Goal: Task Accomplishment & Management: Use online tool/utility

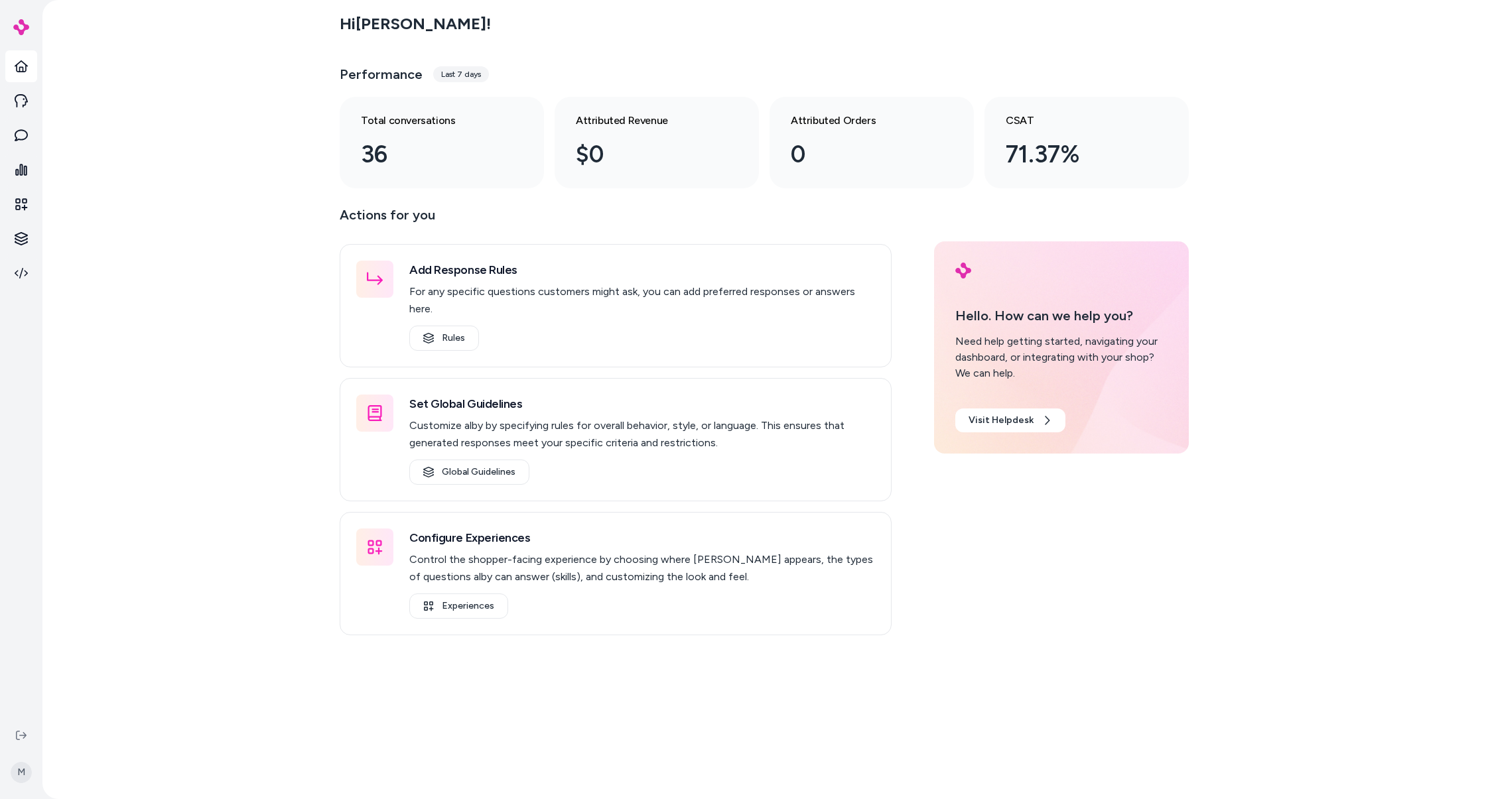
click at [202, 225] on div "Hi [PERSON_NAME] ! Performance Last 7 days Total conversations 36 Attributed Re…" at bounding box center [764, 399] width 1444 height 799
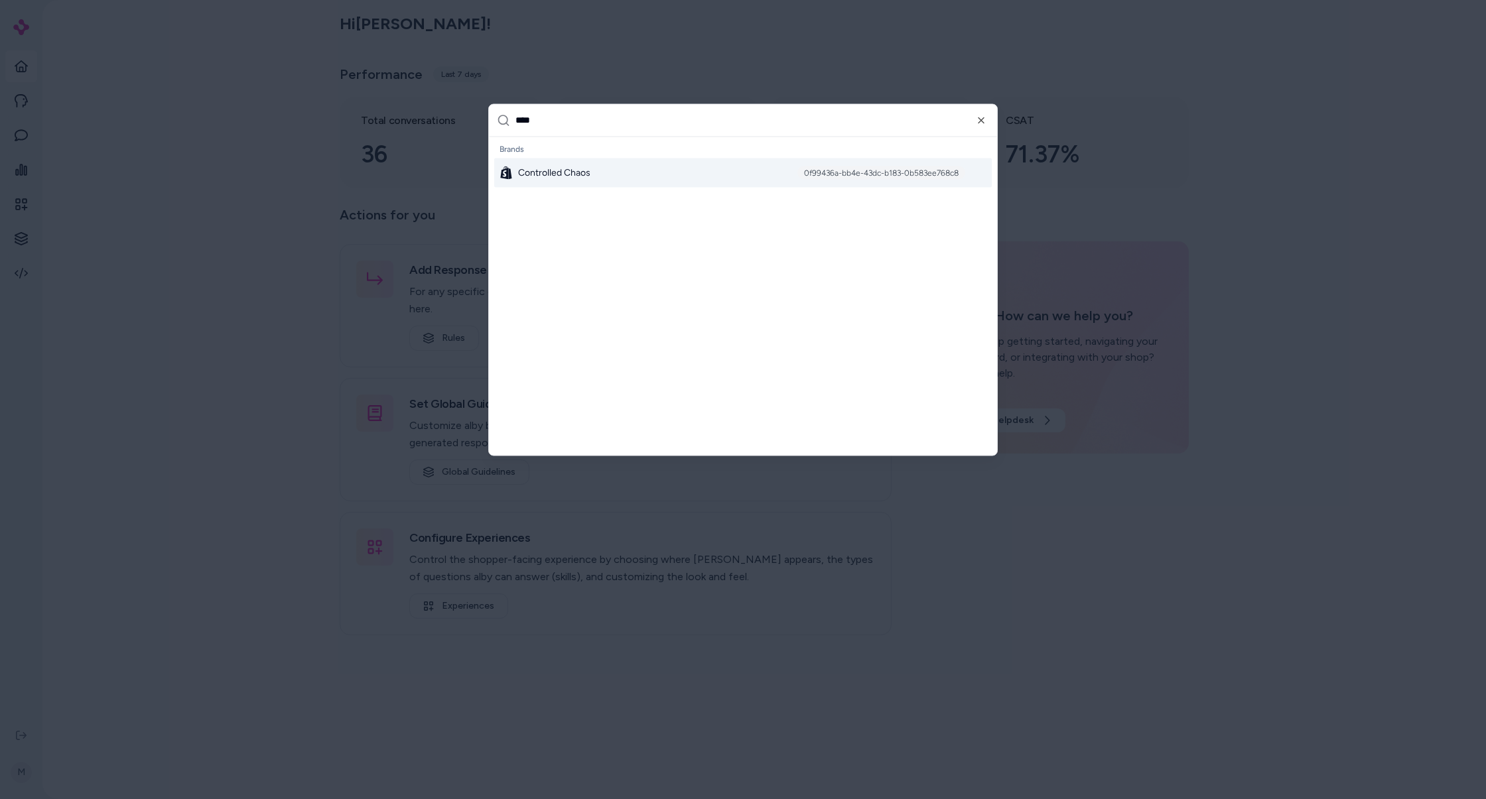
type input "****"
click at [591, 167] on div "Controlled Chaos 0f99436a-bb4e-43dc-b183-0b583ee768c8" at bounding box center [743, 172] width 498 height 29
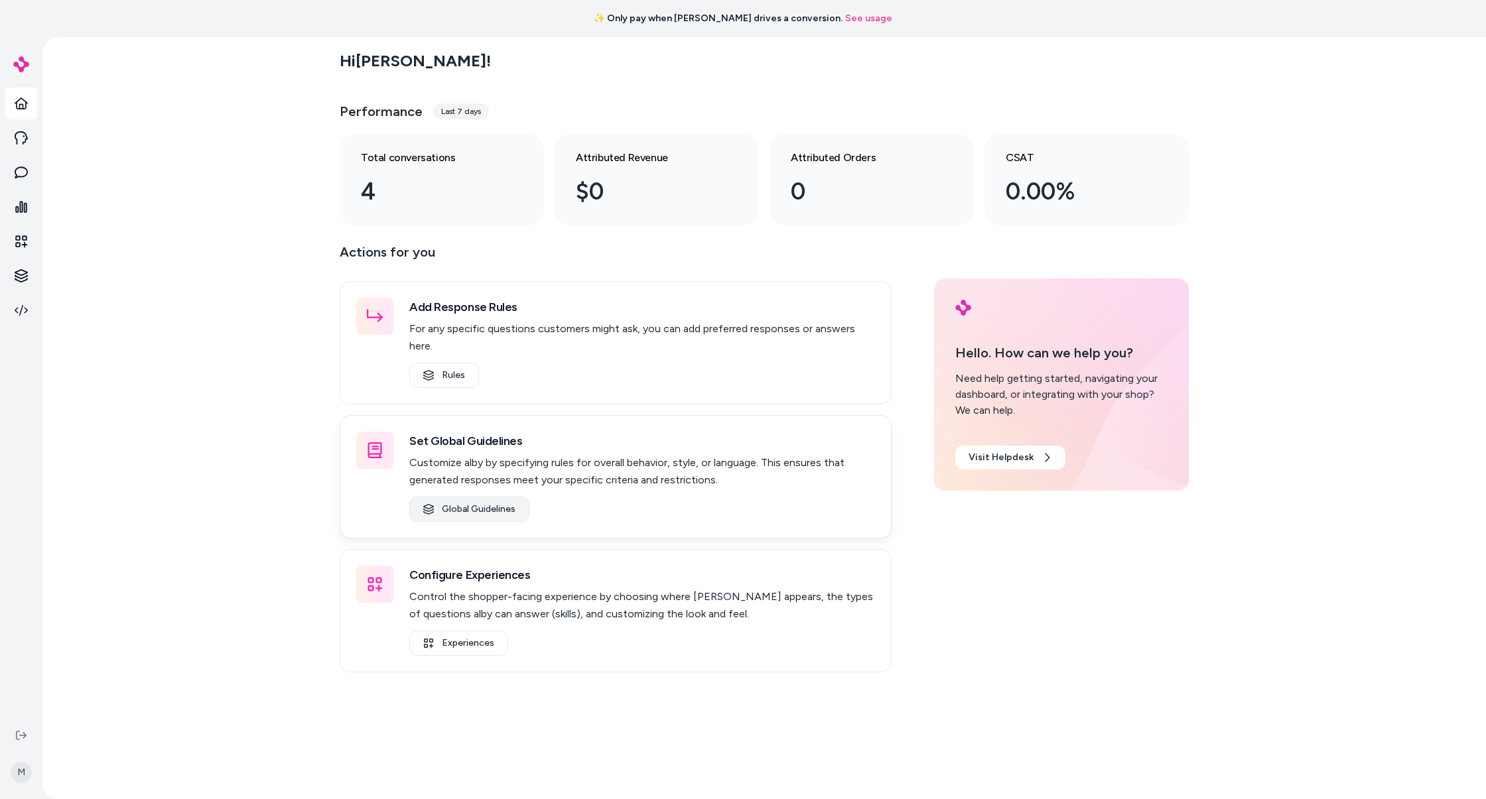
click at [468, 497] on link "Global Guidelines" at bounding box center [469, 509] width 120 height 25
click at [20, 150] on link at bounding box center [21, 138] width 32 height 32
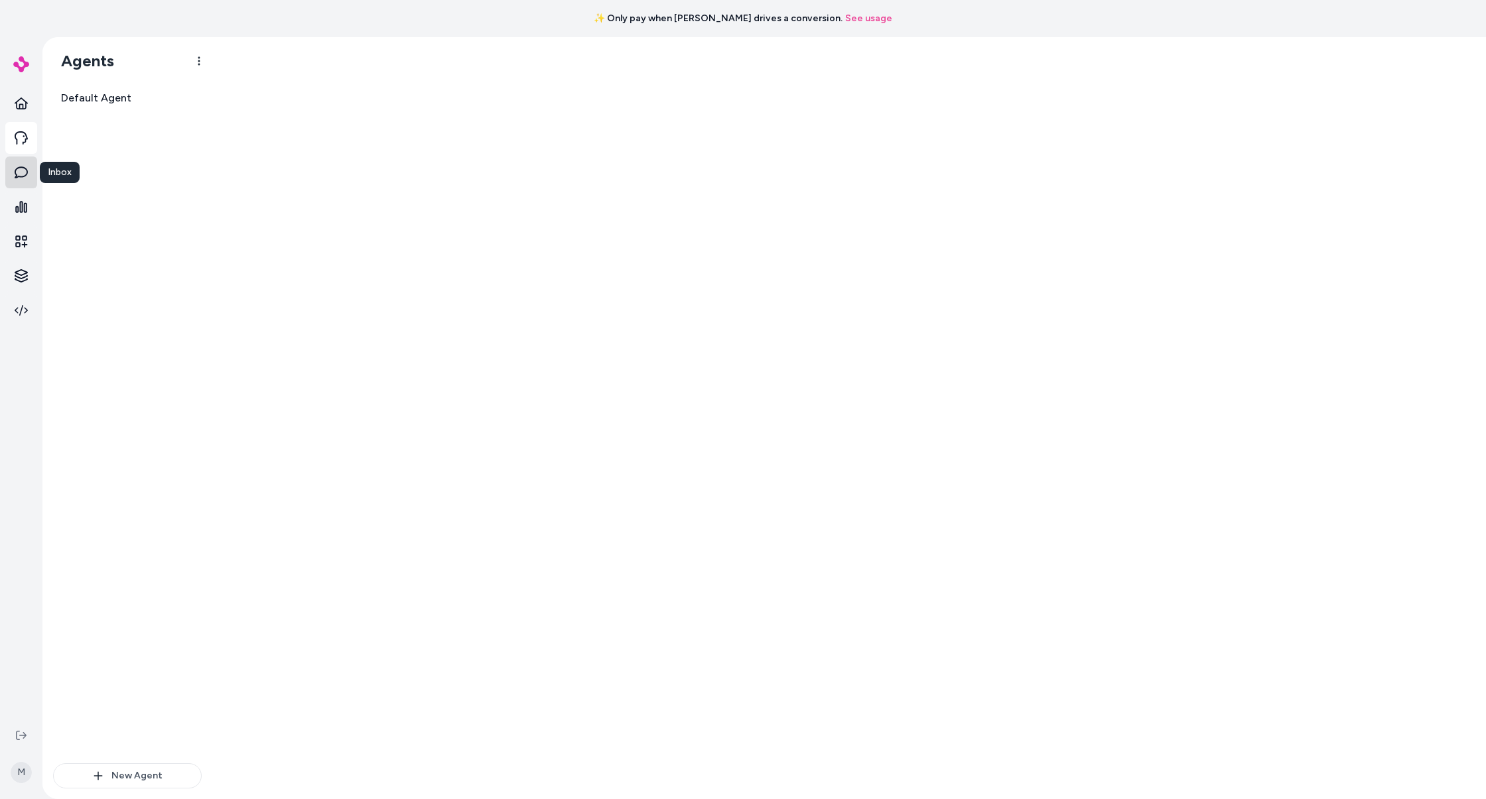
click at [17, 173] on icon at bounding box center [21, 172] width 13 height 13
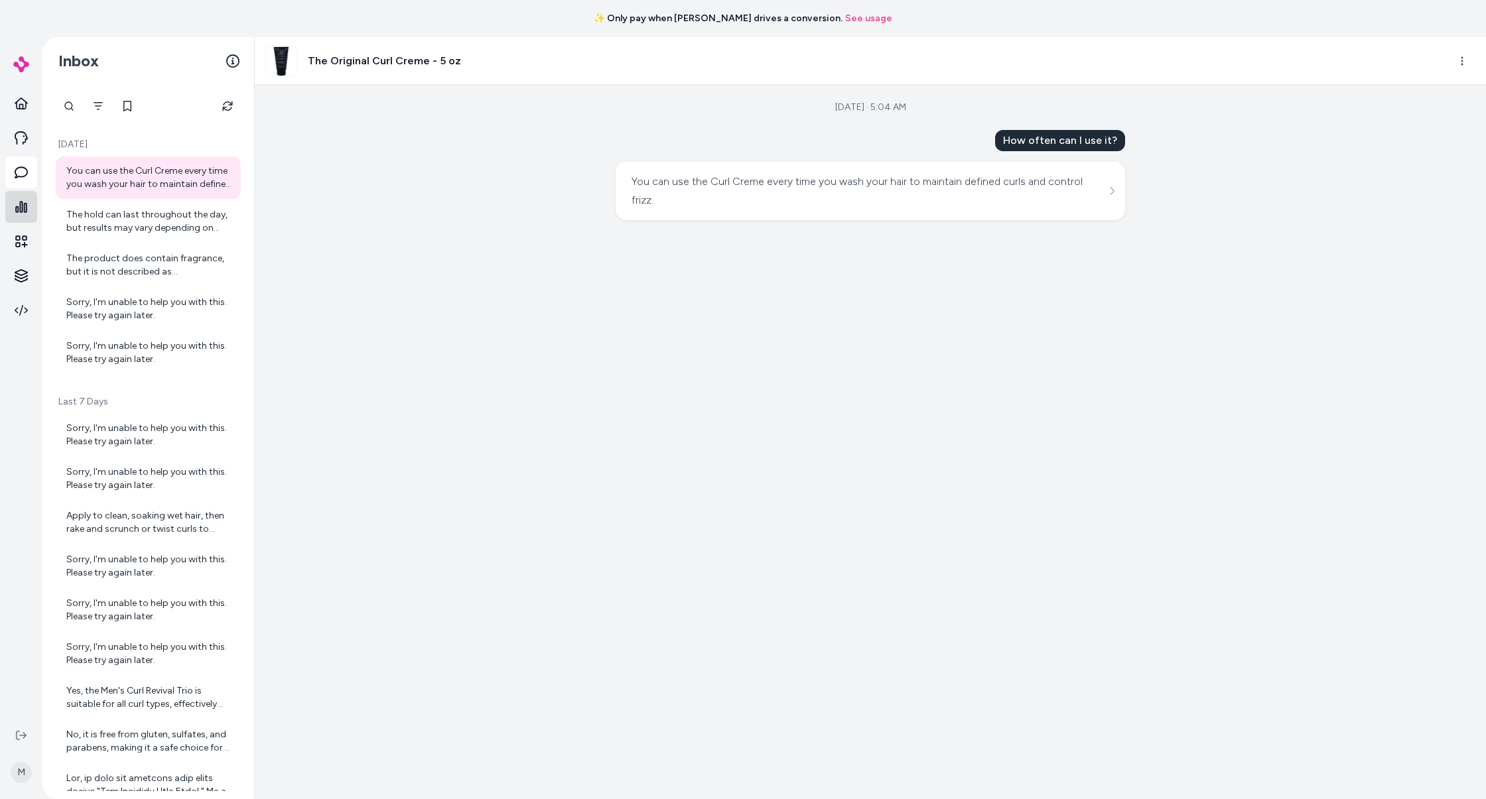
click at [19, 207] on icon at bounding box center [21, 206] width 13 height 13
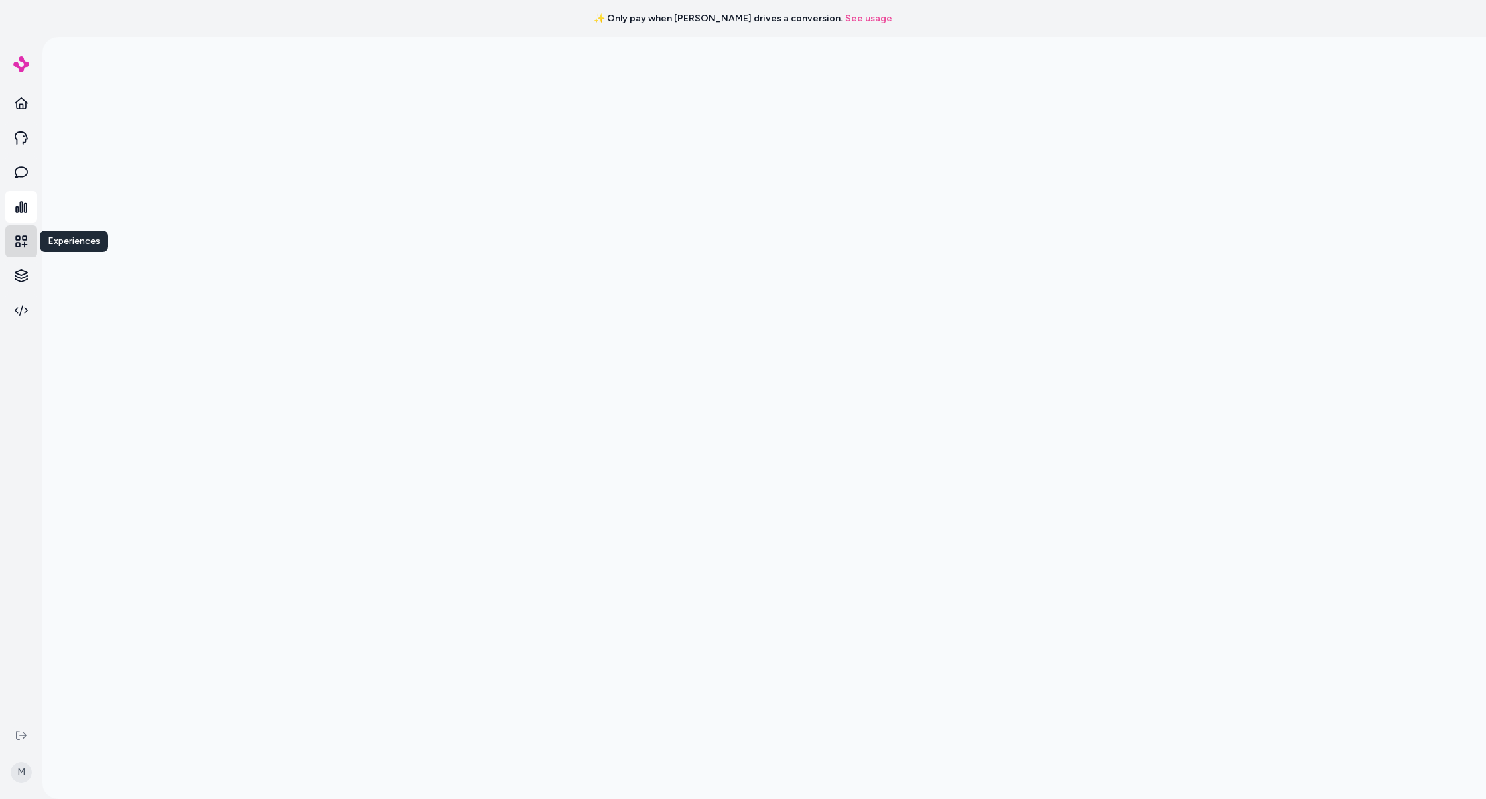
click at [24, 246] on icon at bounding box center [21, 242] width 12 height 12
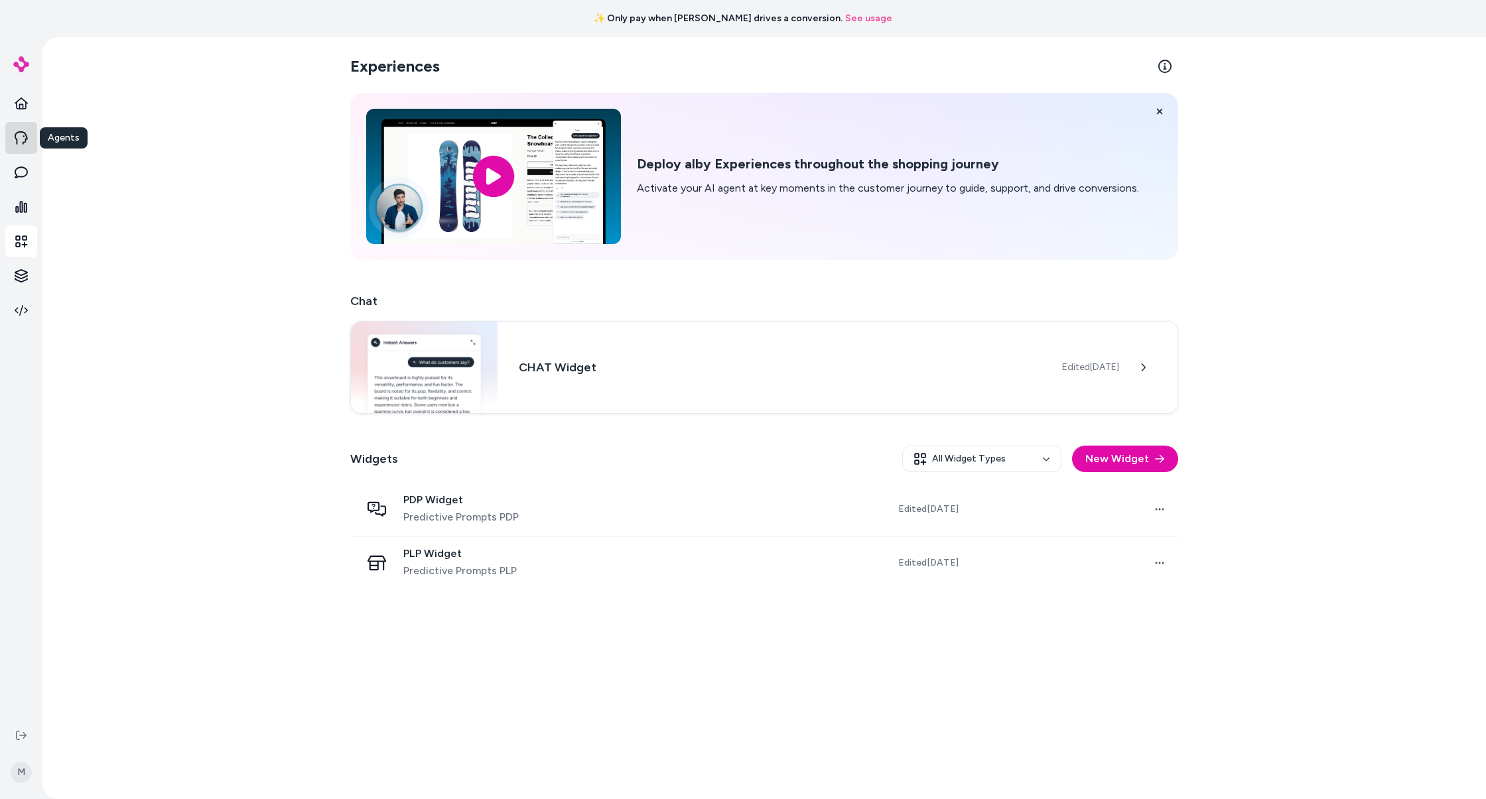
click at [21, 137] on icon at bounding box center [21, 137] width 13 height 13
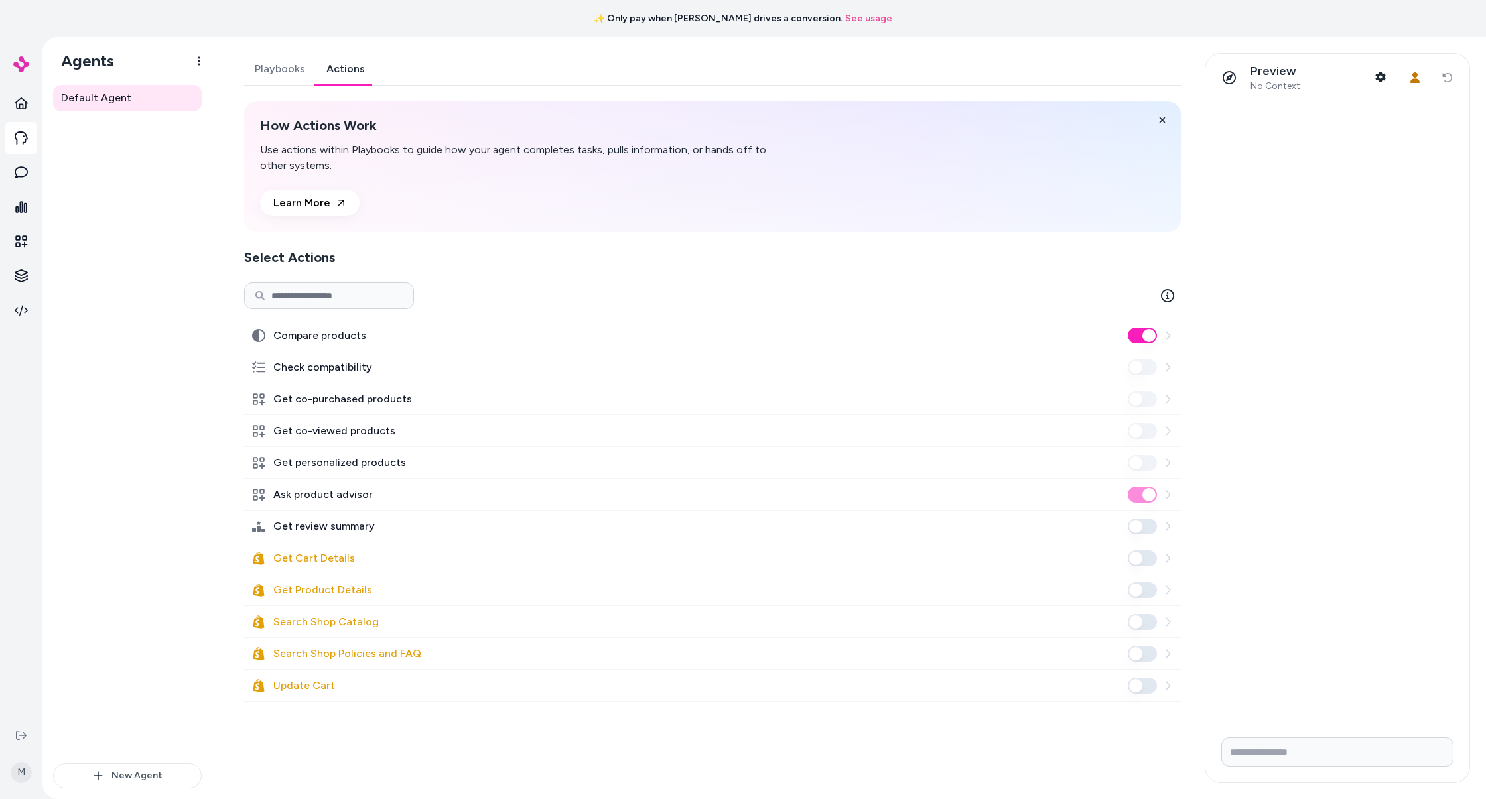
click at [341, 78] on link "Actions" at bounding box center [346, 69] width 60 height 32
click at [333, 492] on label "Ask product advisor" at bounding box center [323, 495] width 100 height 16
click at [290, 77] on link "Playbooks" at bounding box center [280, 69] width 72 height 32
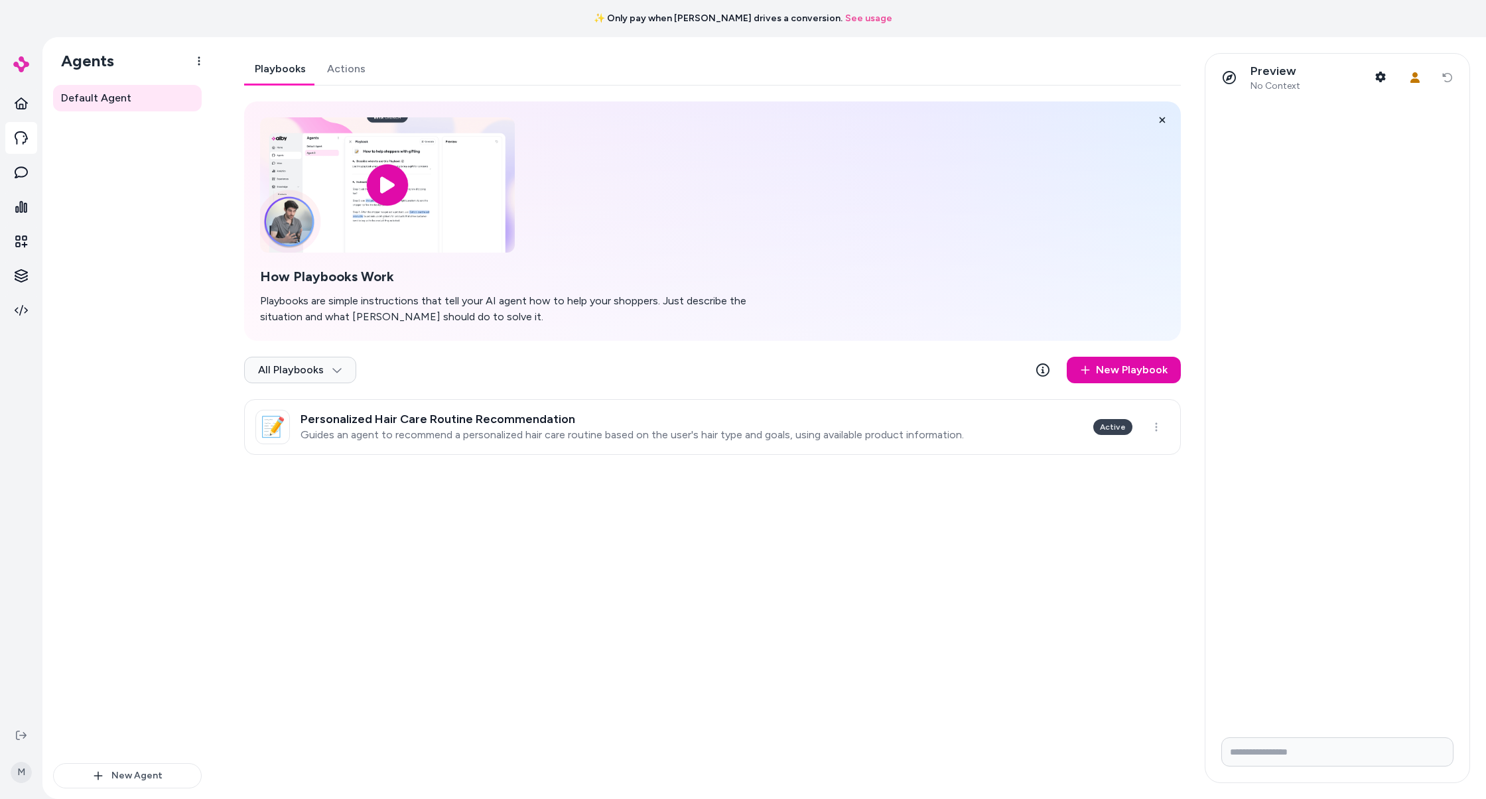
click at [508, 383] on div "All Playbooks New Playbook" at bounding box center [712, 372] width 937 height 53
click at [470, 431] on p "Guides an agent to recommend a personalized hair care routine based on the user…" at bounding box center [632, 435] width 663 height 13
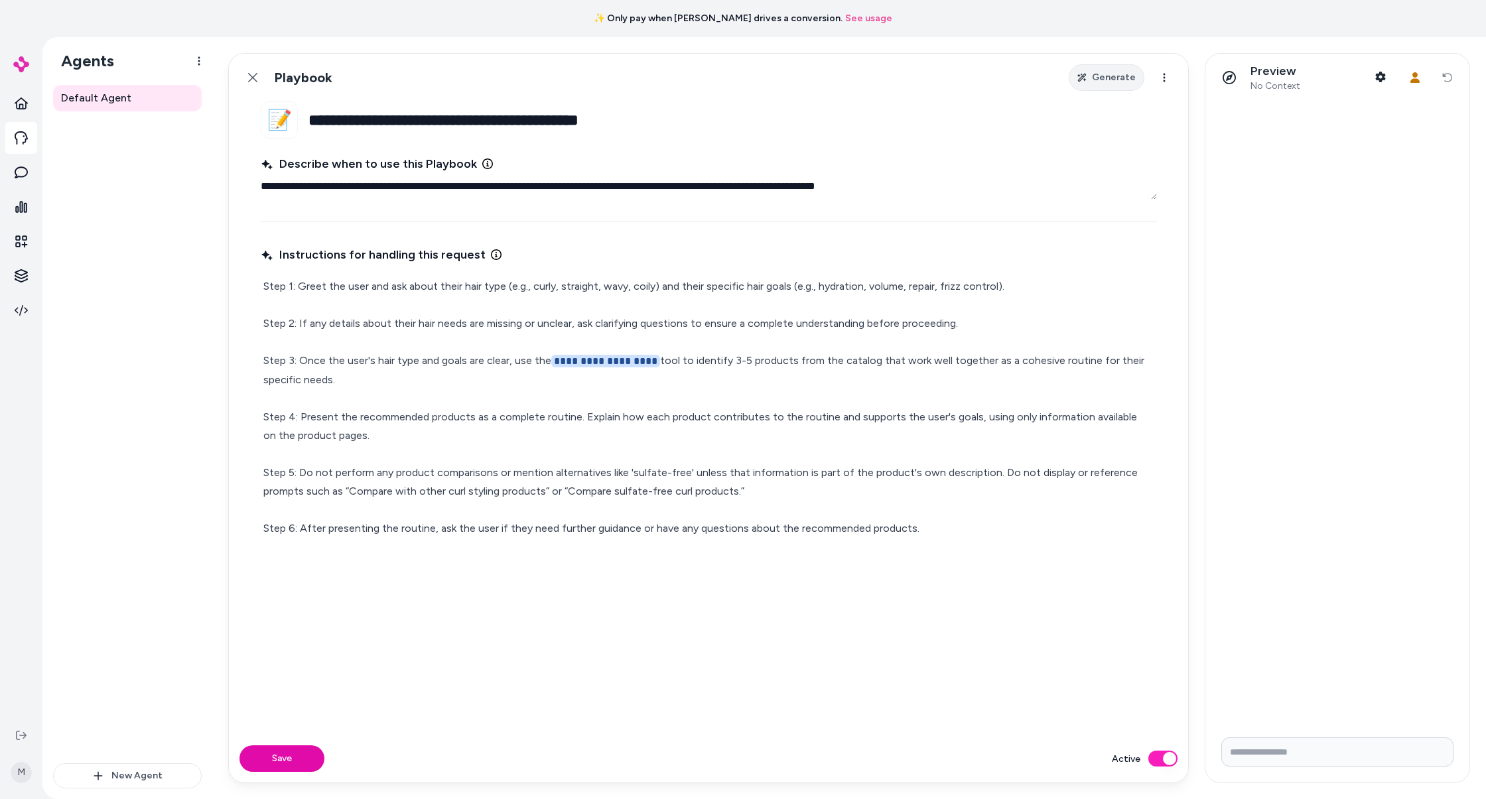
click at [1106, 78] on span "Generate" at bounding box center [1114, 77] width 44 height 13
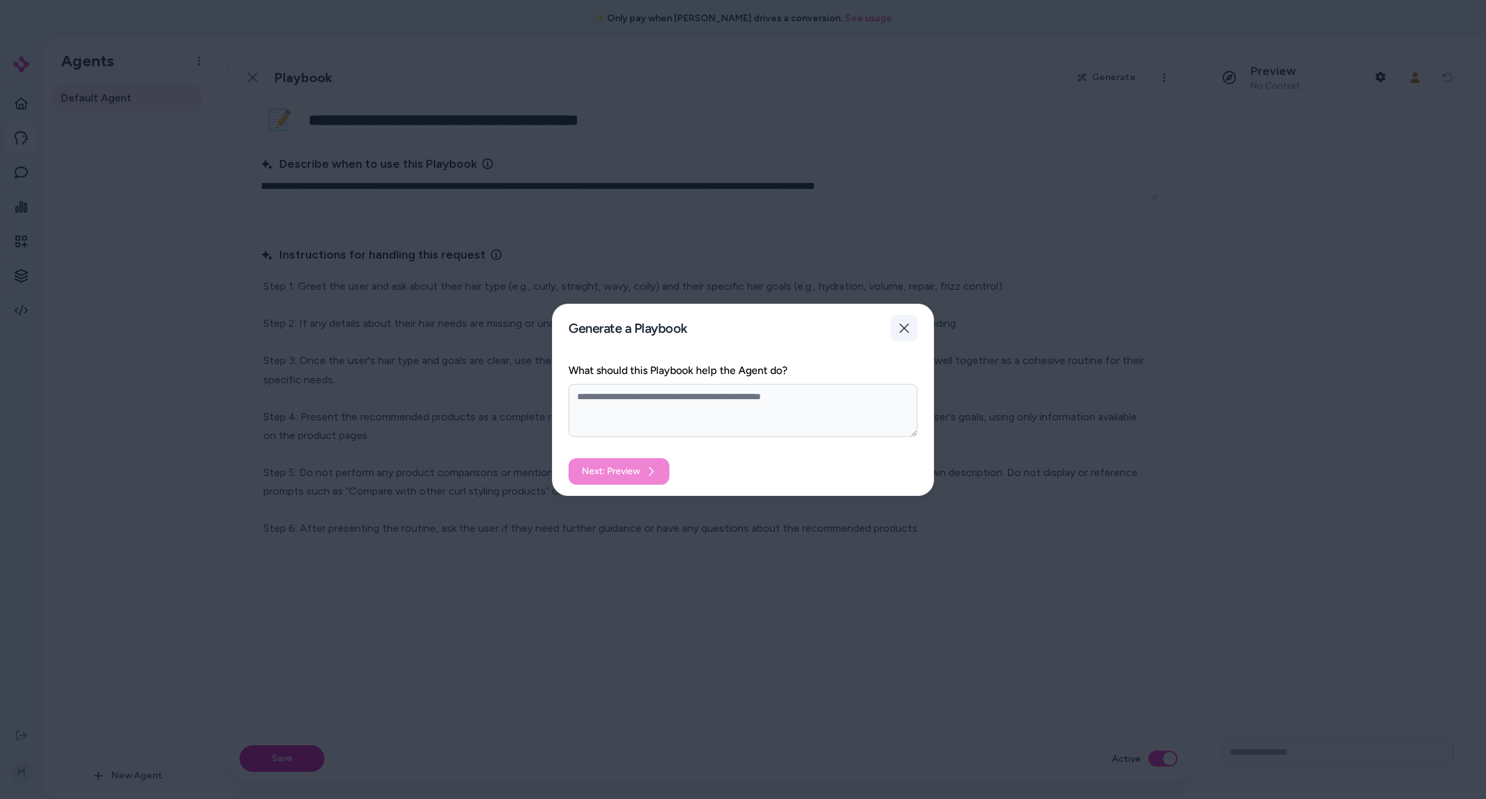
click at [900, 326] on icon "button" at bounding box center [904, 328] width 11 height 11
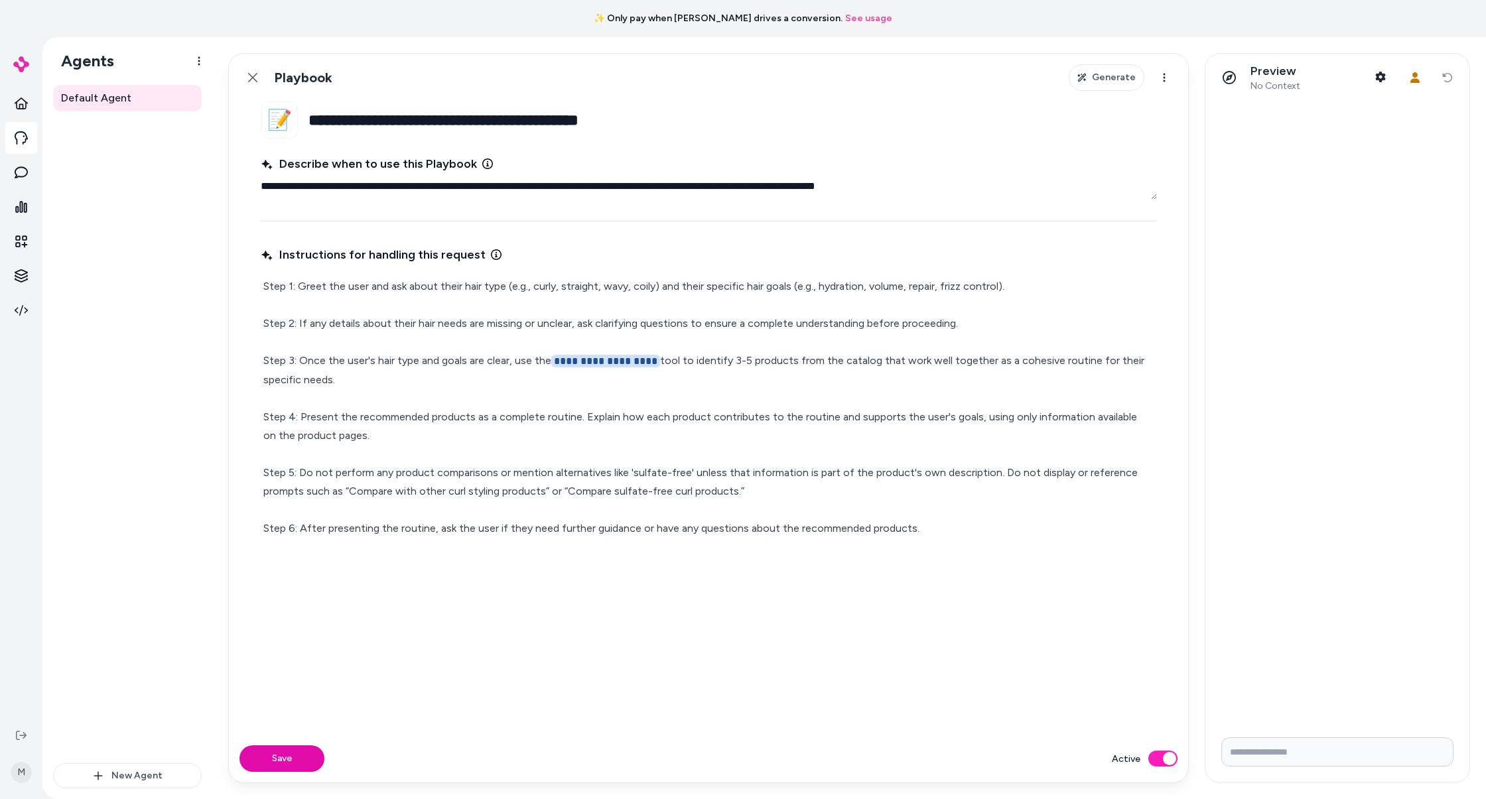
click at [1449, 83] on div "Preview No Context Shopper Context User Context Reset conversation" at bounding box center [1338, 78] width 264 height 48
click at [1368, 80] on button "Shopper Context" at bounding box center [1380, 77] width 27 height 27
type textarea "*"
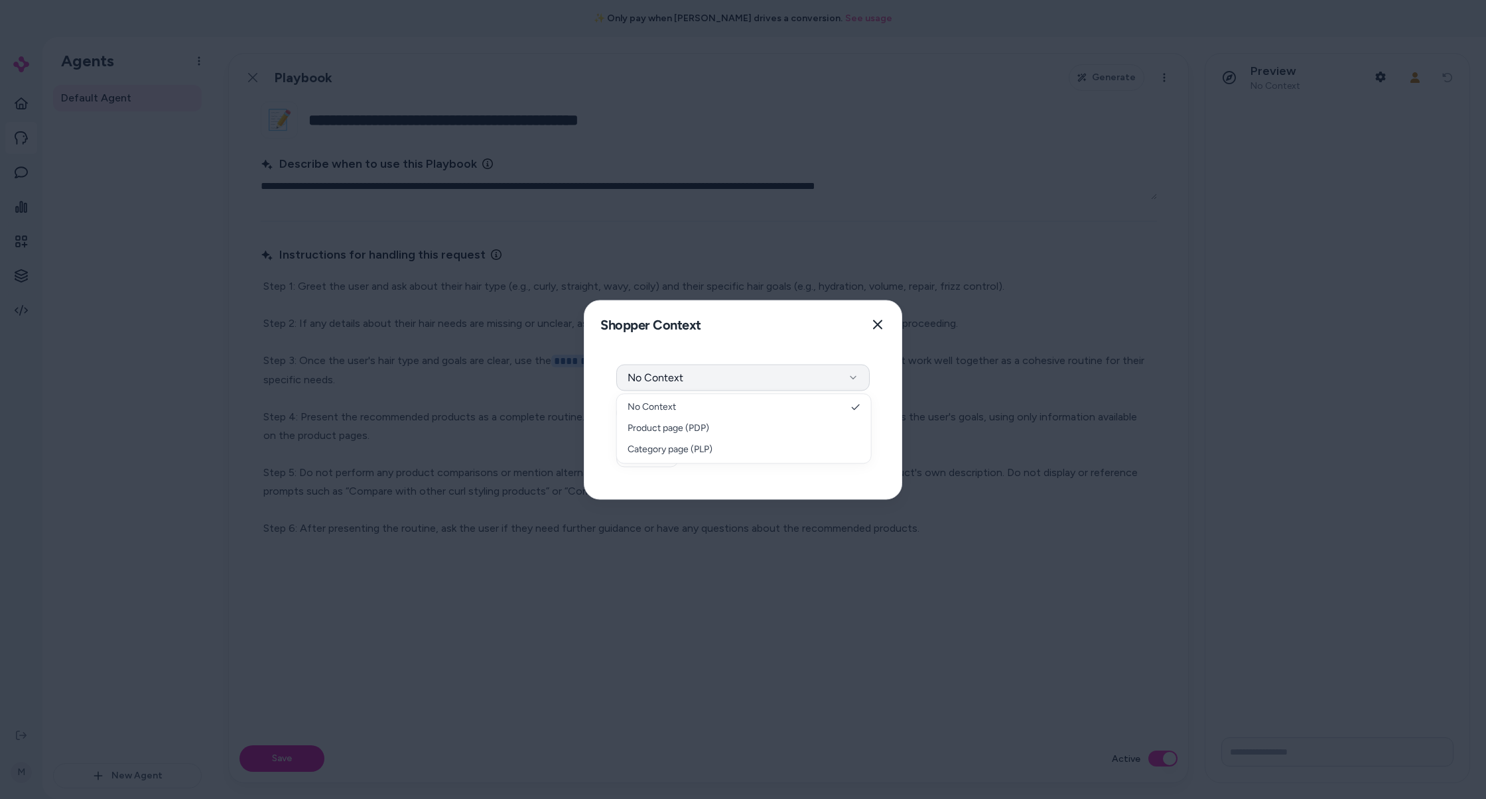
click at [796, 380] on button "No Context" at bounding box center [742, 377] width 253 height 27
click at [882, 311] on div "Shopper Context Pick a shopper context to use for previewing this widget. Close" at bounding box center [743, 325] width 317 height 48
click at [881, 316] on button "Close" at bounding box center [878, 324] width 27 height 27
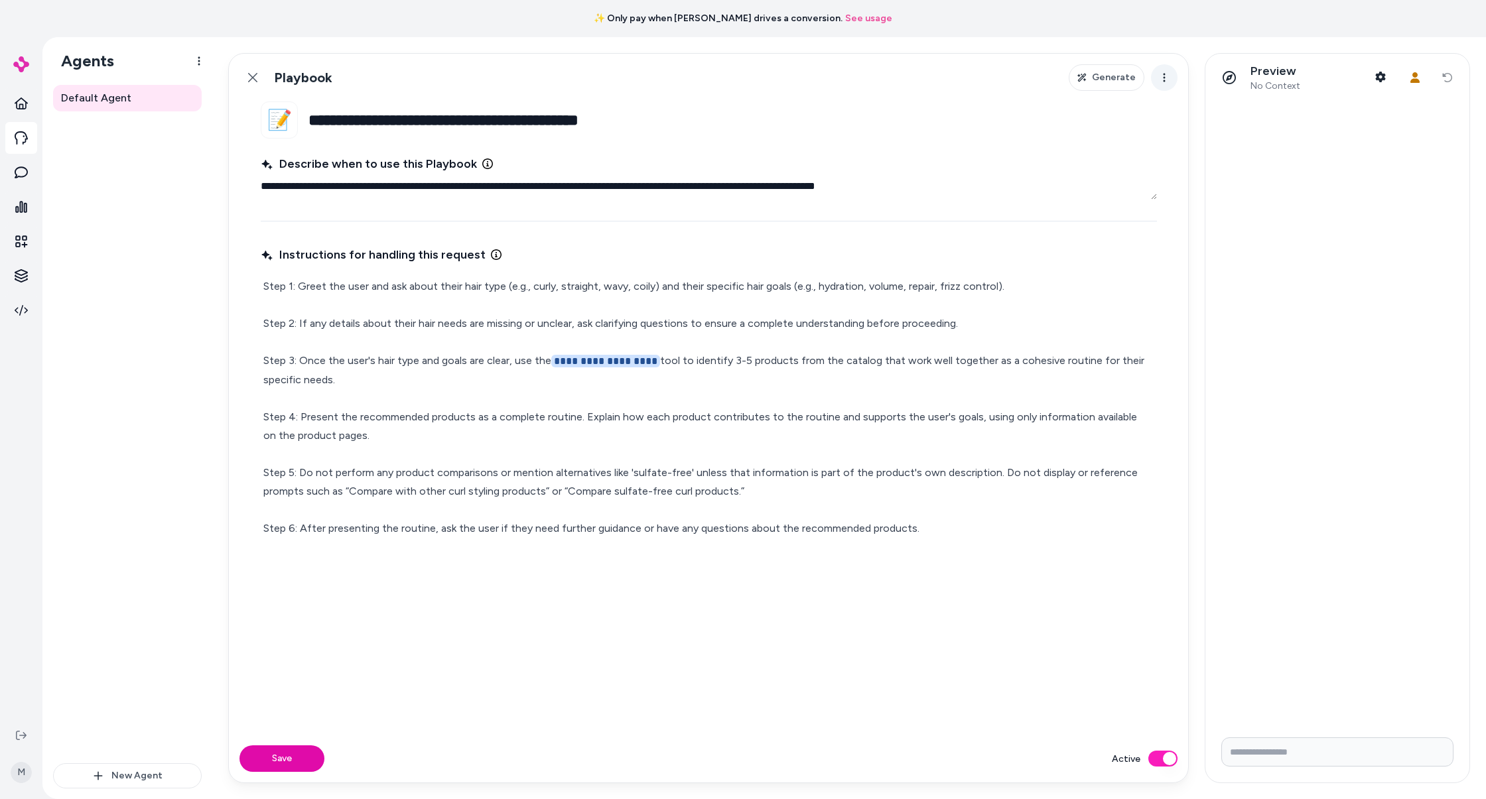
click at [1168, 78] on html "**********" at bounding box center [743, 399] width 1486 height 799
click at [742, 57] on html "**********" at bounding box center [743, 399] width 1486 height 799
click at [539, 602] on div "**********" at bounding box center [709, 481] width 896 height 476
click at [590, 362] on span "**********" at bounding box center [605, 361] width 109 height 13
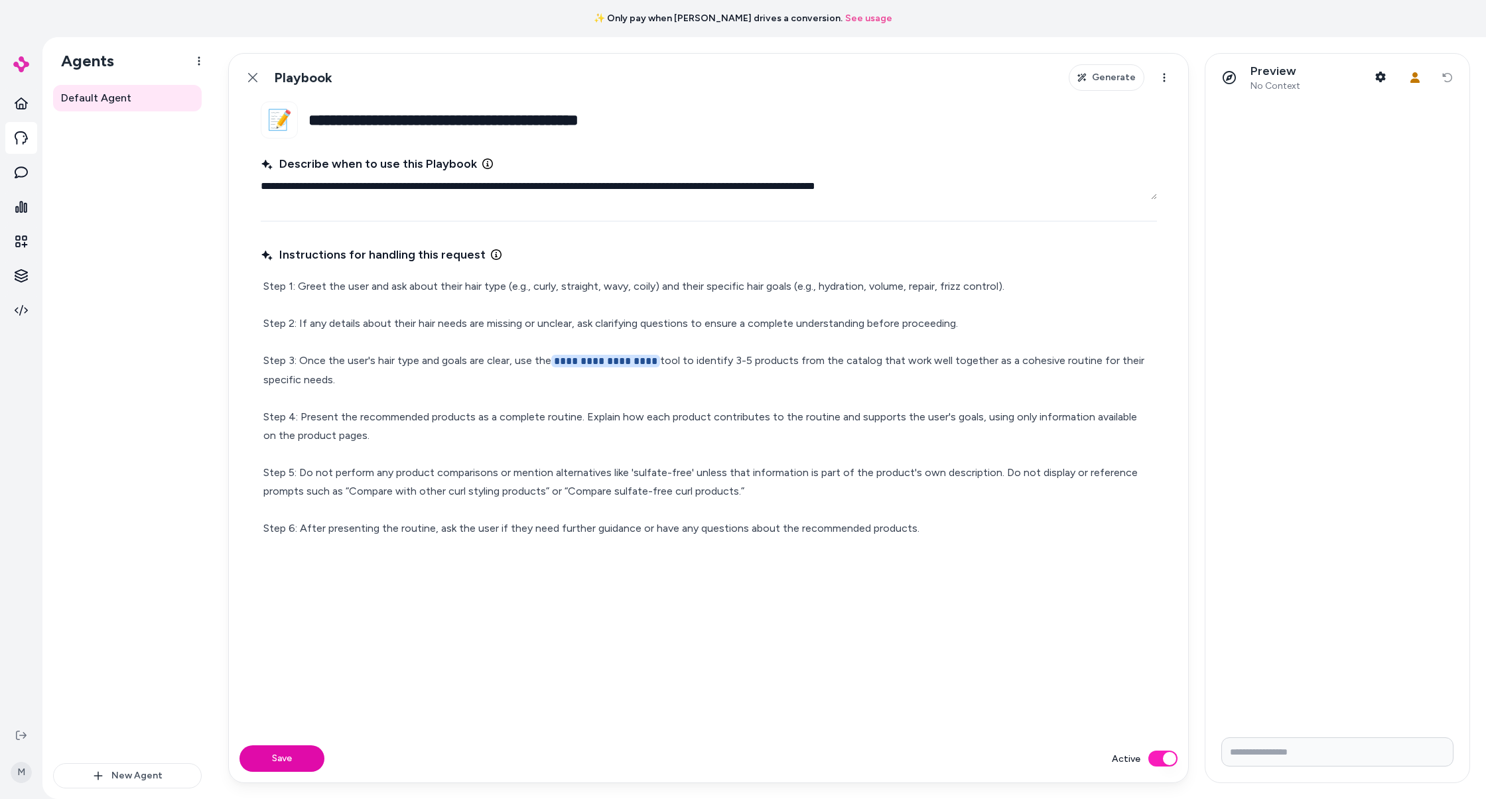
click at [615, 395] on p "**********" at bounding box center [708, 407] width 891 height 261
click at [1289, 80] on span "No Context" at bounding box center [1276, 86] width 50 height 12
click at [1285, 752] on input "Write your prompt here" at bounding box center [1337, 752] width 232 height 29
click at [21, 242] on icon at bounding box center [21, 241] width 13 height 13
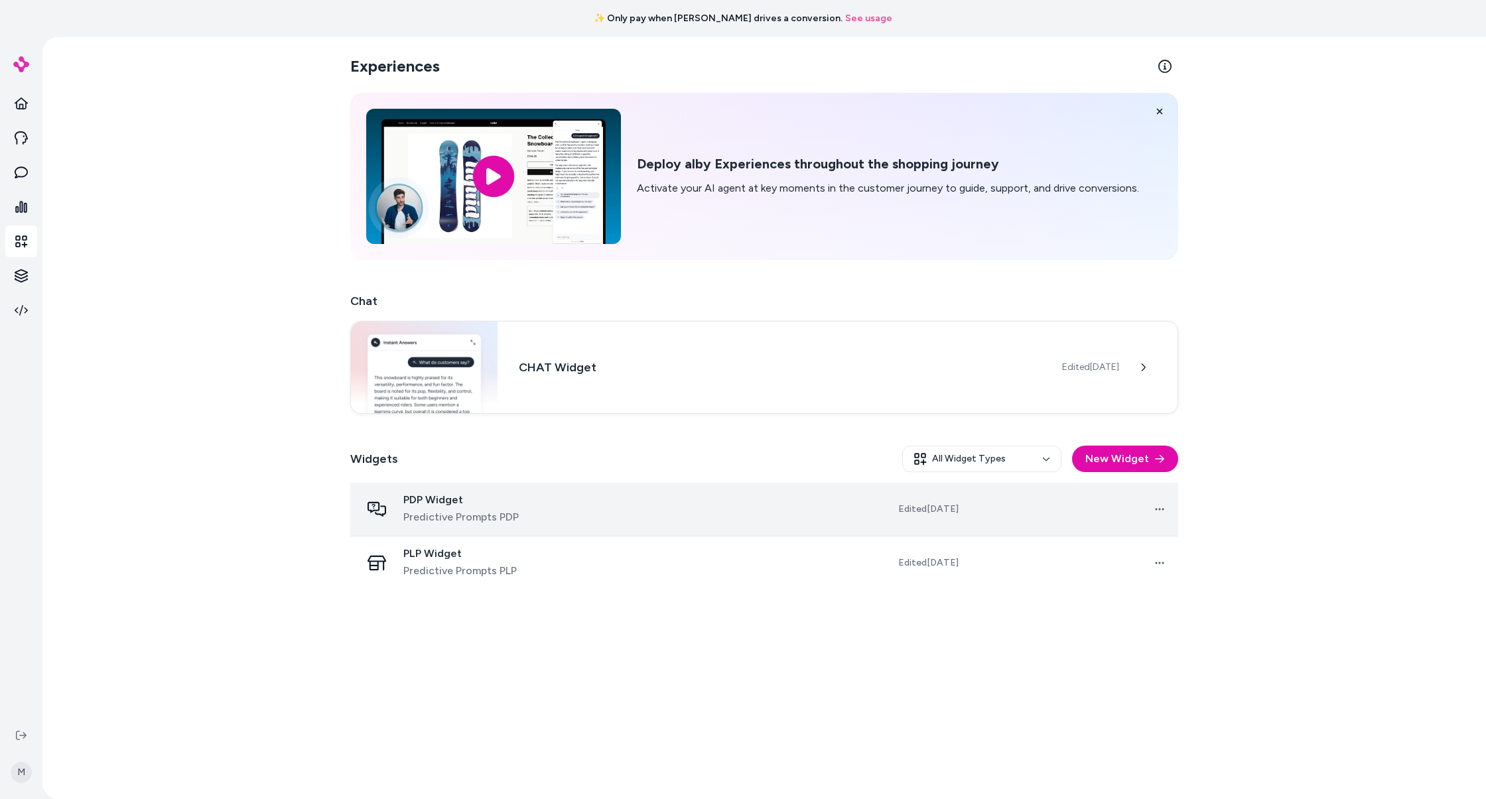
click at [604, 512] on td at bounding box center [693, 510] width 209 height 54
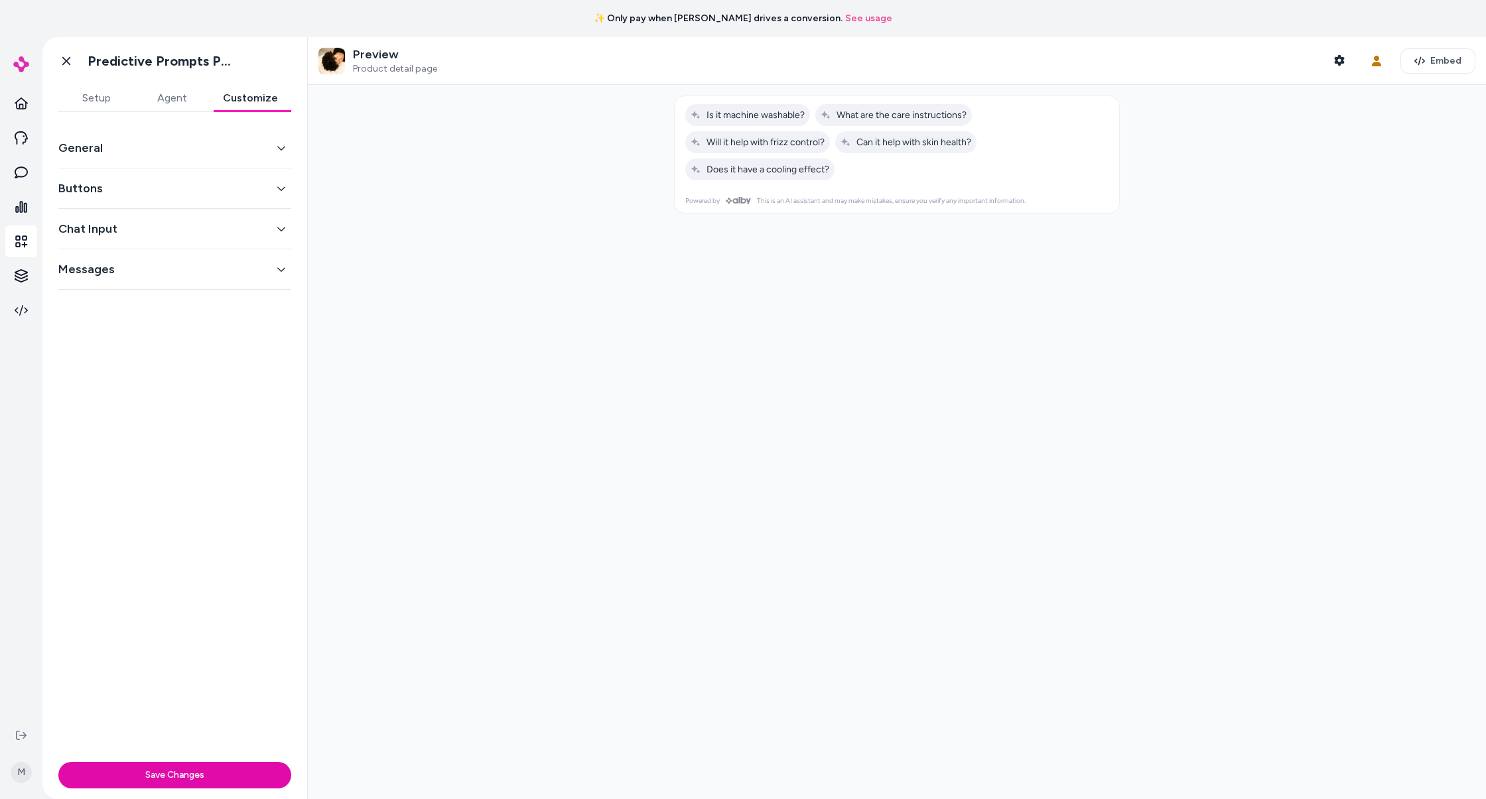
click at [236, 98] on button "Customize" at bounding box center [251, 98] width 82 height 27
click at [277, 226] on icon "button" at bounding box center [281, 228] width 9 height 9
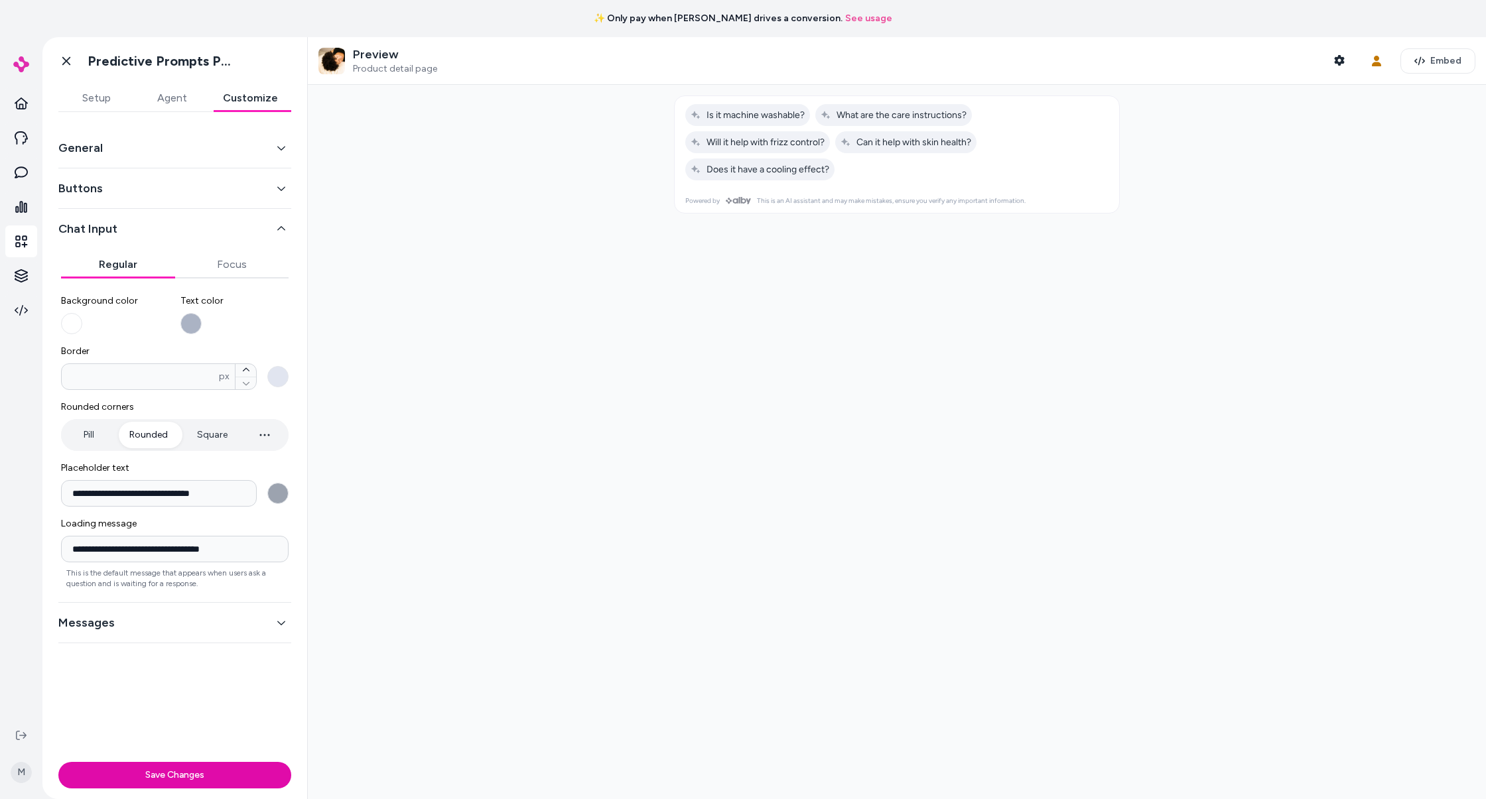
click at [277, 226] on icon "button" at bounding box center [281, 228] width 9 height 9
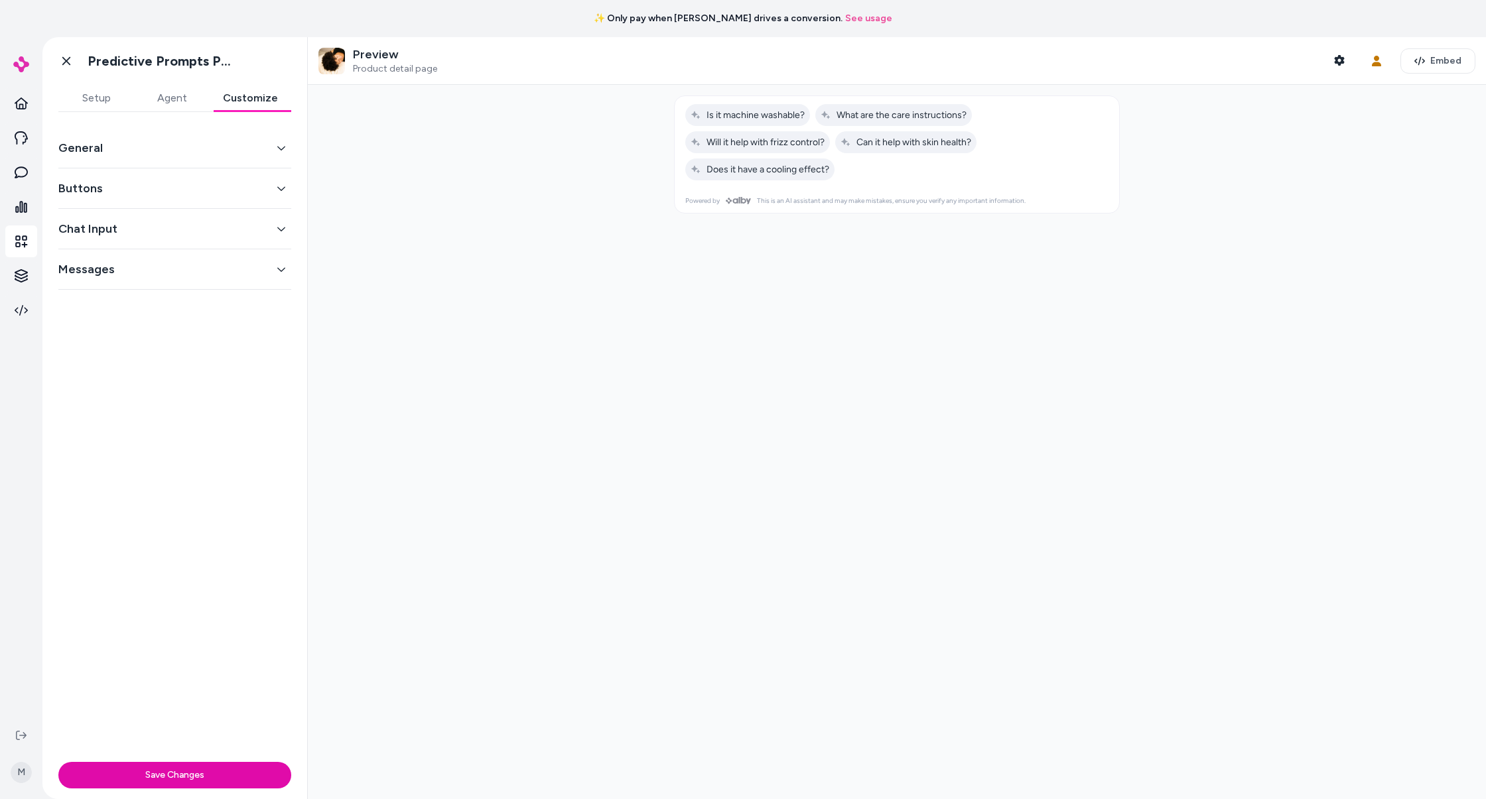
click at [261, 145] on button "General" at bounding box center [174, 148] width 233 height 19
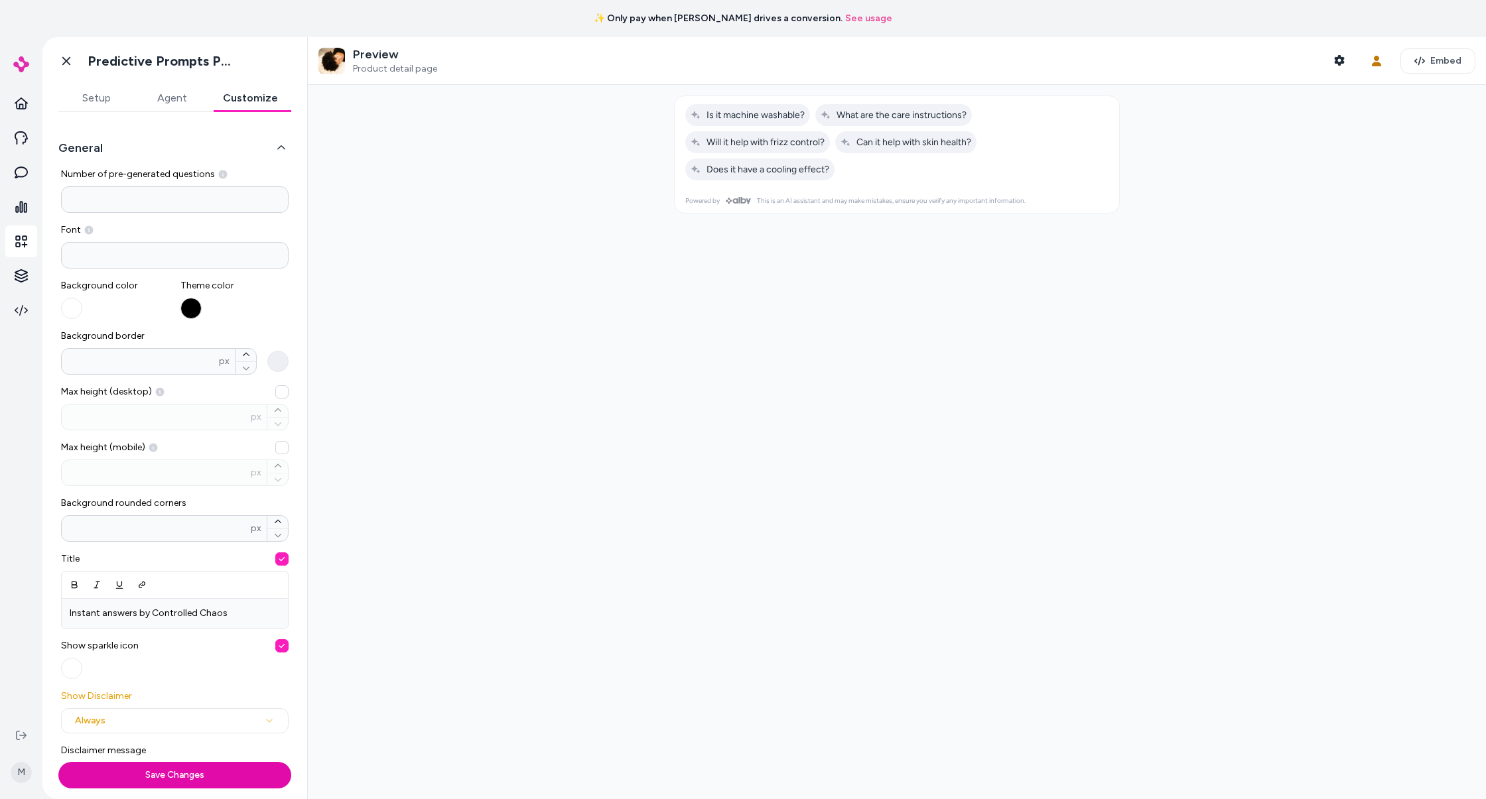
click at [261, 145] on button "General" at bounding box center [174, 148] width 233 height 19
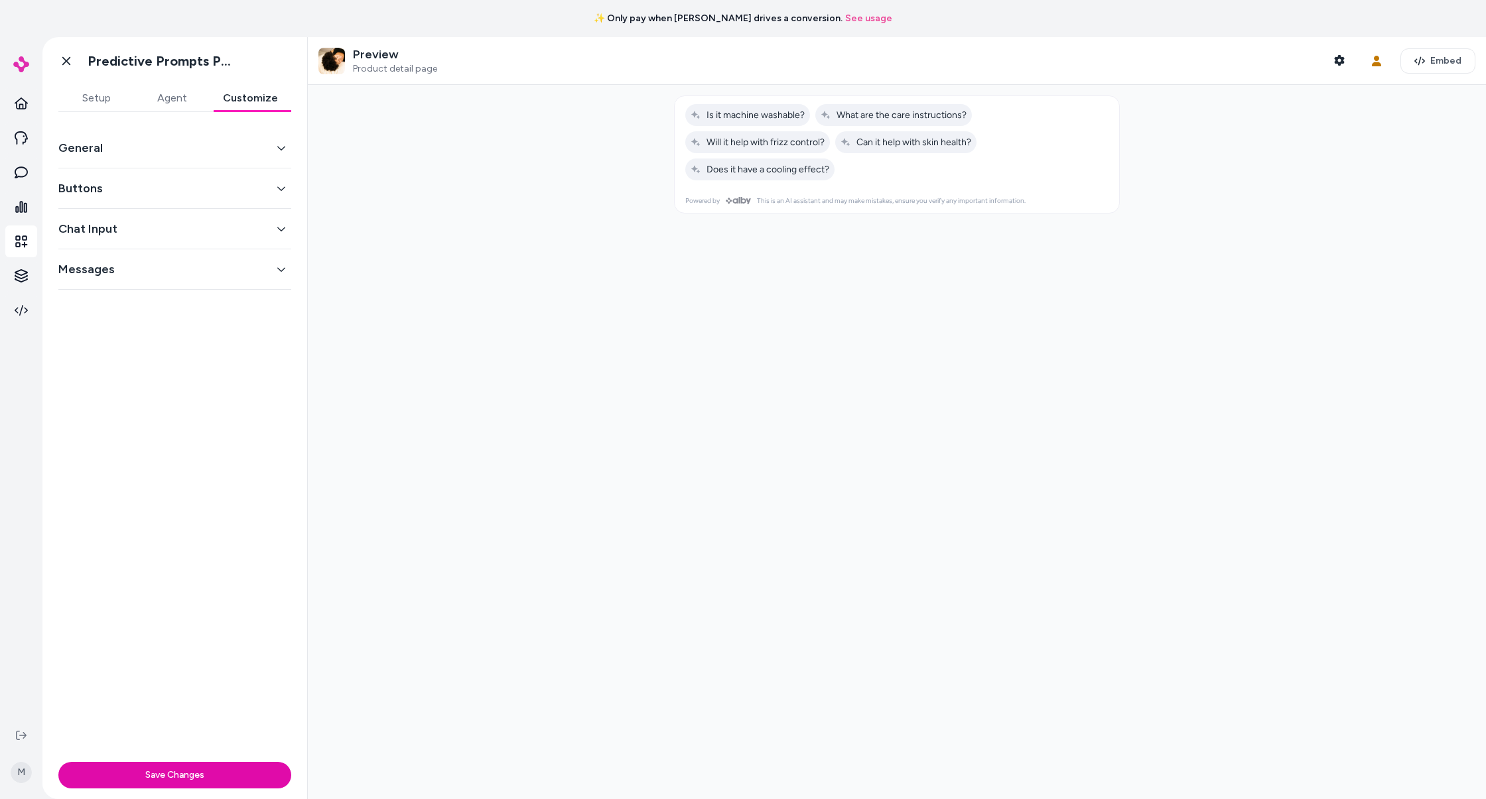
click at [271, 279] on div "Messages" at bounding box center [174, 269] width 233 height 40
click at [284, 260] on button "Messages" at bounding box center [174, 269] width 233 height 19
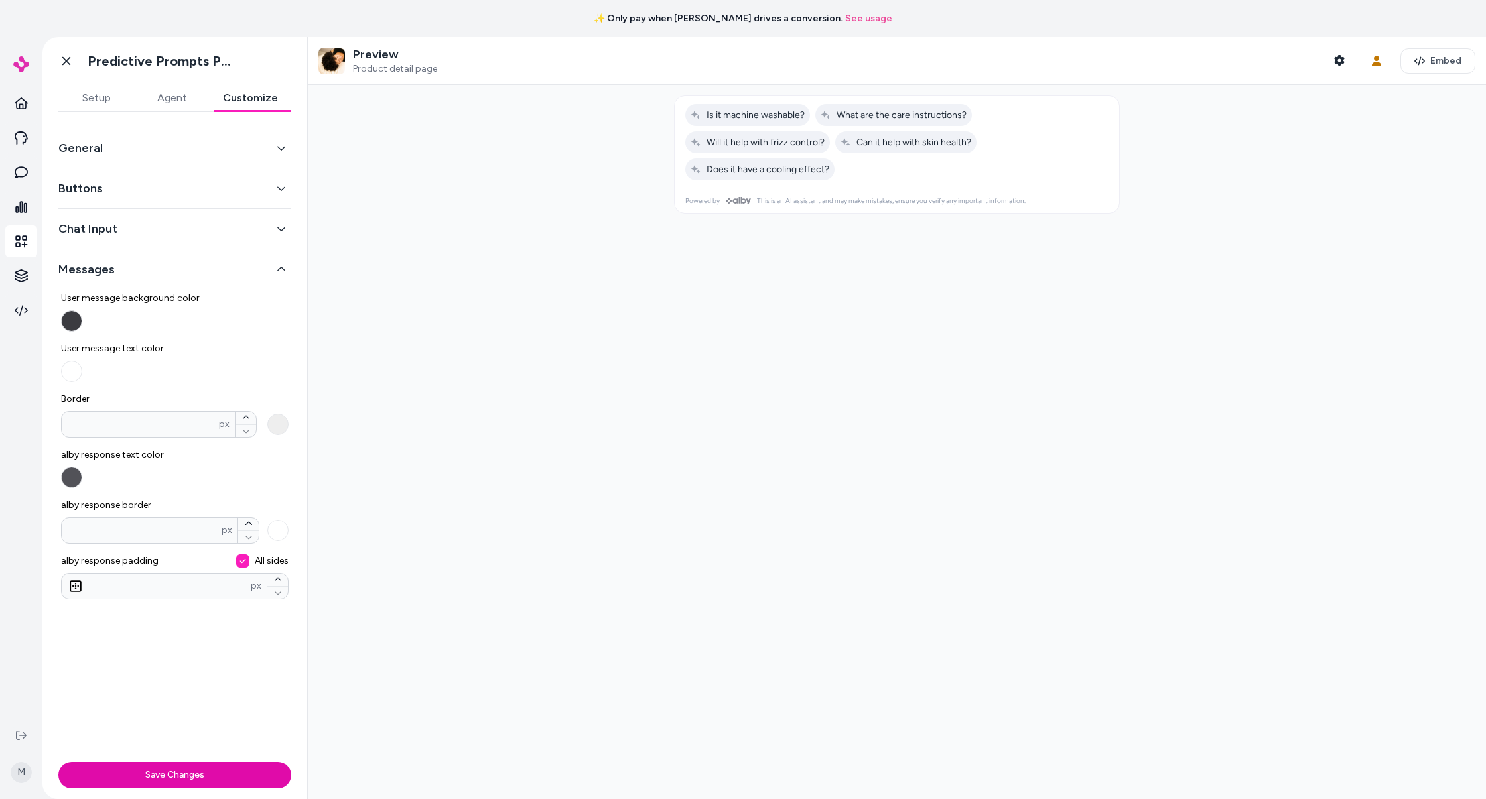
click at [283, 261] on button "Messages" at bounding box center [174, 269] width 233 height 19
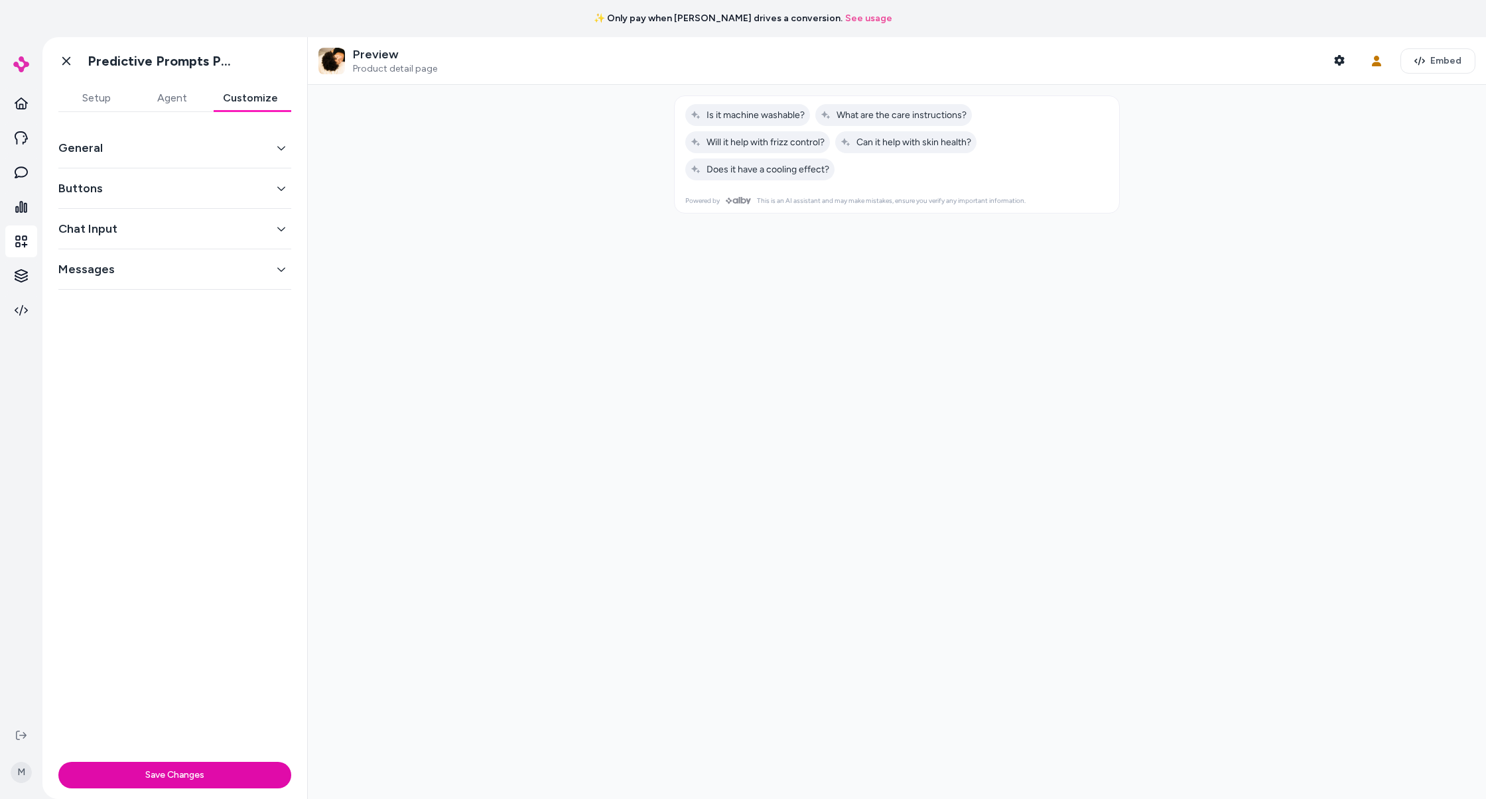
click at [452, 70] on div "Preview Product detail page Shopper Context" at bounding box center [835, 61] width 1034 height 28
click at [335, 62] on img at bounding box center [331, 61] width 27 height 27
click at [1342, 61] on icon "button" at bounding box center [1339, 60] width 11 height 11
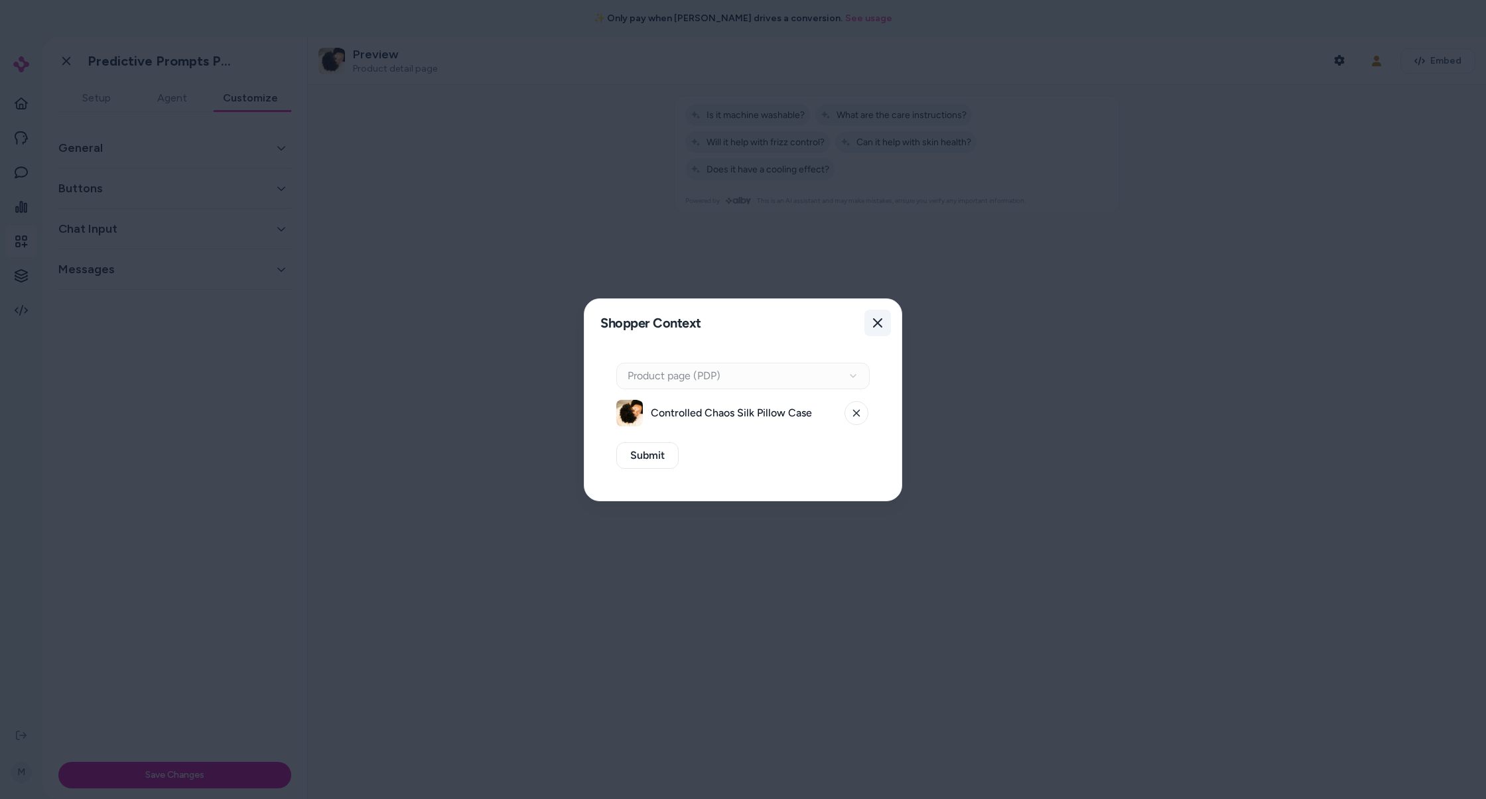
click at [876, 318] on icon "button" at bounding box center [877, 323] width 11 height 11
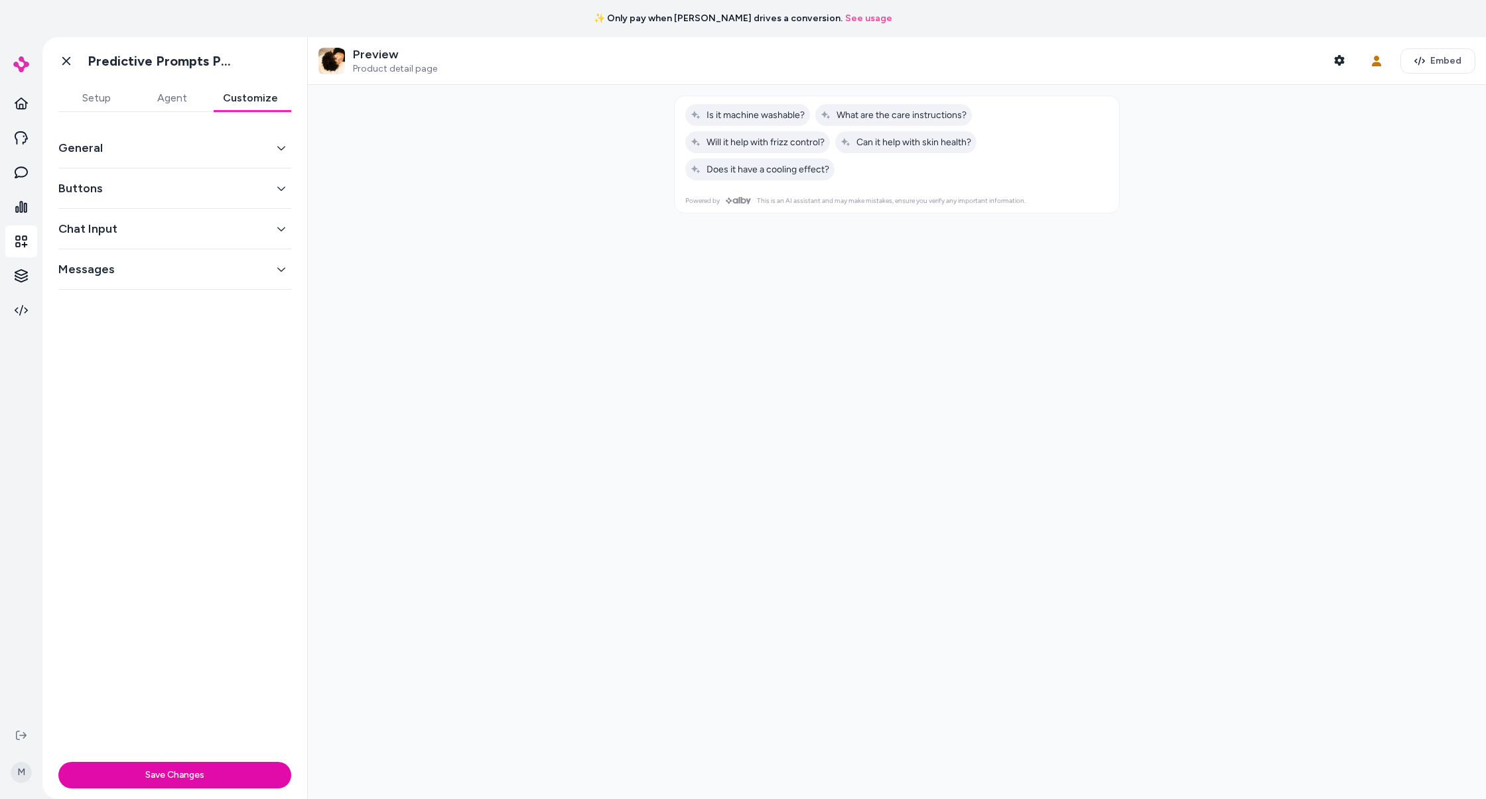
click at [257, 142] on button "General" at bounding box center [174, 148] width 233 height 19
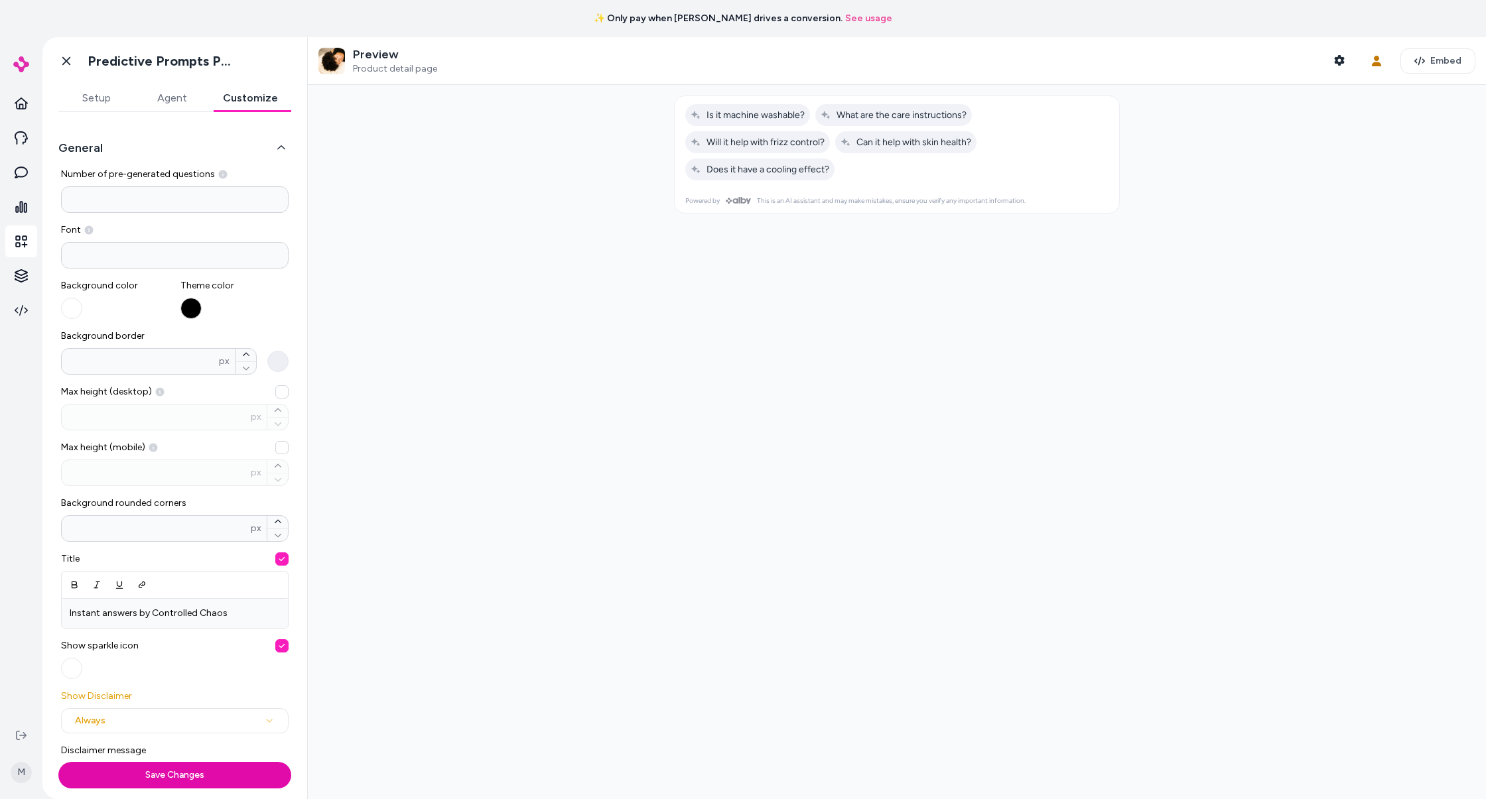
click at [257, 143] on button "General" at bounding box center [174, 148] width 233 height 19
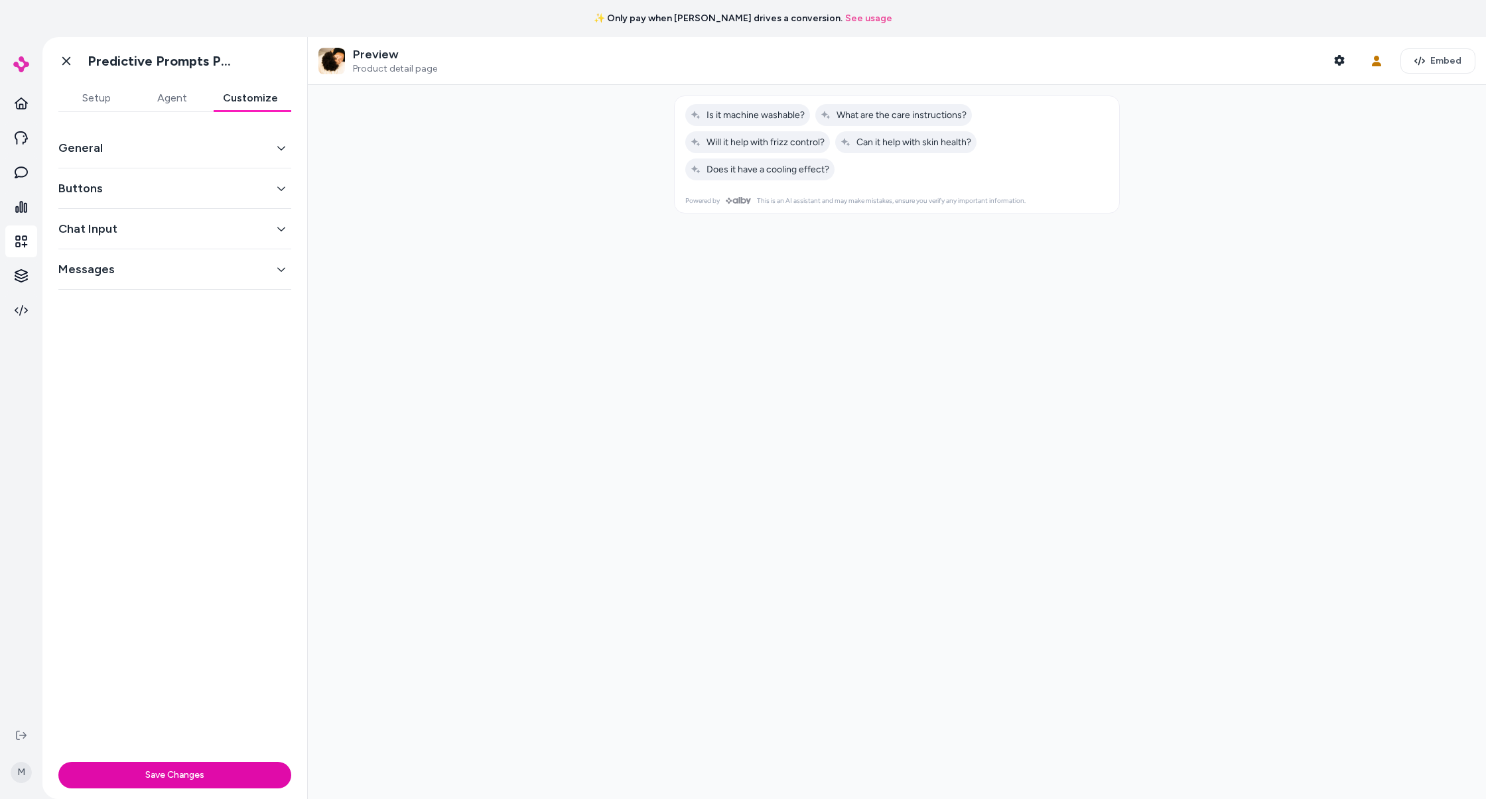
click at [245, 171] on div "Buttons" at bounding box center [174, 189] width 233 height 40
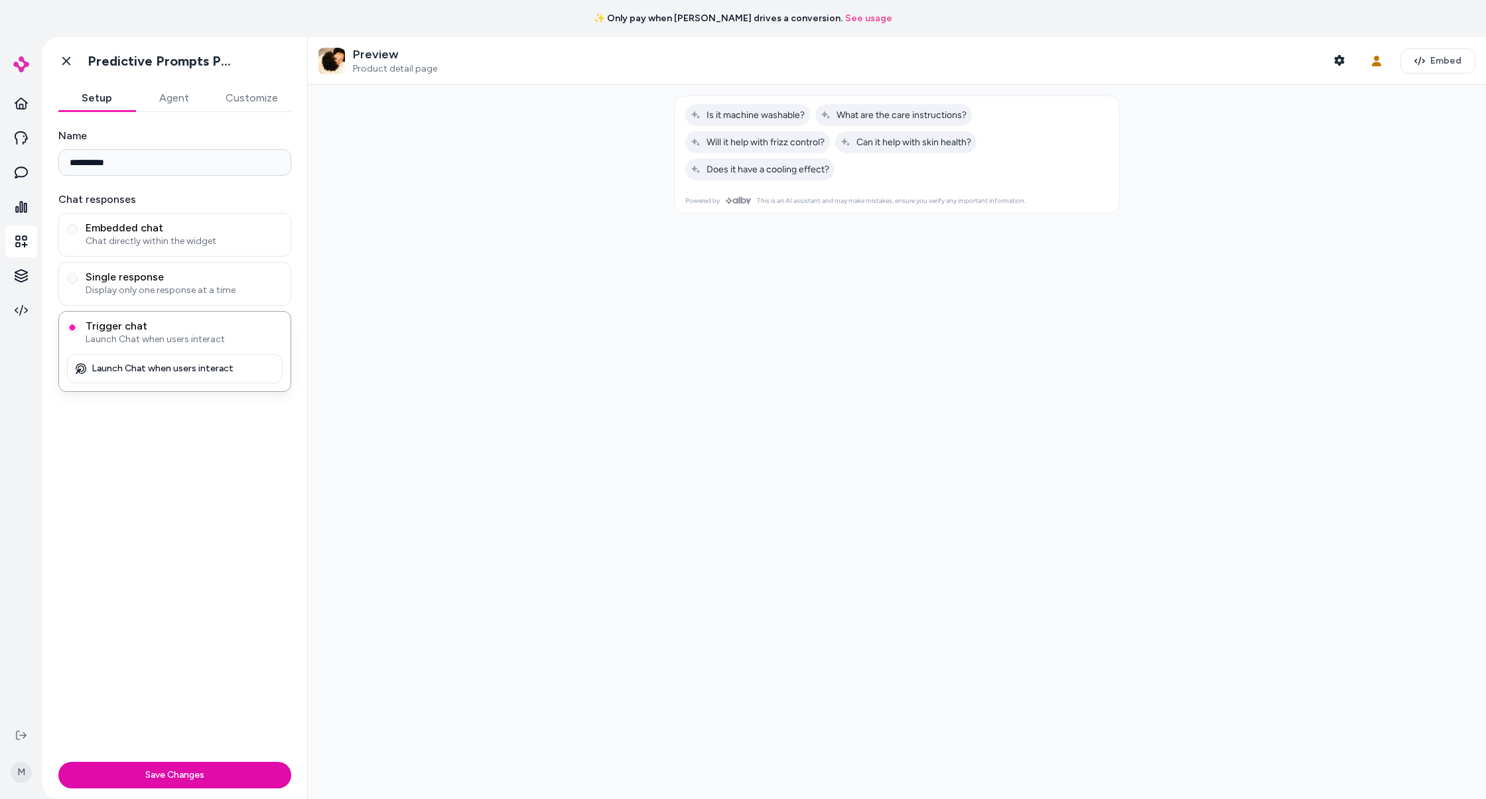
click at [93, 105] on button "Setup" at bounding box center [96, 98] width 77 height 27
click at [174, 96] on button "Agent" at bounding box center [173, 98] width 77 height 27
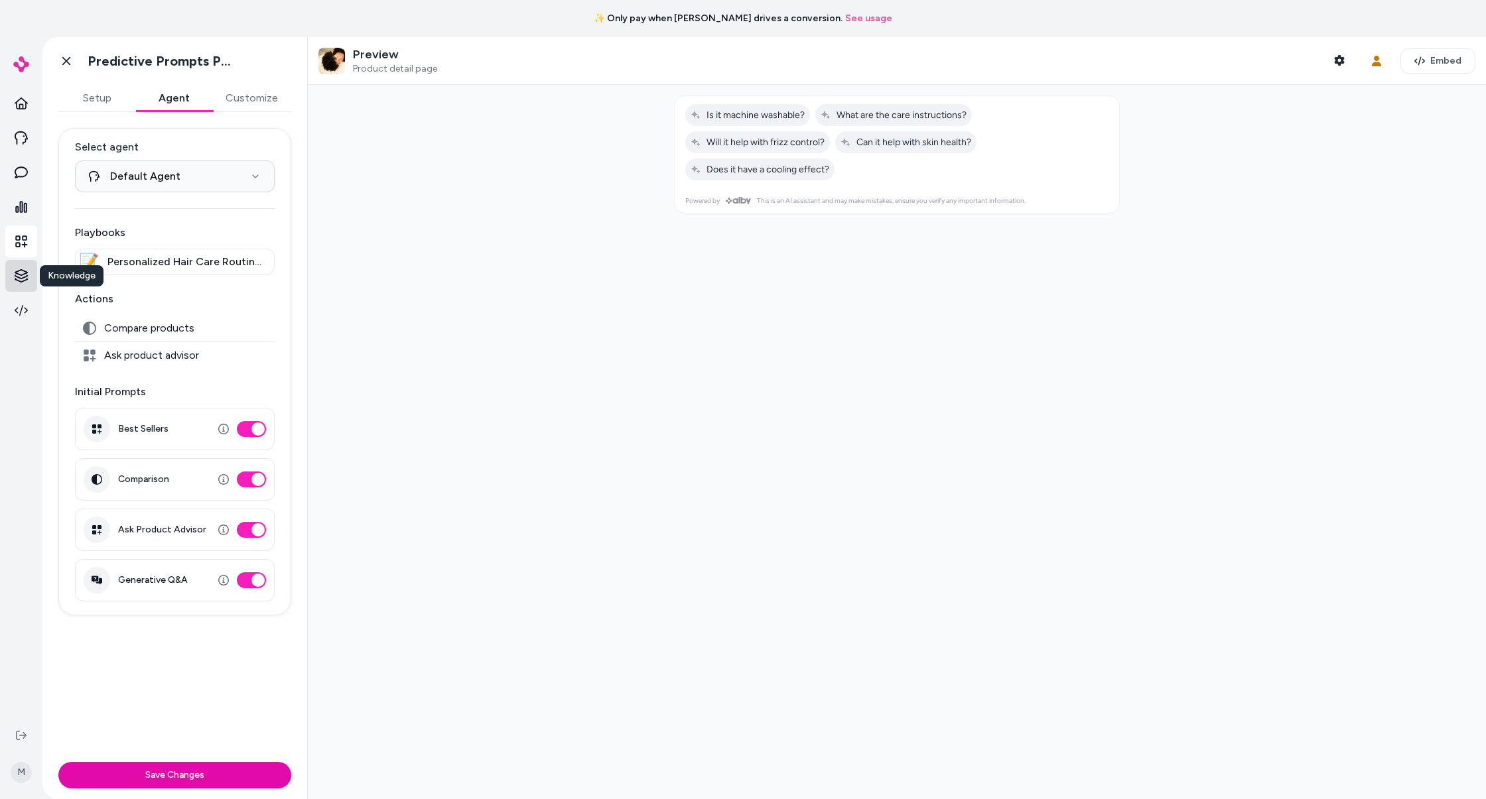
click at [15, 277] on html "**********" at bounding box center [743, 399] width 1486 height 799
click at [104, 271] on link "Products" at bounding box center [92, 275] width 96 height 24
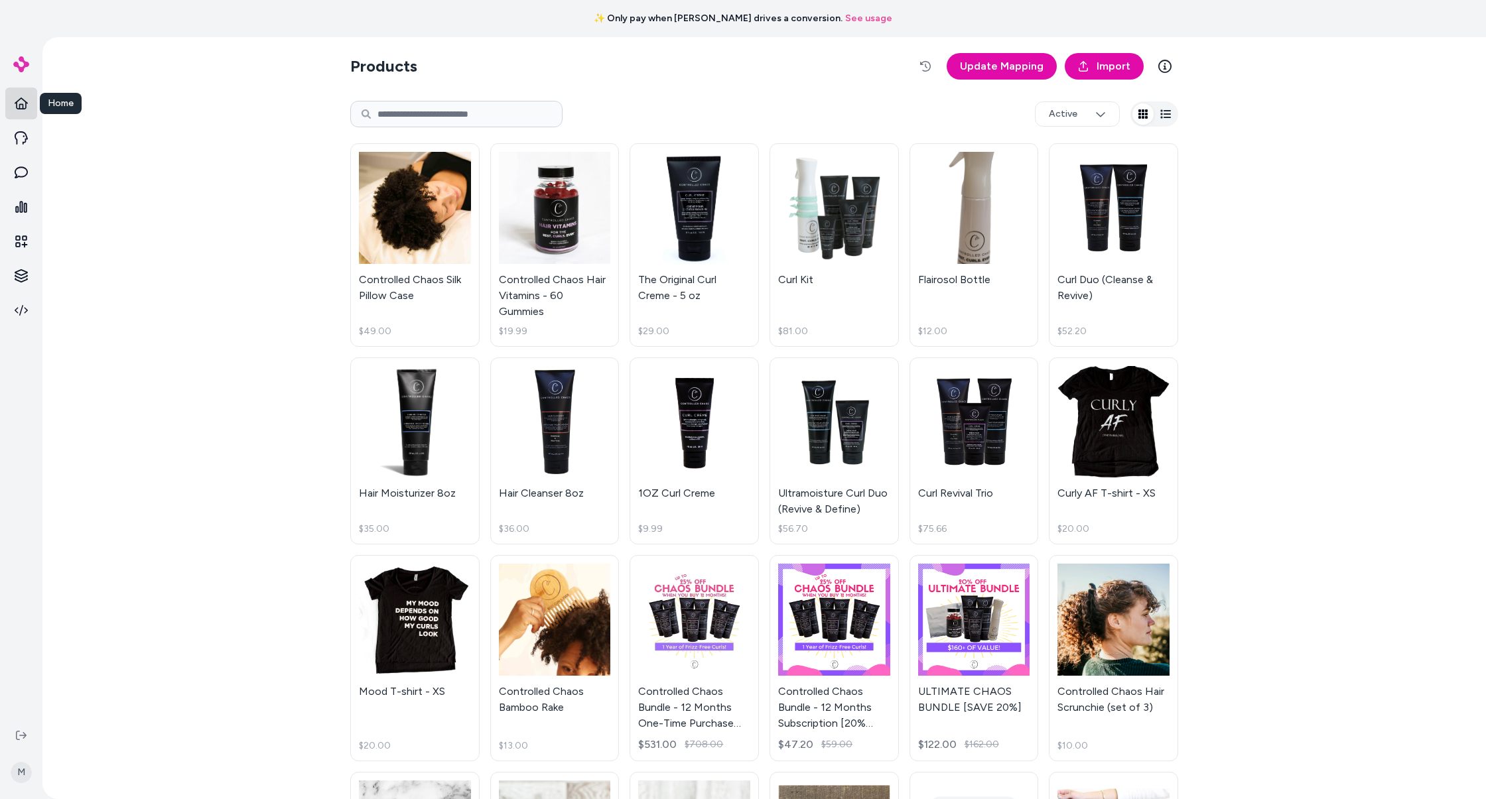
click at [23, 107] on icon at bounding box center [21, 104] width 13 height 12
click at [27, 98] on icon at bounding box center [21, 103] width 13 height 13
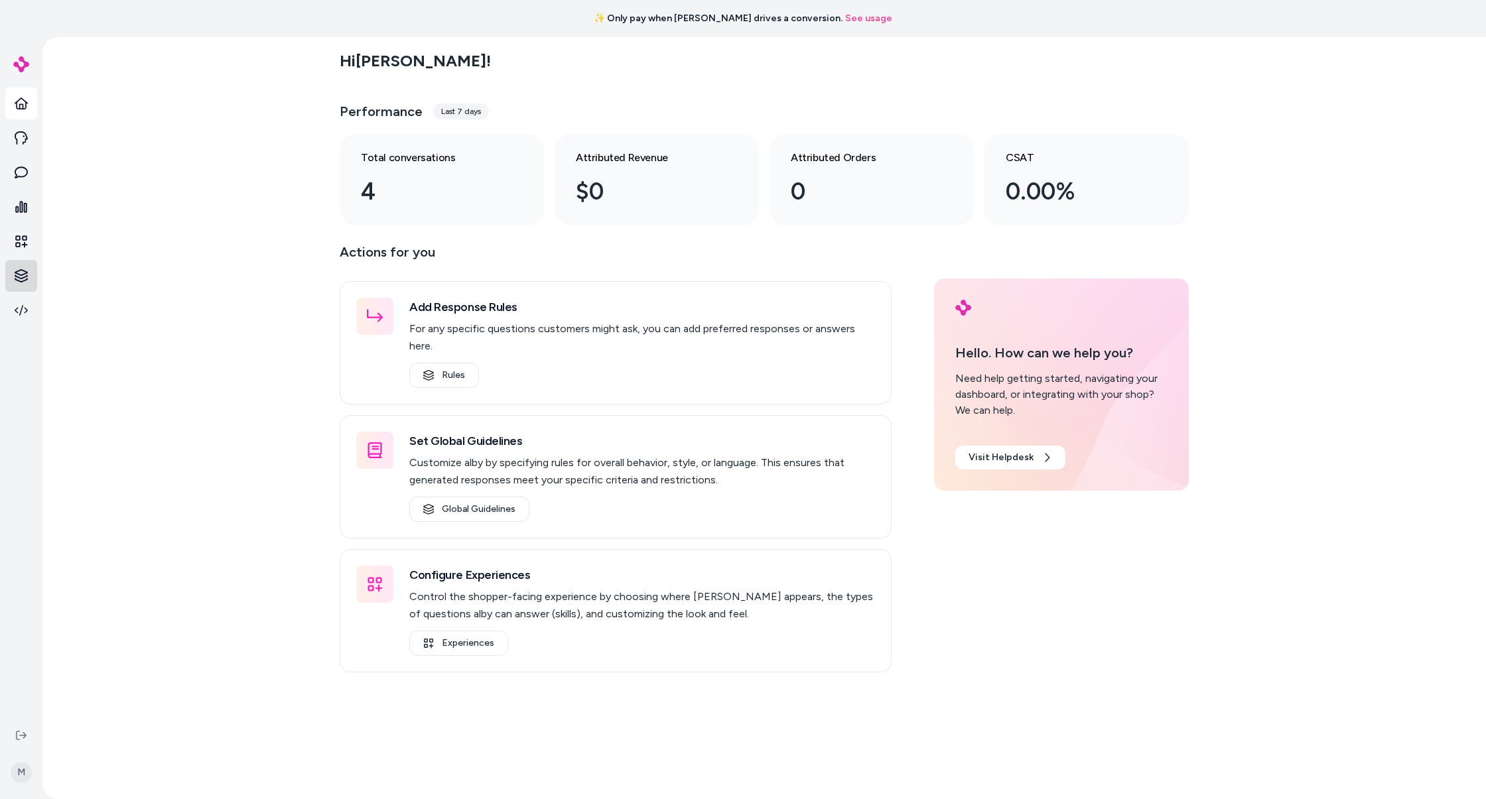
click at [24, 273] on html "✨ Only pay when alby drives a conversion. See usage M Hi Matt ! Performance Las…" at bounding box center [743, 399] width 1486 height 799
click at [105, 391] on p "Survey Questions" at bounding box center [92, 394] width 75 height 13
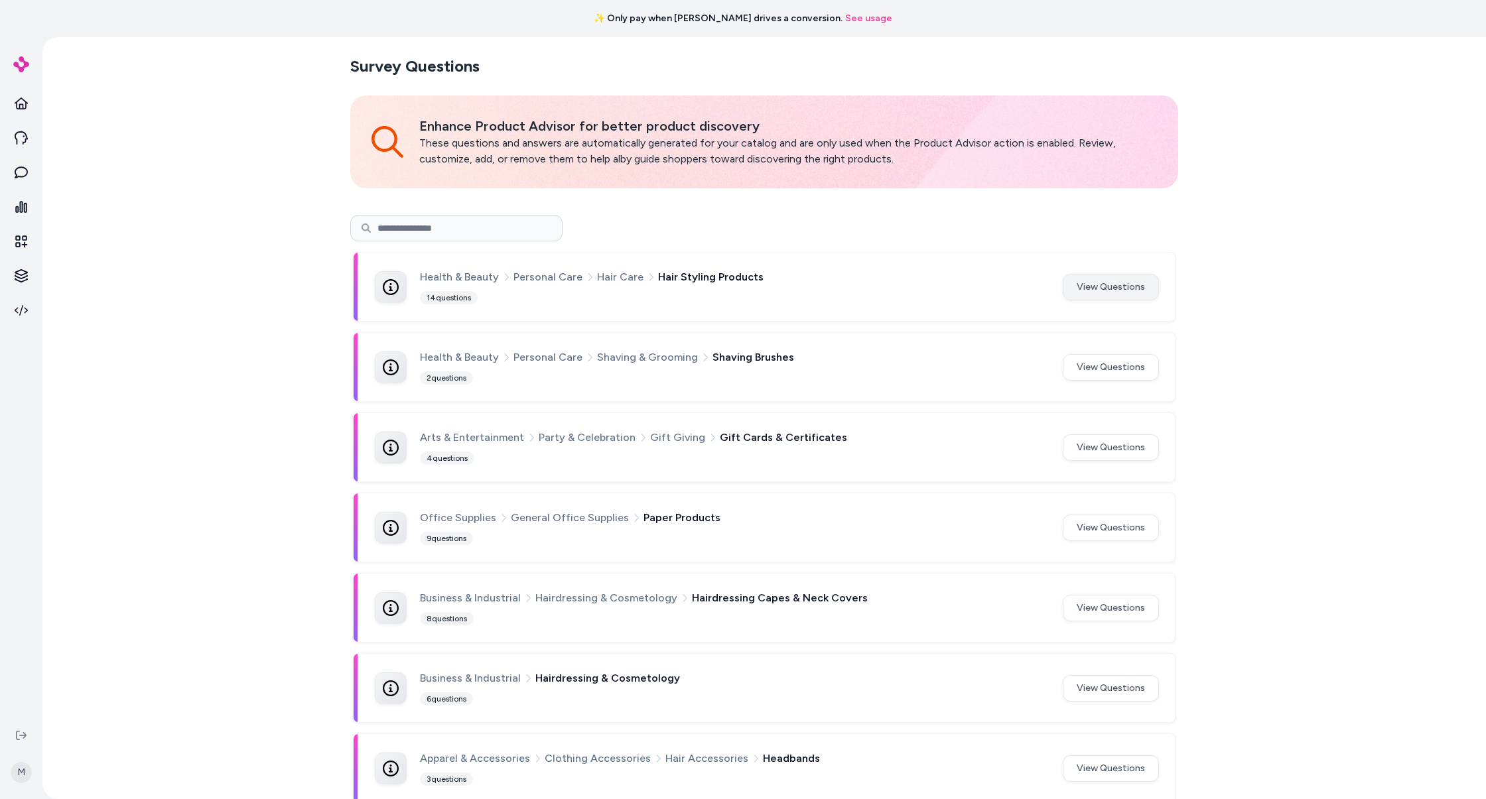
click at [1108, 279] on button "View Questions" at bounding box center [1111, 287] width 96 height 27
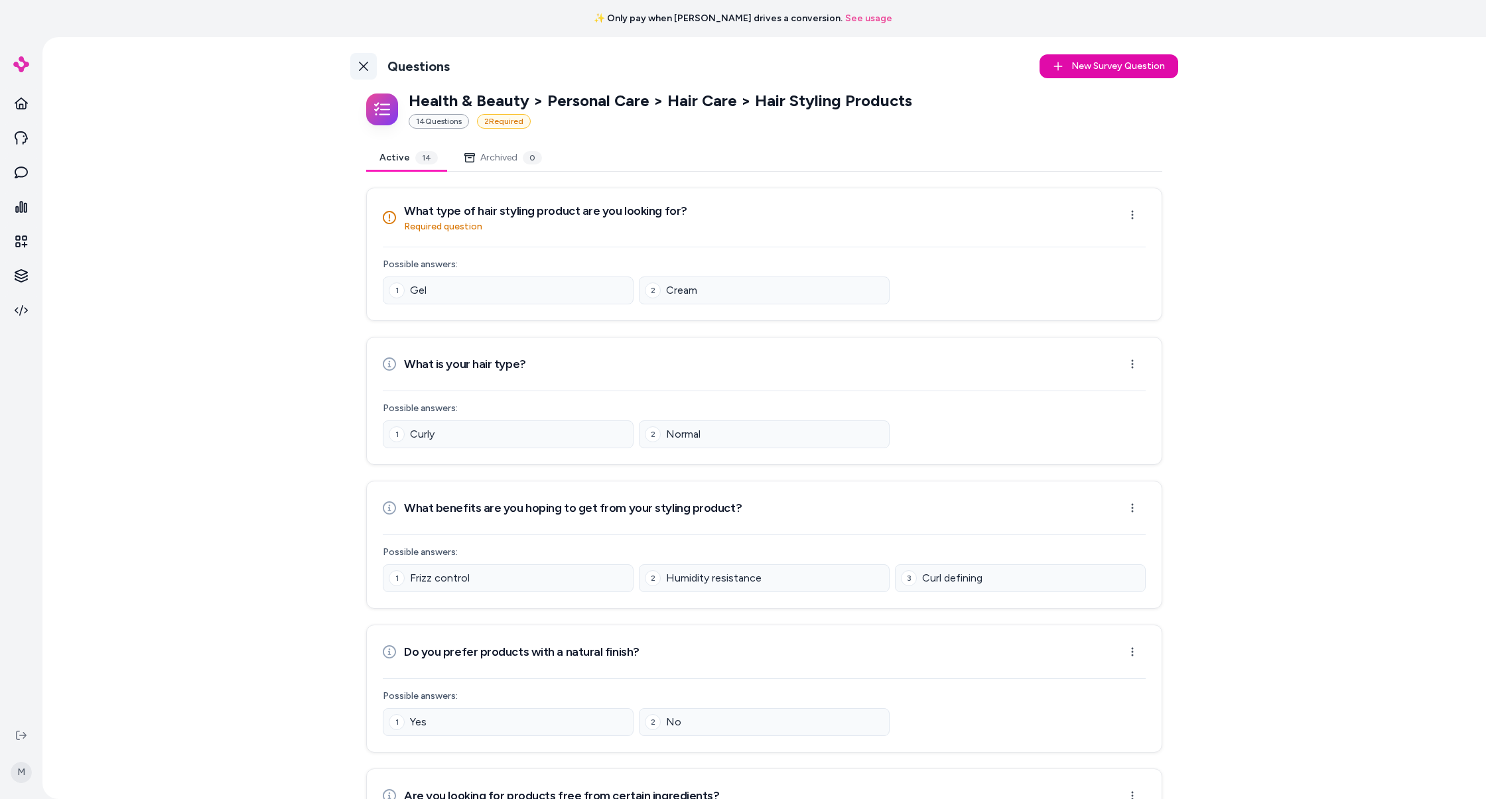
click at [356, 60] on link "Back to Categories" at bounding box center [363, 66] width 27 height 27
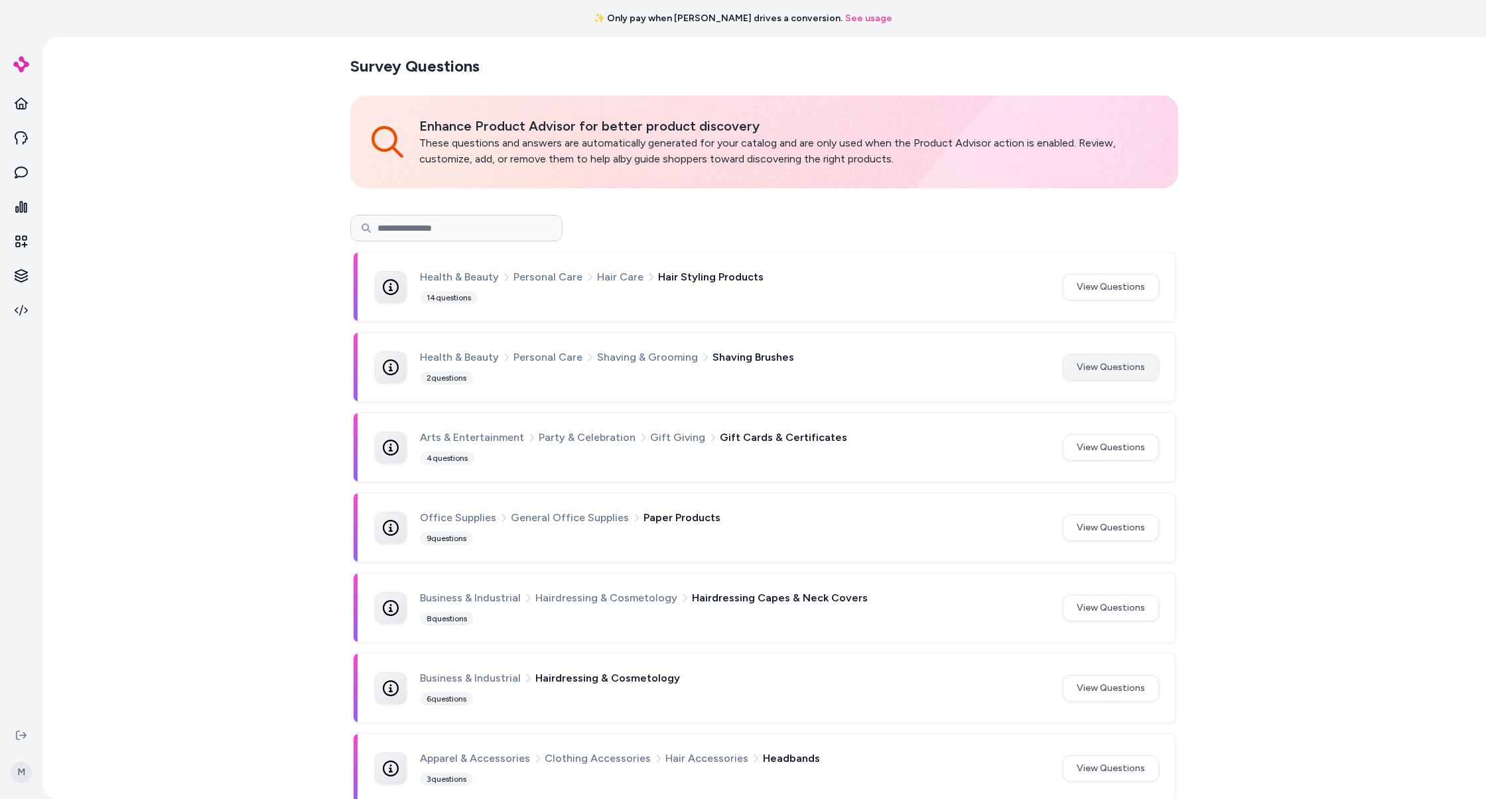
click at [1120, 377] on button "View Questions" at bounding box center [1111, 367] width 96 height 27
click at [1098, 283] on button "View Questions" at bounding box center [1111, 287] width 96 height 27
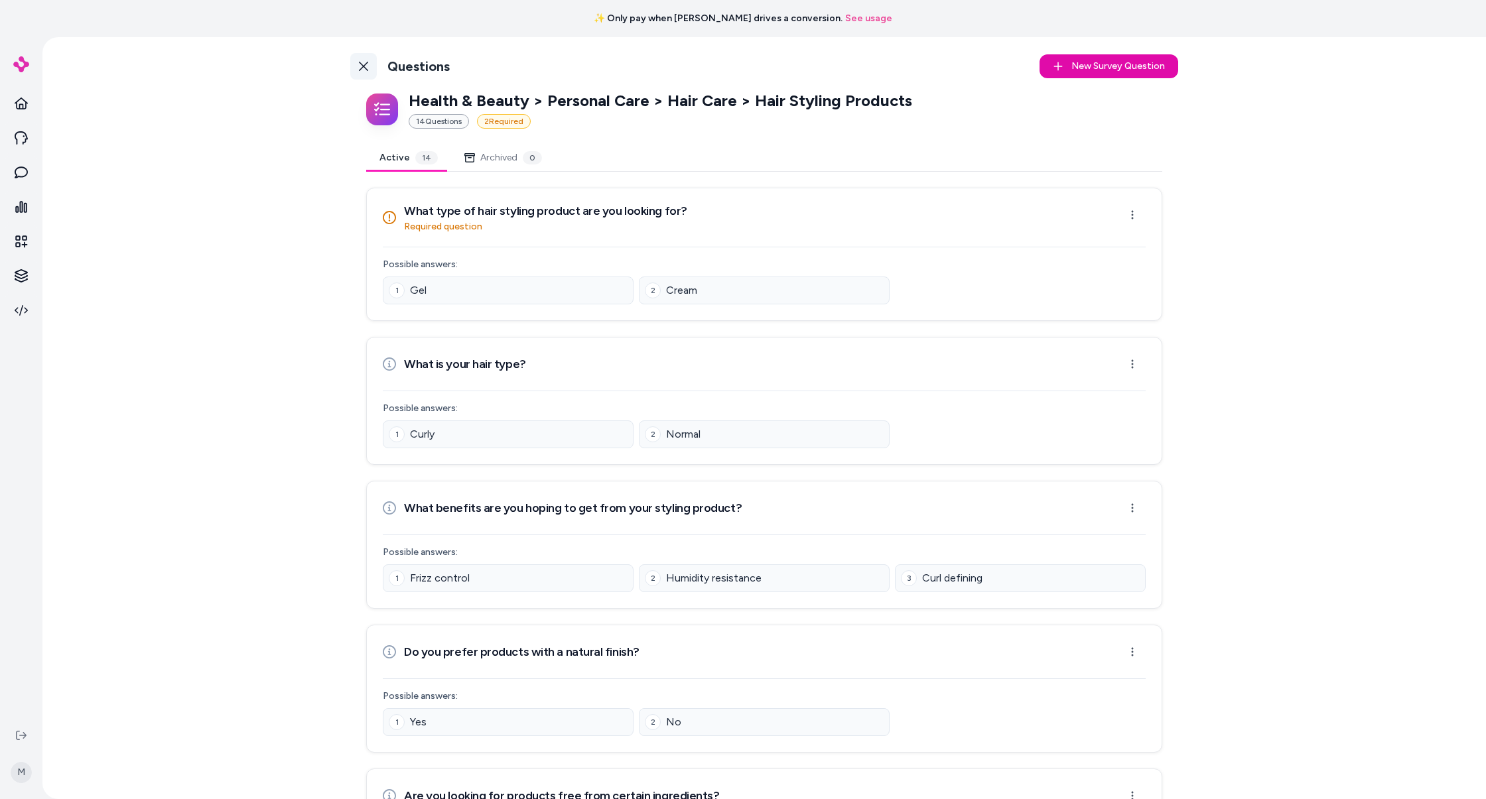
click at [363, 60] on link "Back to Categories" at bounding box center [363, 66] width 27 height 27
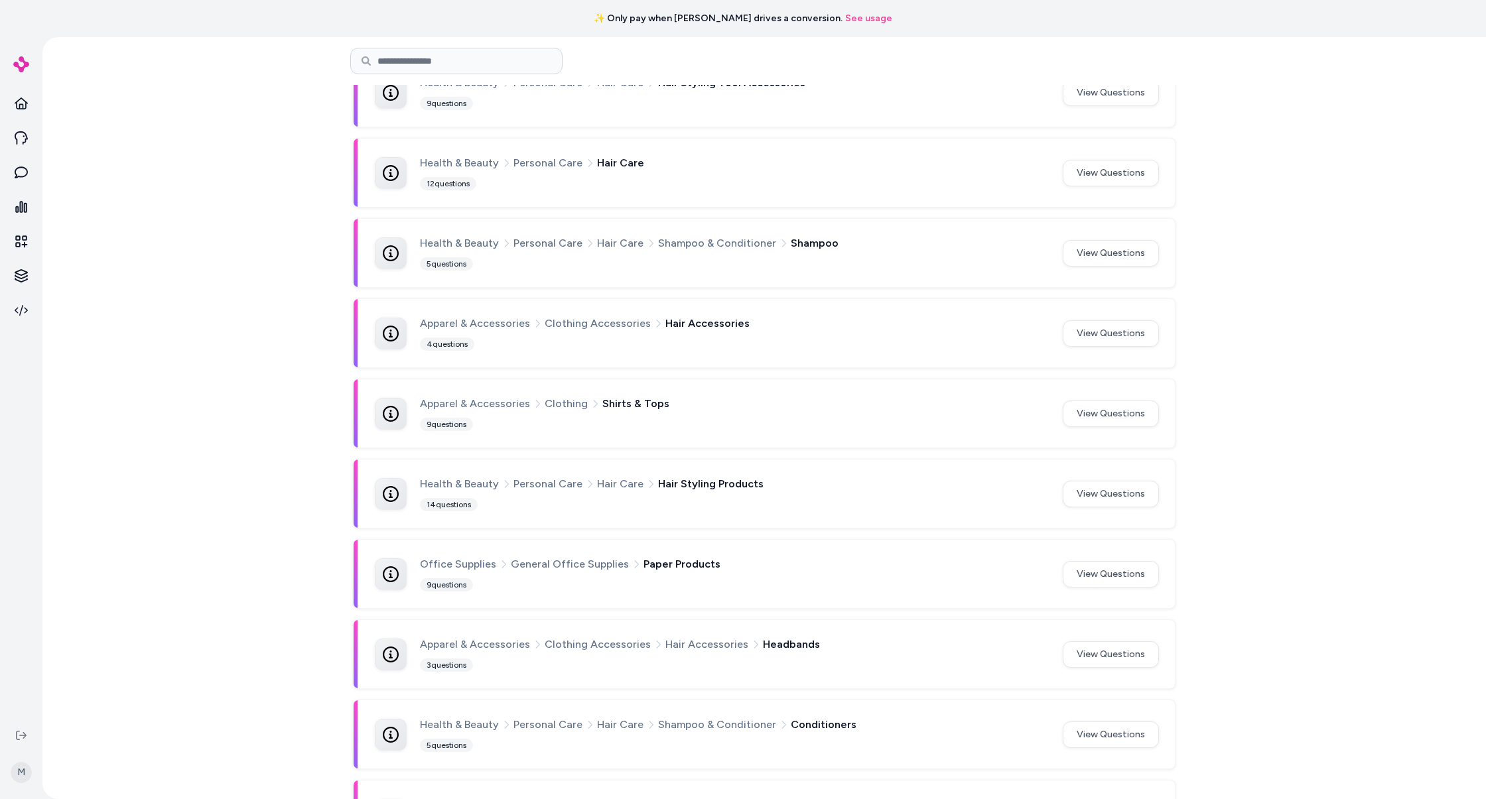
scroll to position [1761, 0]
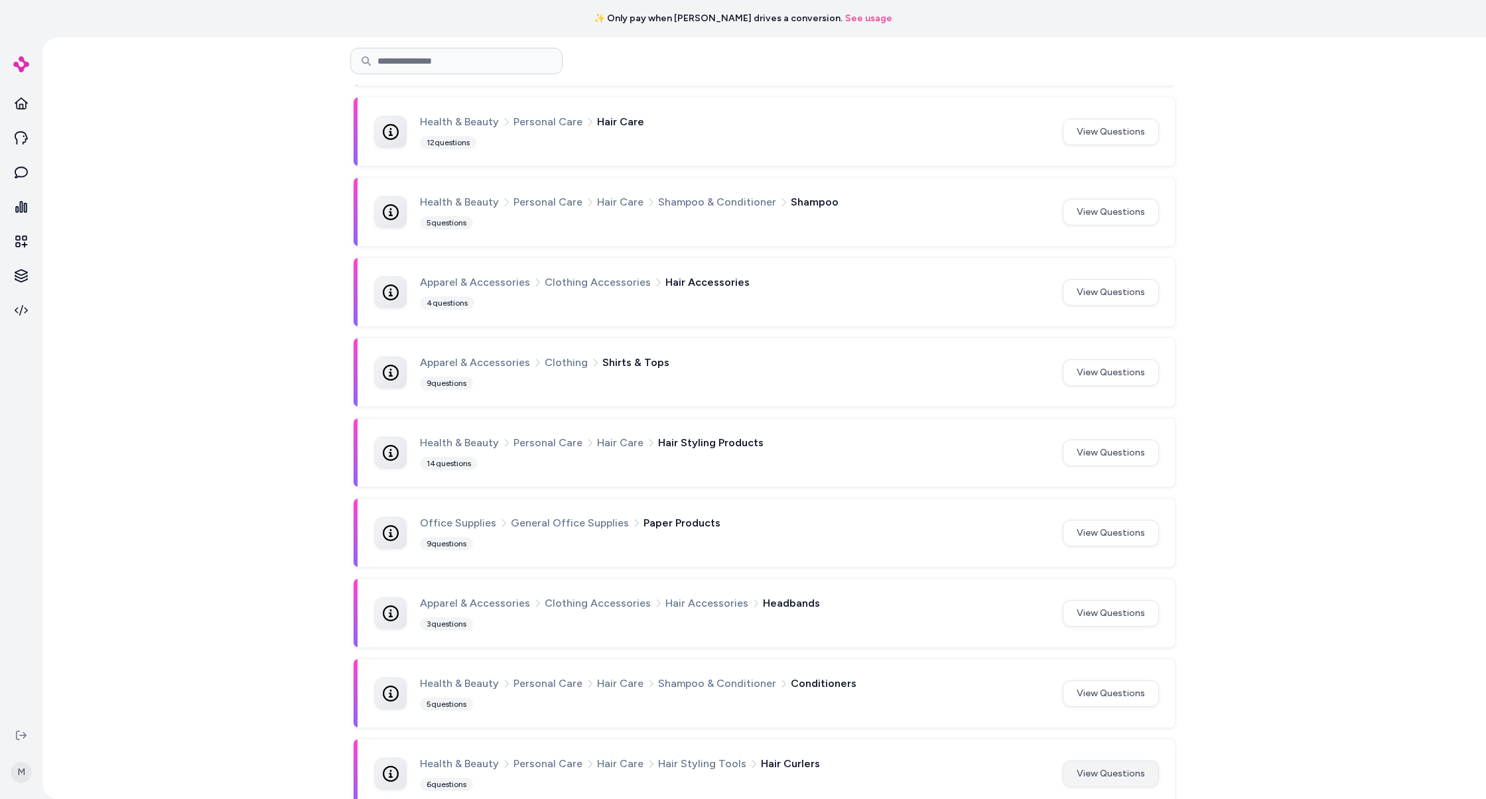
click at [1087, 761] on button "View Questions" at bounding box center [1111, 774] width 96 height 27
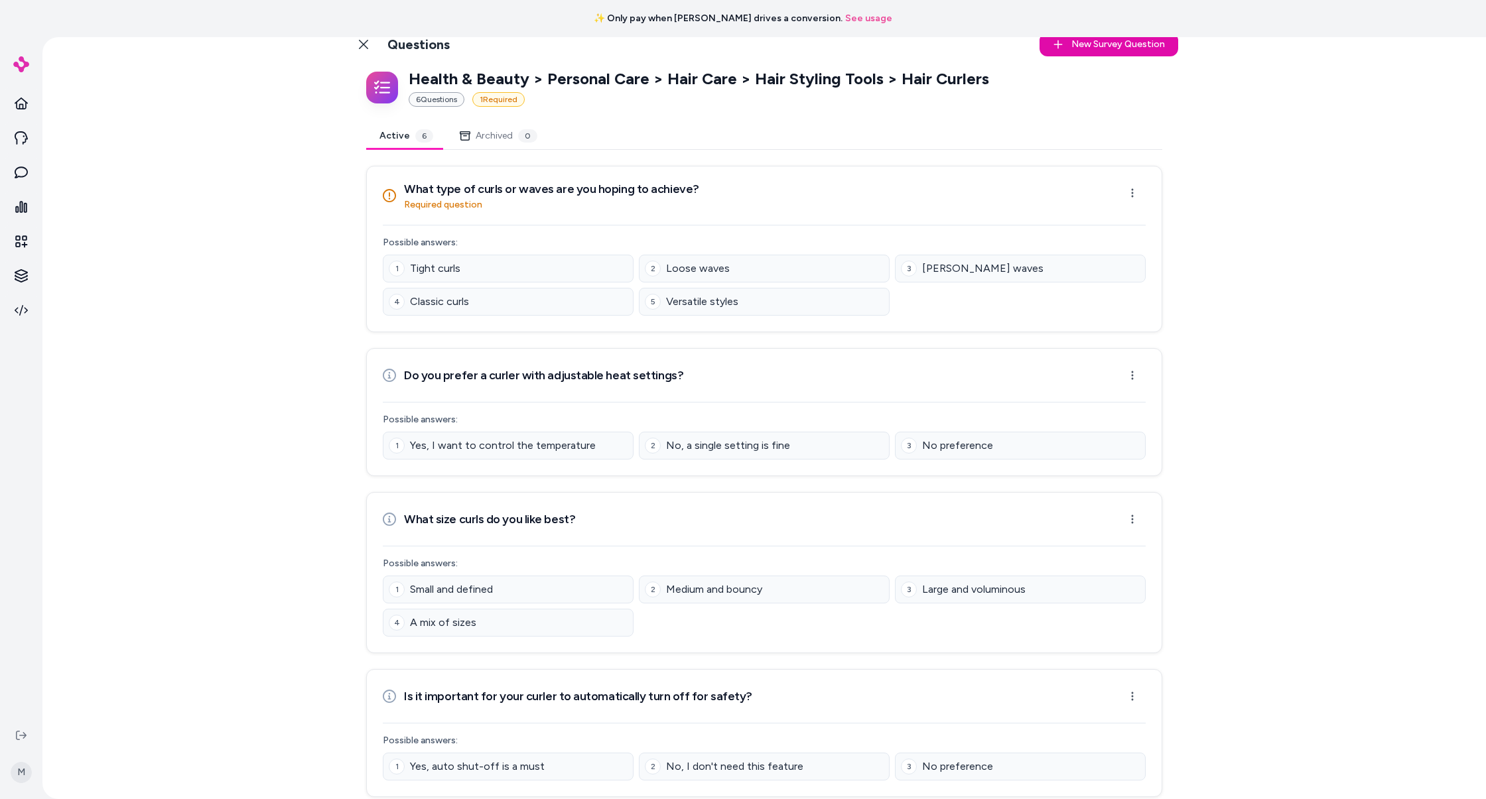
scroll to position [24, 0]
click at [365, 52] on link "Back to Categories" at bounding box center [363, 42] width 27 height 27
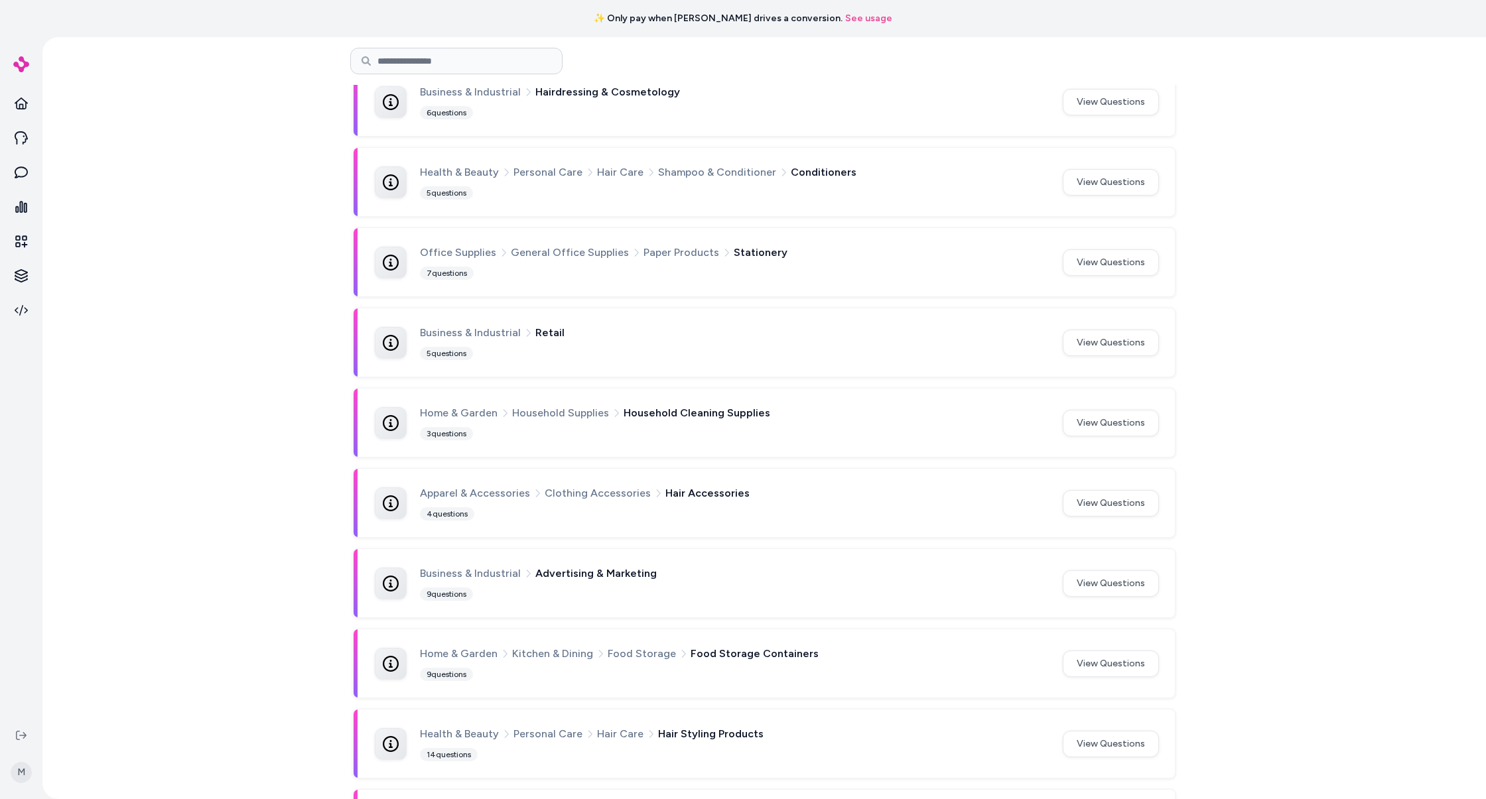
scroll to position [1044, 0]
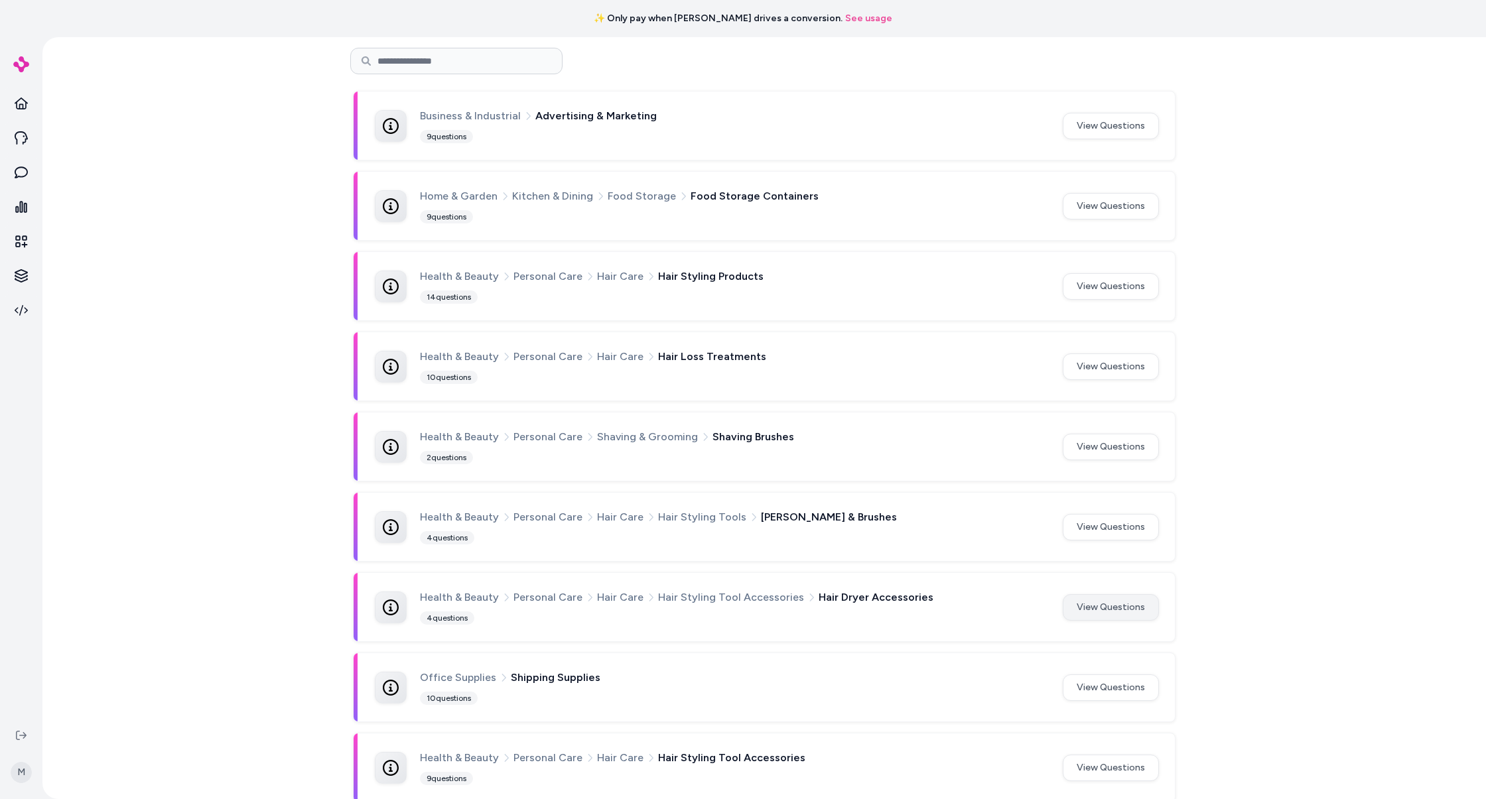
click at [1135, 597] on button "View Questions" at bounding box center [1111, 607] width 96 height 27
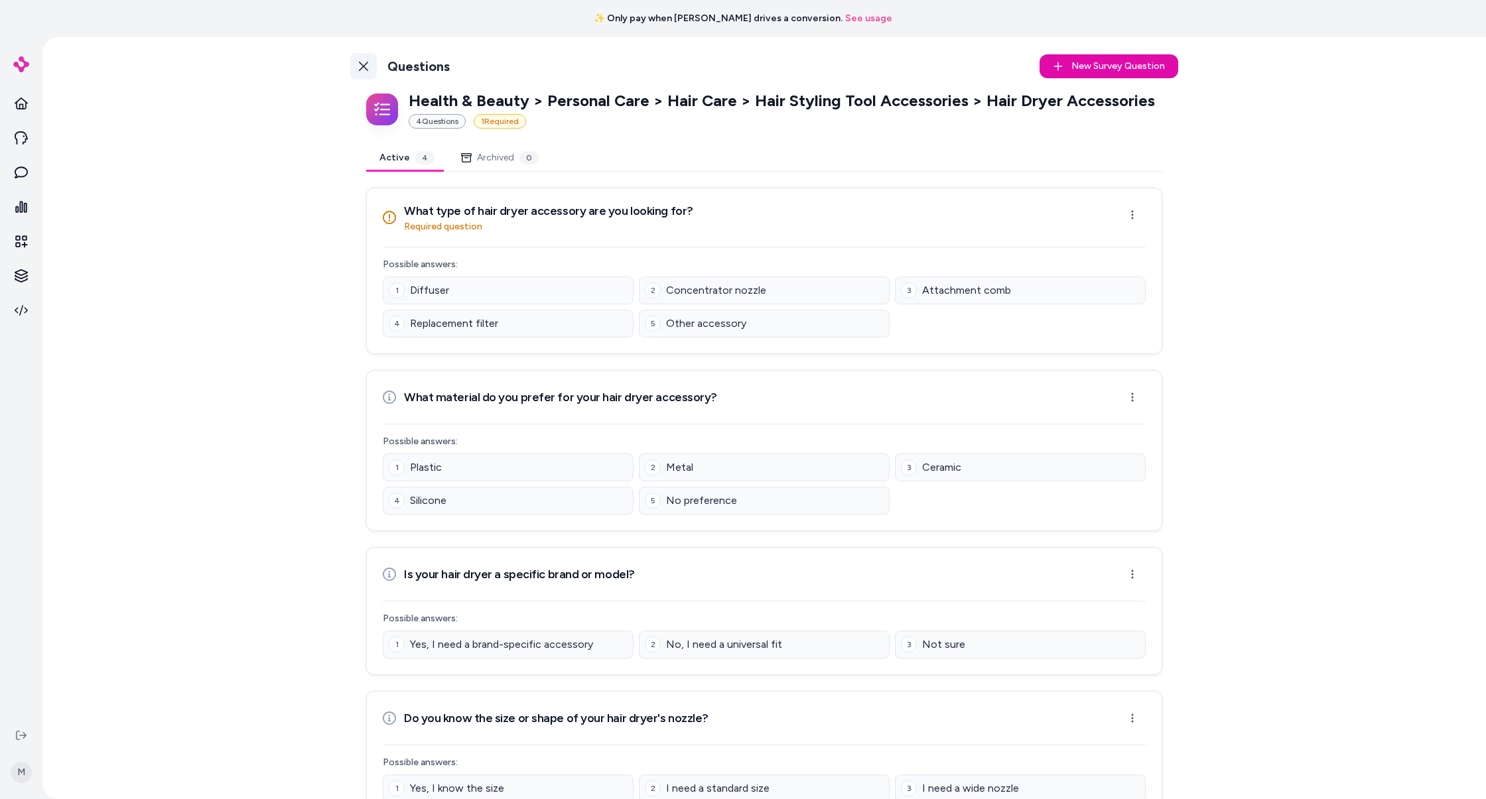
click at [362, 62] on icon at bounding box center [363, 66] width 11 height 11
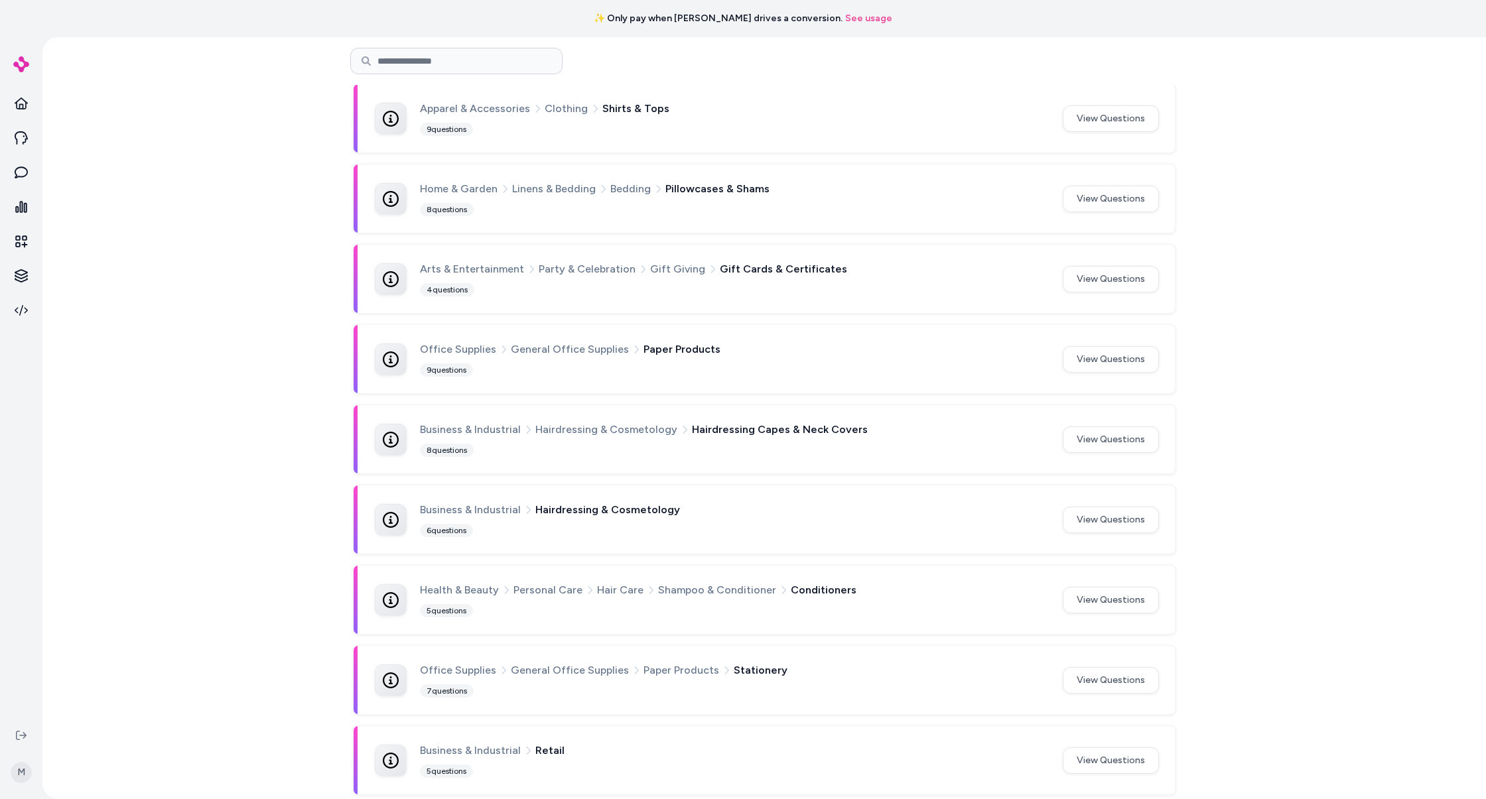
scroll to position [285, 0]
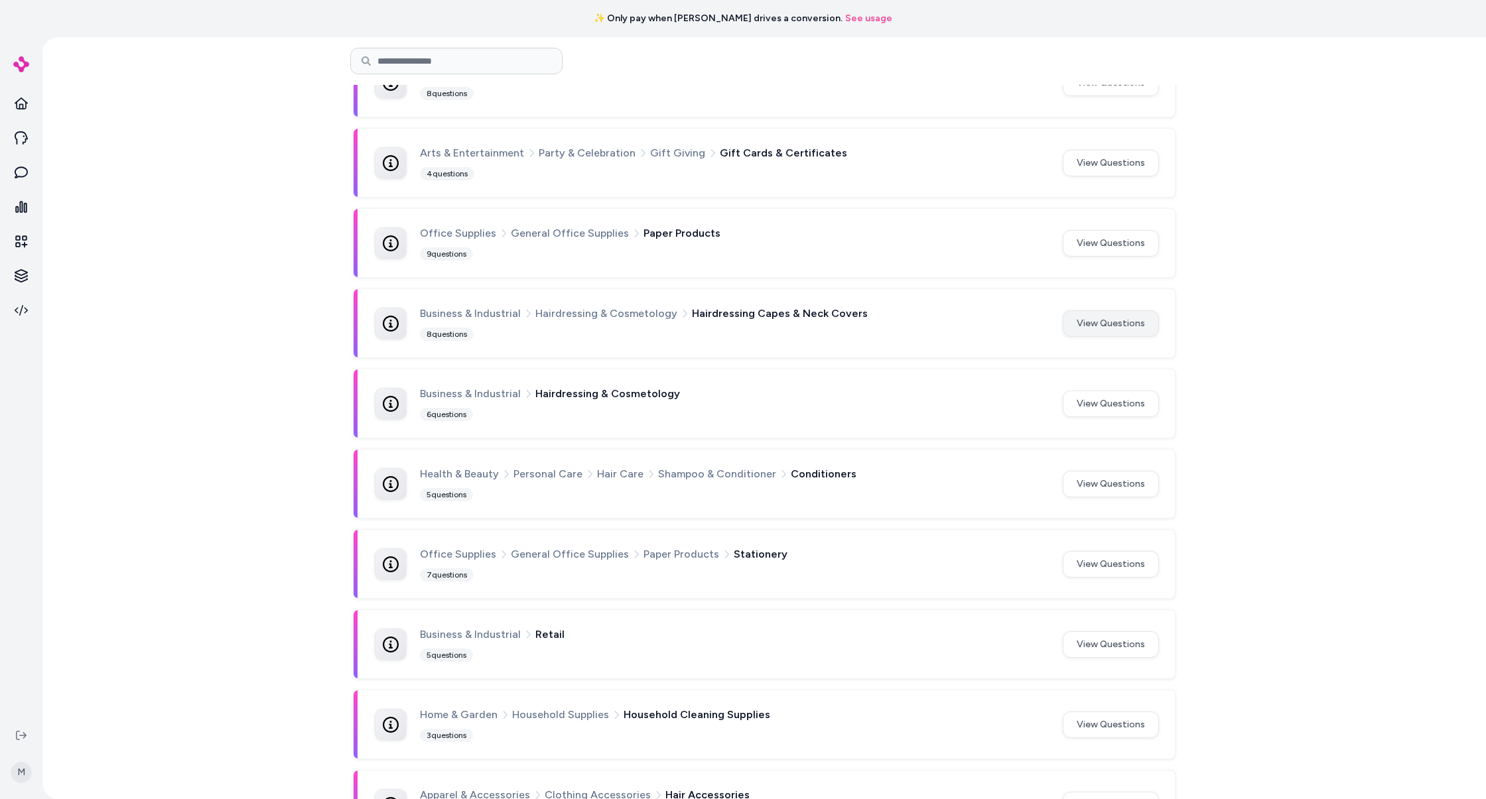
click at [1088, 322] on button "View Questions" at bounding box center [1111, 324] width 96 height 27
click at [1120, 404] on button "View Questions" at bounding box center [1111, 404] width 96 height 27
click at [1108, 480] on button "View Questions" at bounding box center [1111, 484] width 96 height 27
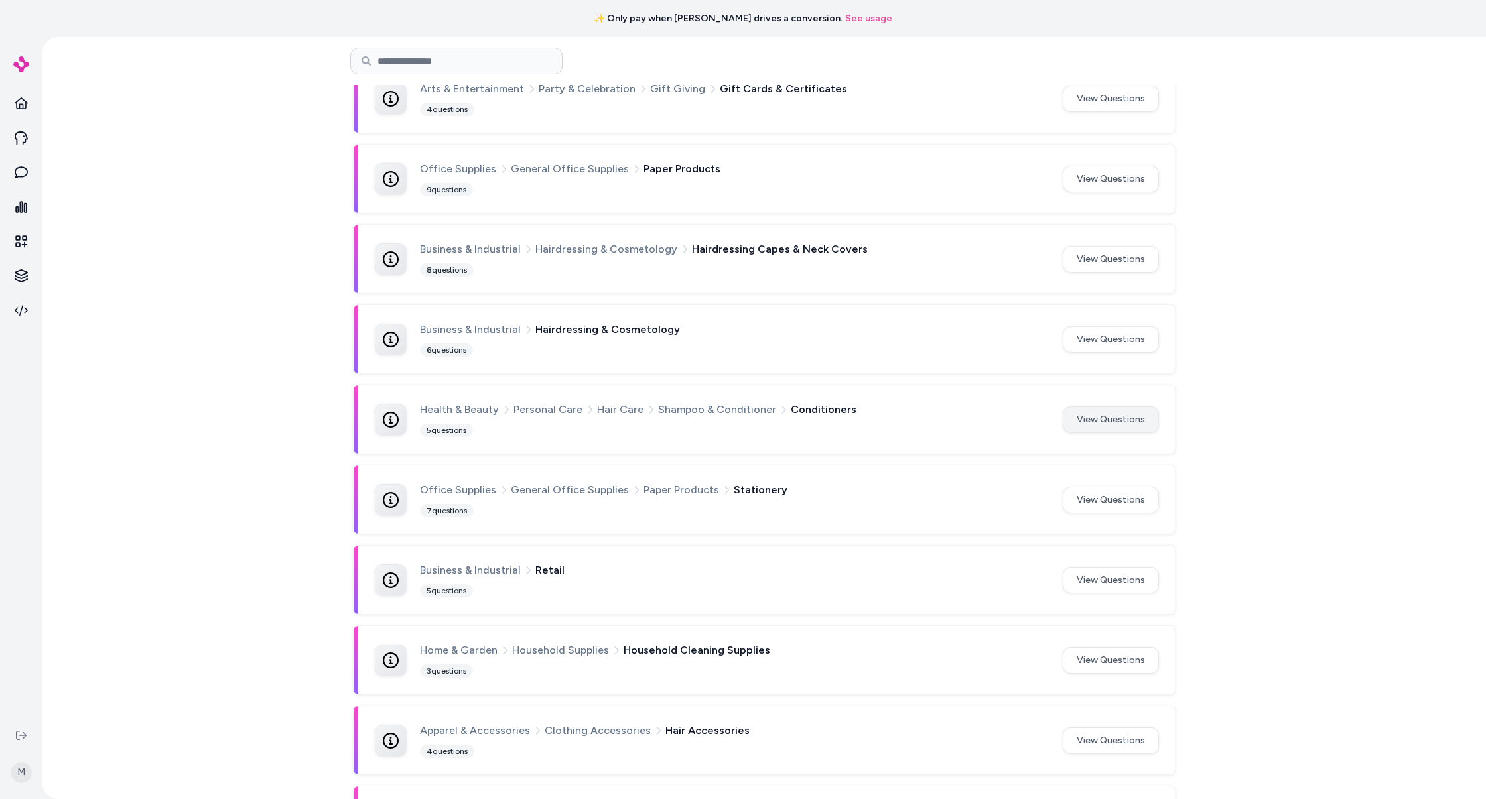
scroll to position [481, 0]
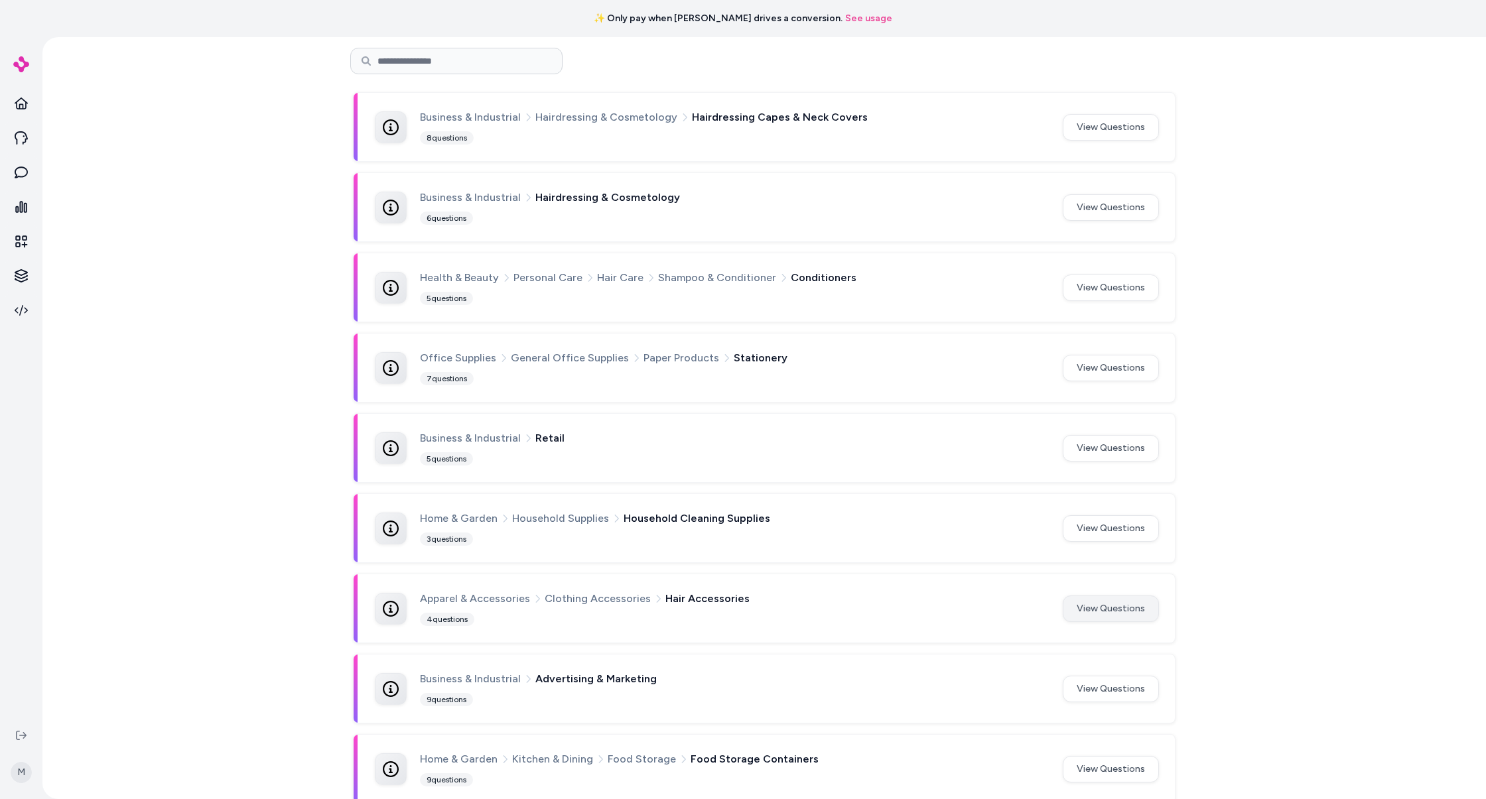
click at [1097, 607] on button "View Questions" at bounding box center [1111, 609] width 96 height 27
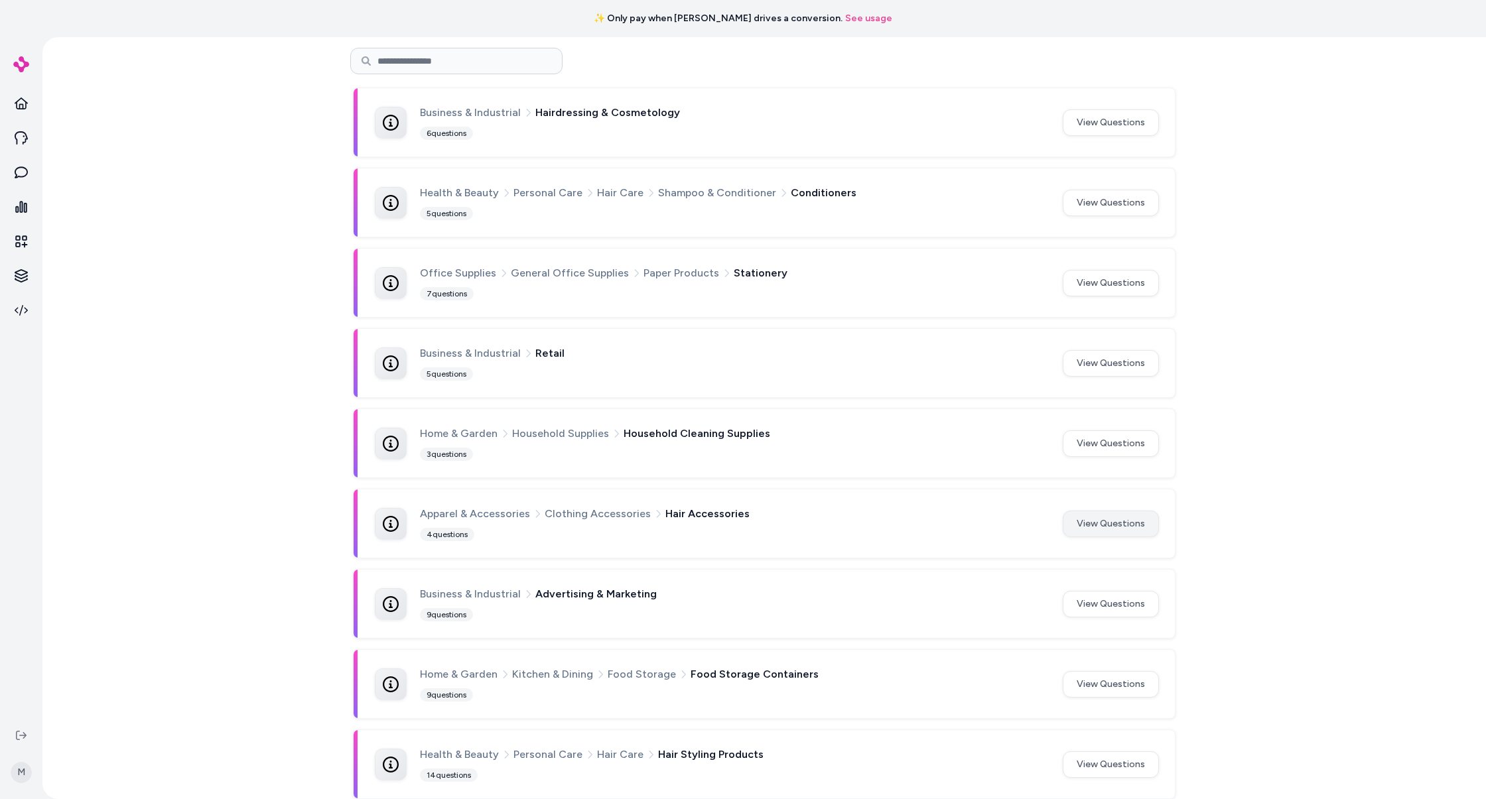
scroll to position [731, 0]
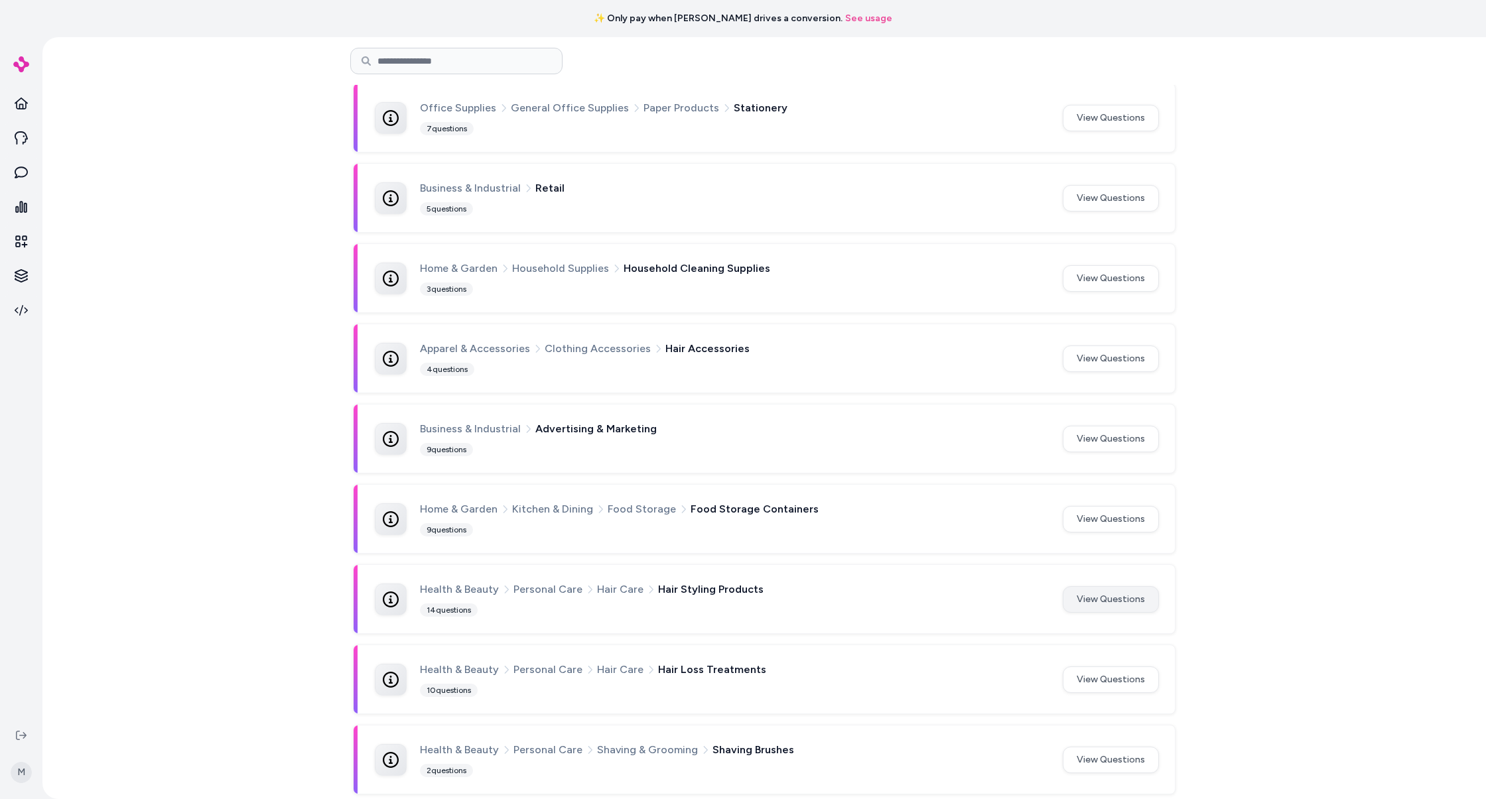
click at [1109, 587] on button "View Questions" at bounding box center [1111, 600] width 96 height 27
click at [1113, 671] on button "View Questions" at bounding box center [1111, 680] width 96 height 27
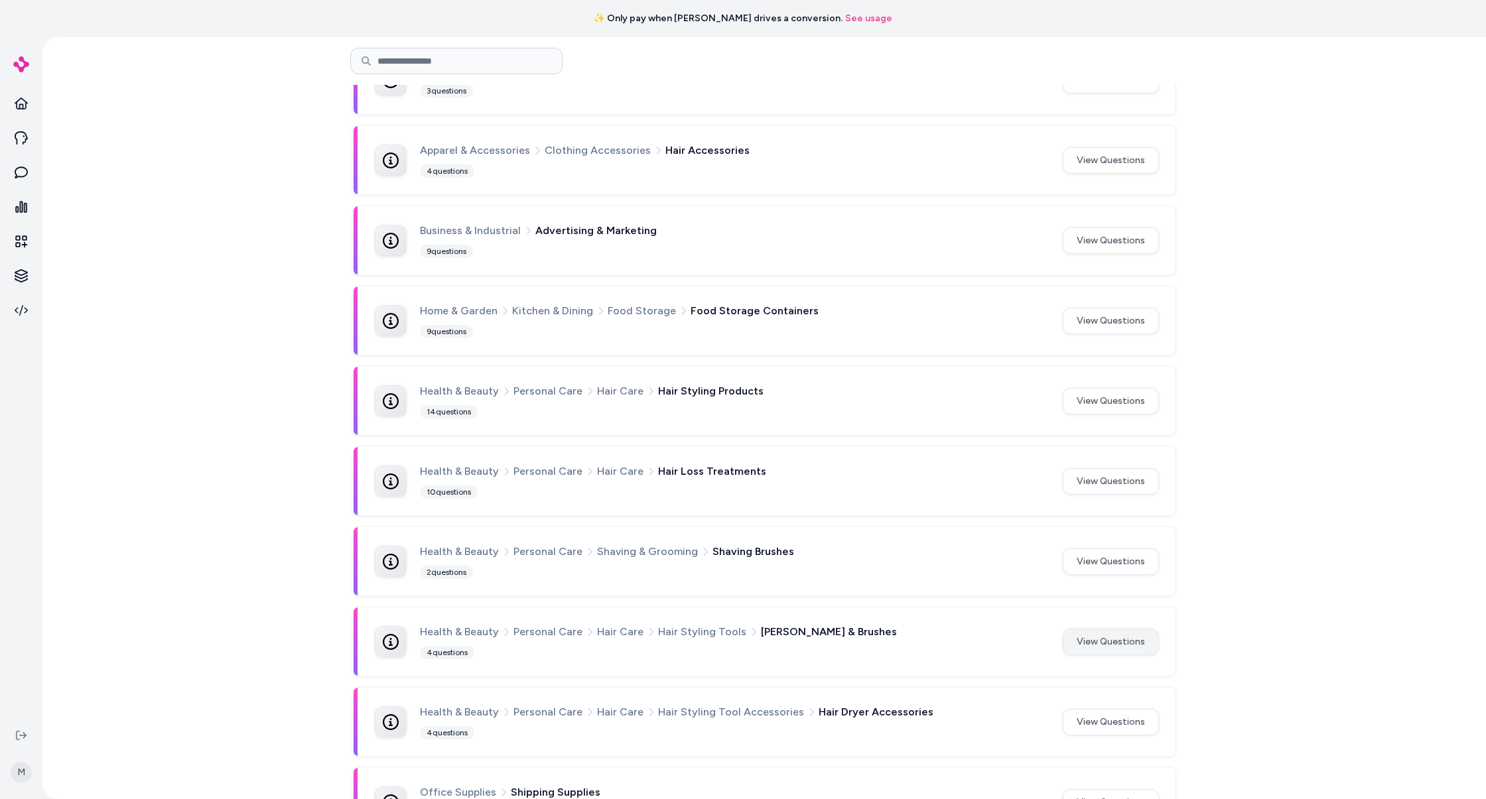
click at [1108, 629] on button "View Questions" at bounding box center [1111, 642] width 96 height 27
click at [1111, 711] on button "View Questions" at bounding box center [1111, 722] width 96 height 27
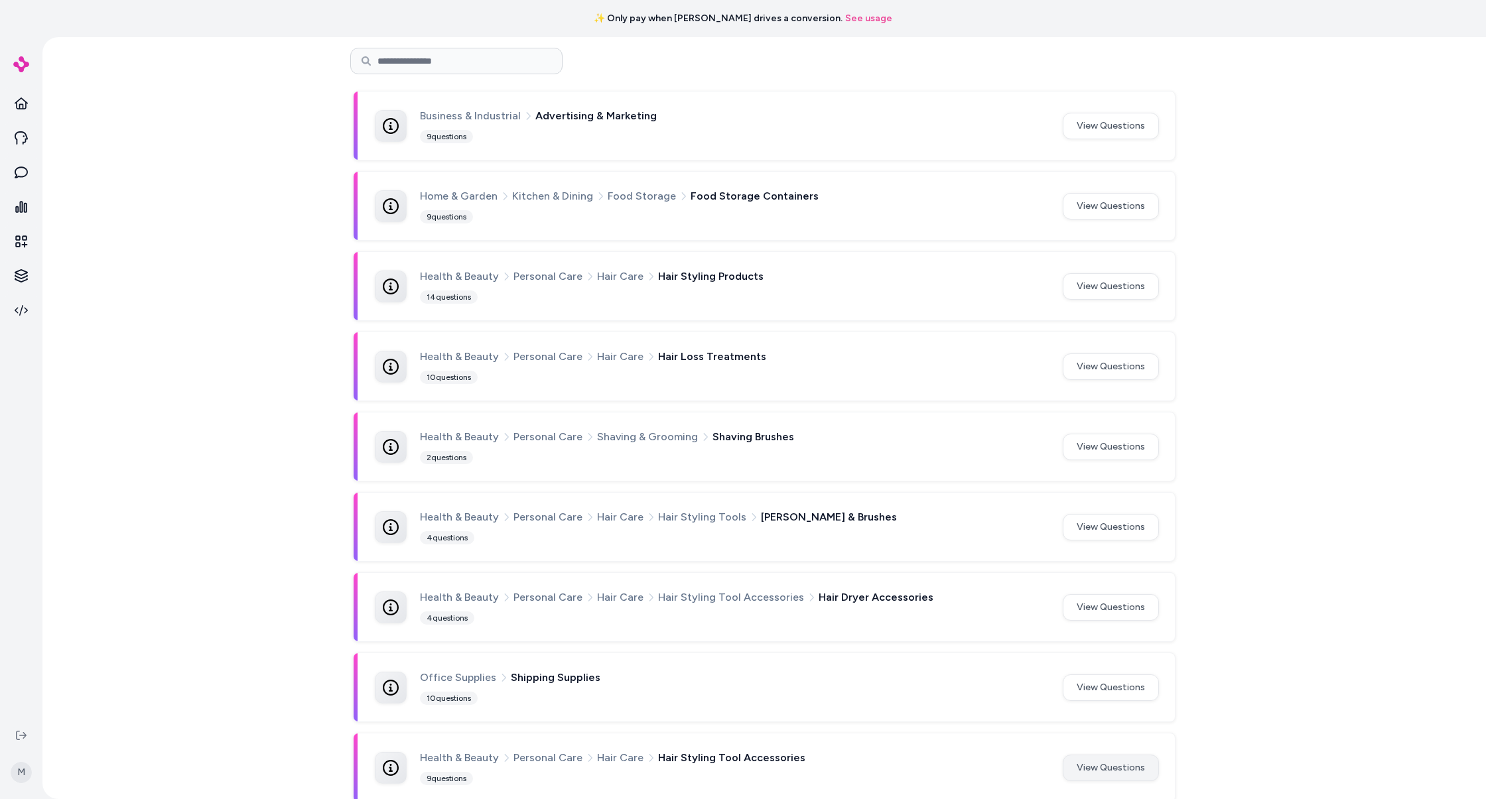
click at [1121, 758] on button "View Questions" at bounding box center [1111, 768] width 96 height 27
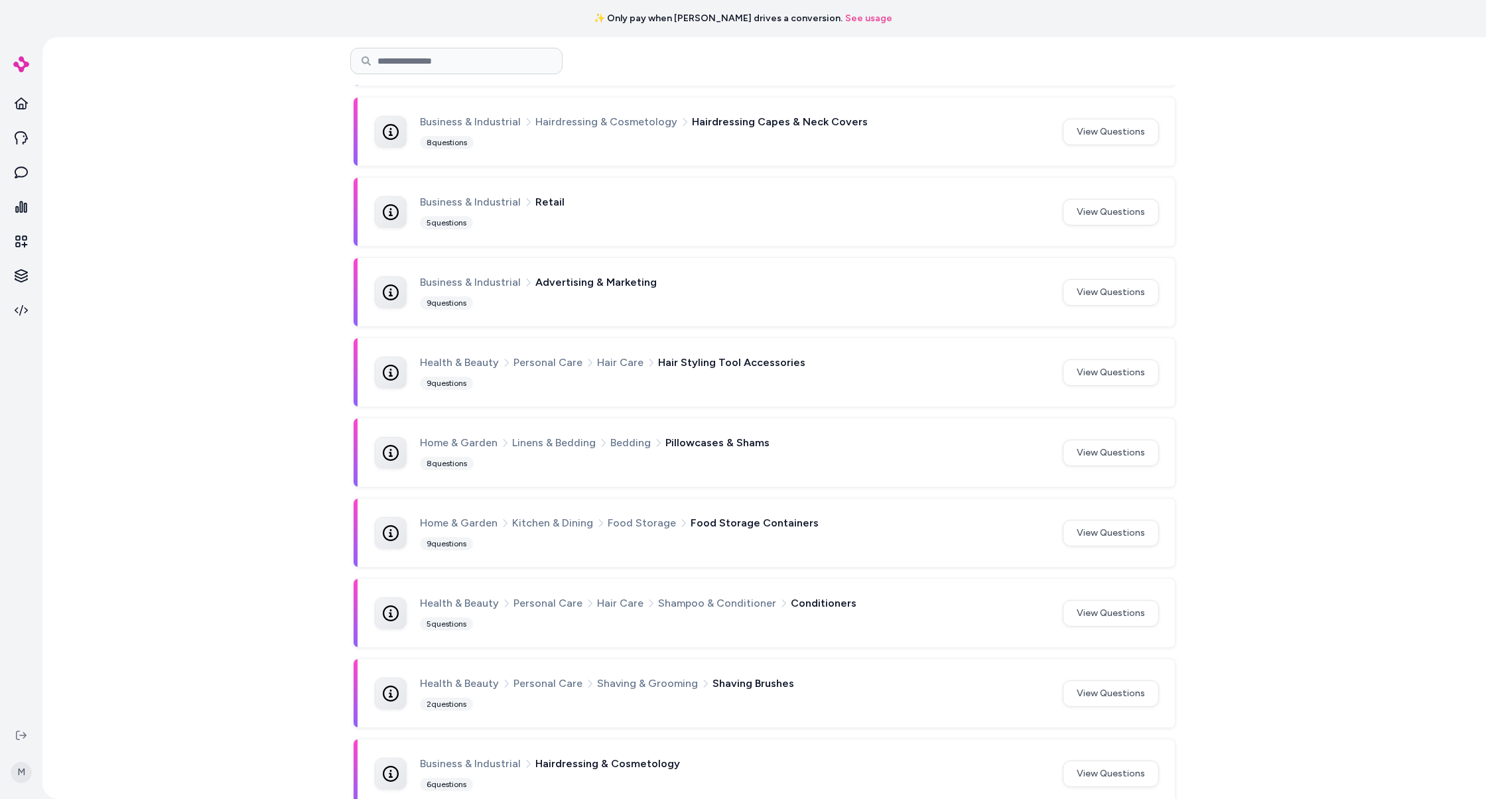
scroll to position [949, 0]
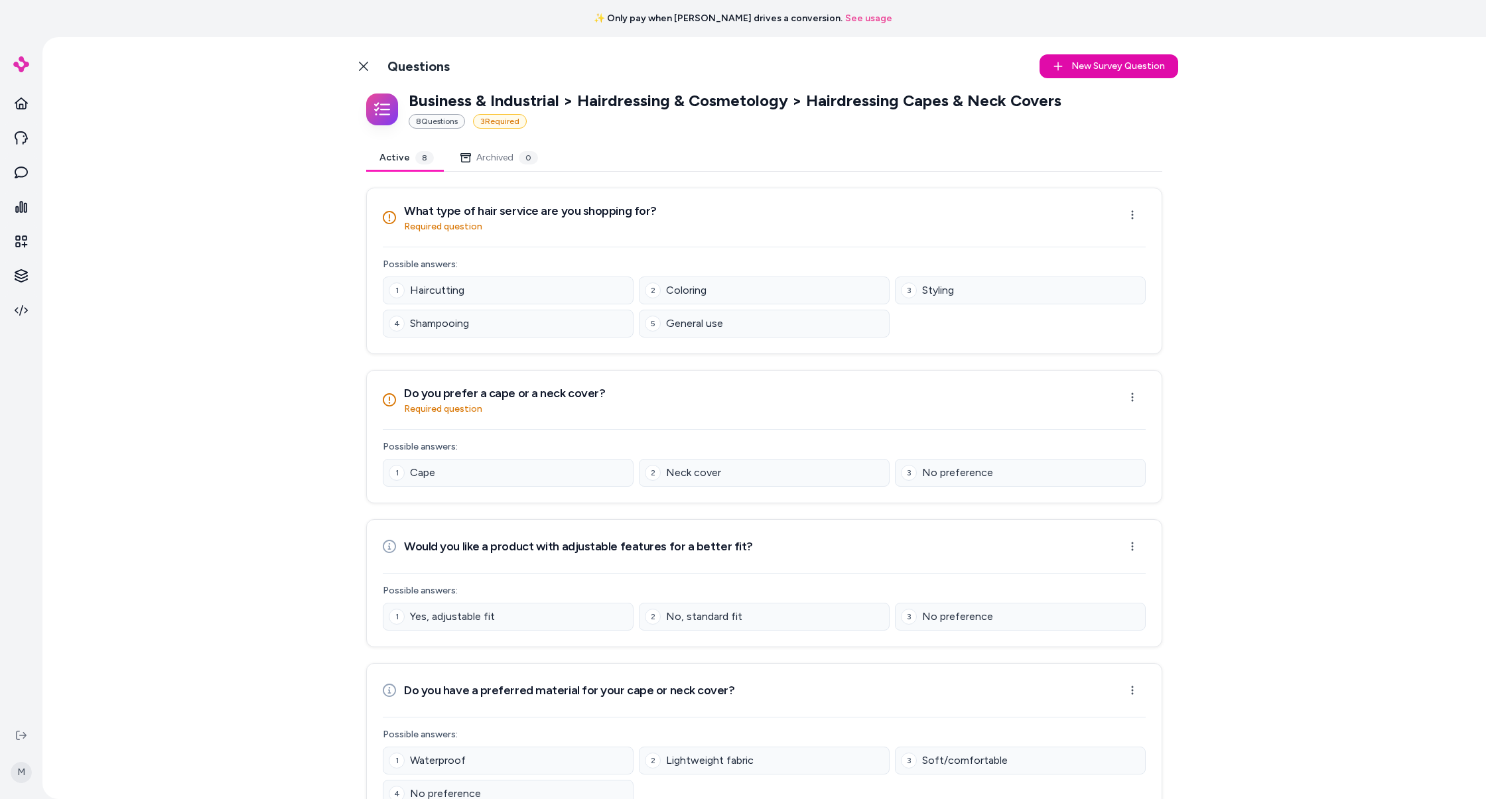
click at [855, 141] on div "Business & Industrial > Hairdressing & Cosmetology > Hairdressing Capes & Neck …" at bounding box center [764, 814] width 828 height 1448
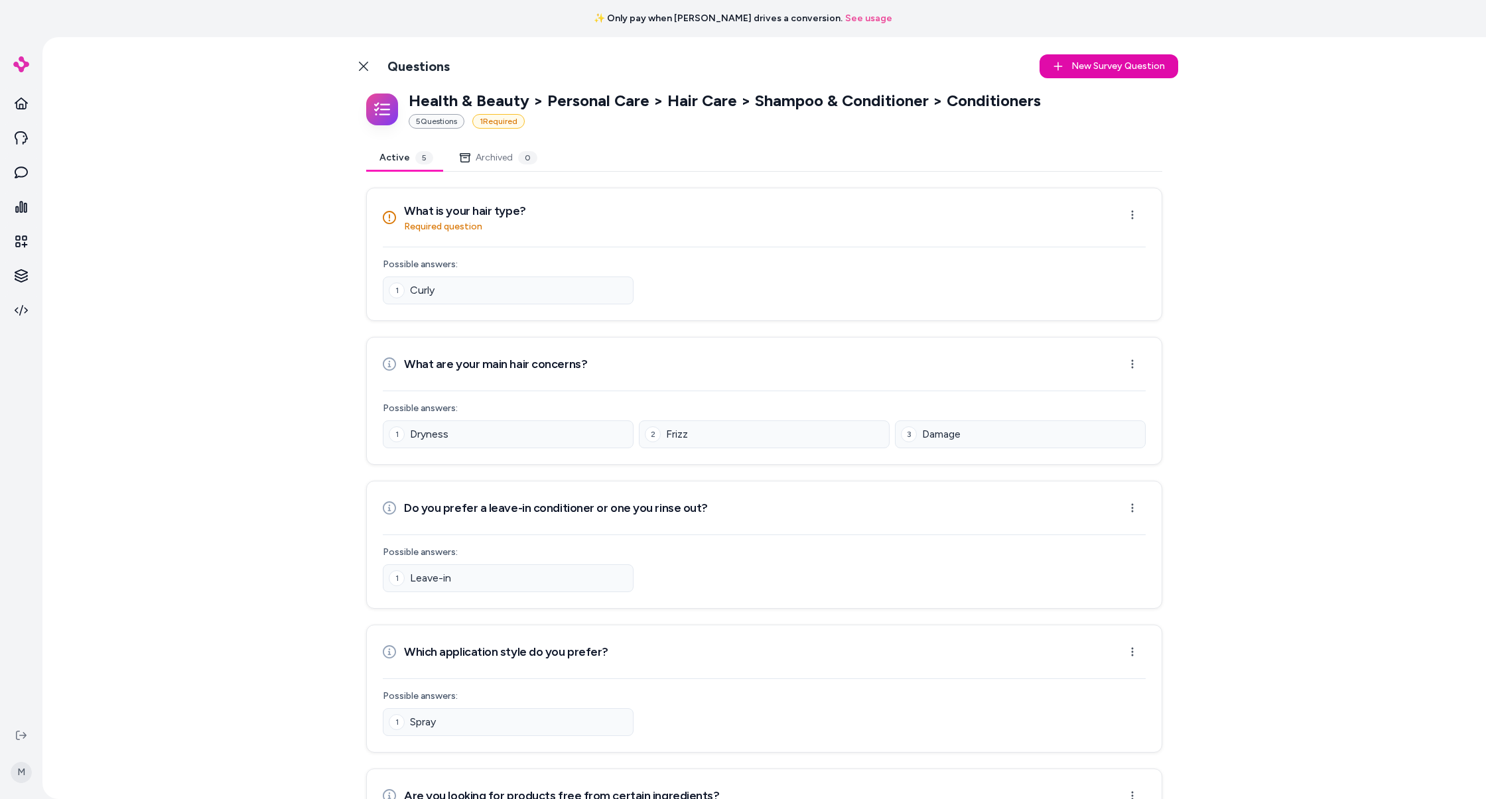
scroll to position [103, 0]
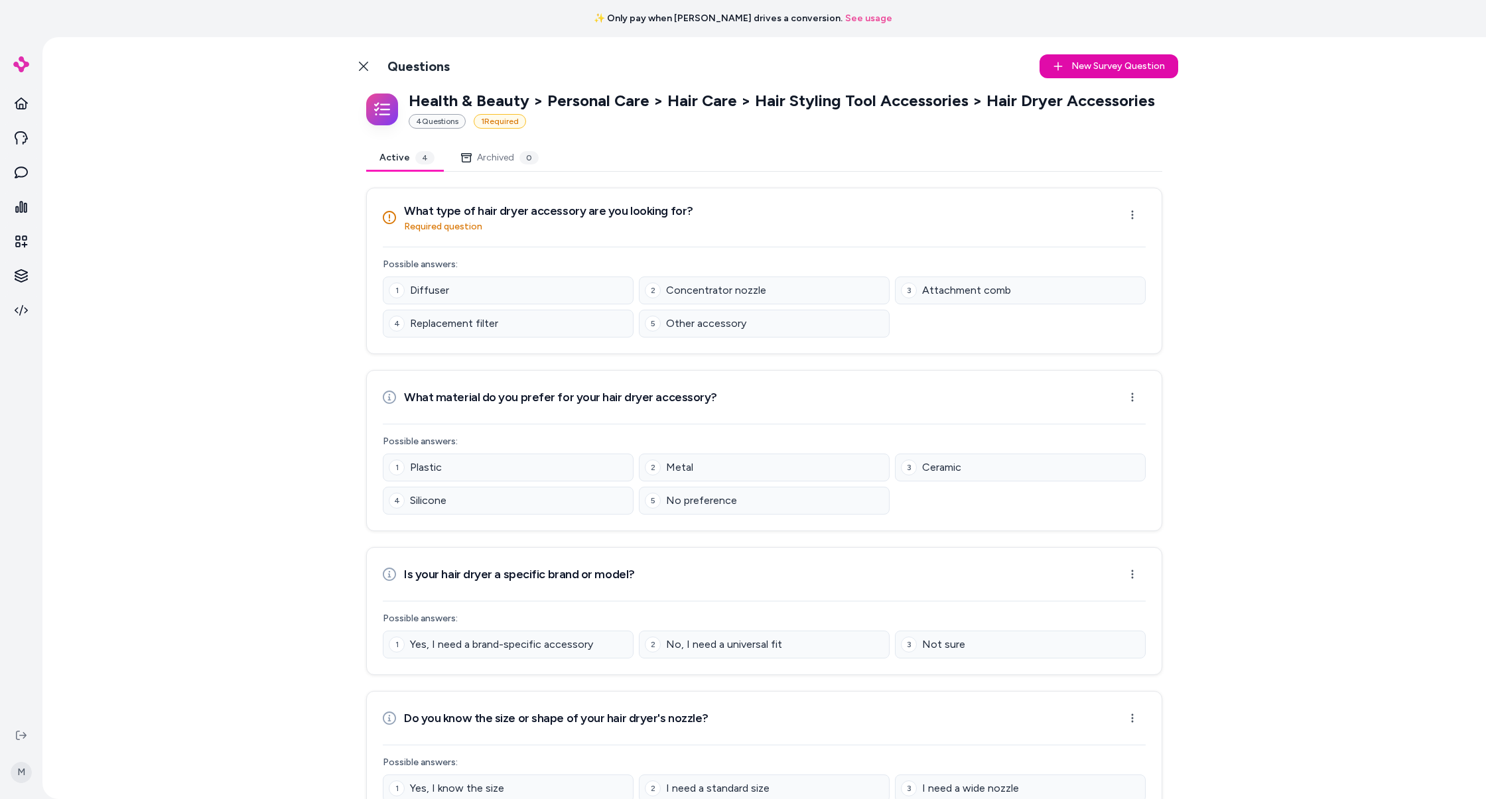
scroll to position [58, 0]
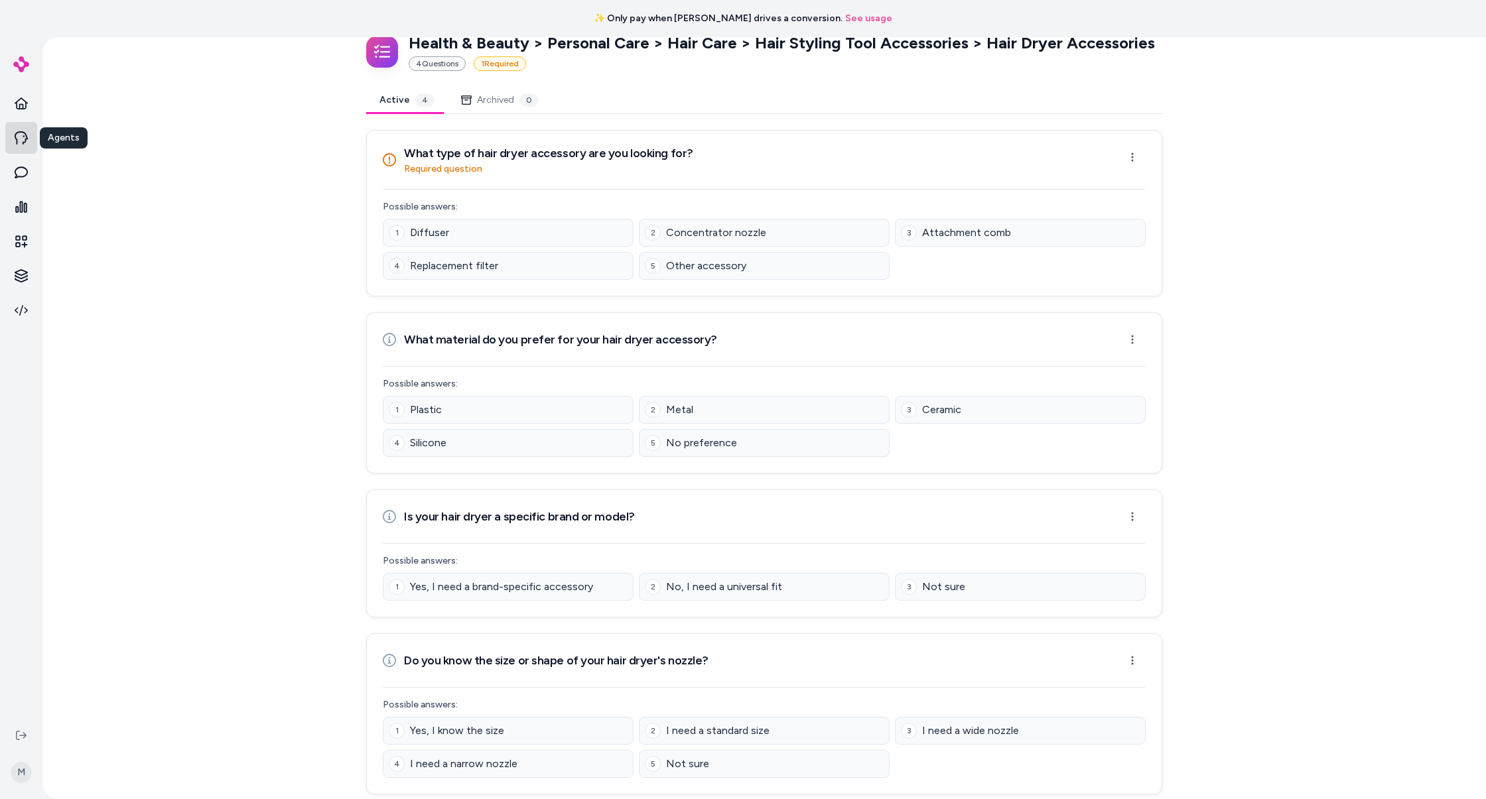
click at [26, 141] on icon at bounding box center [21, 137] width 13 height 13
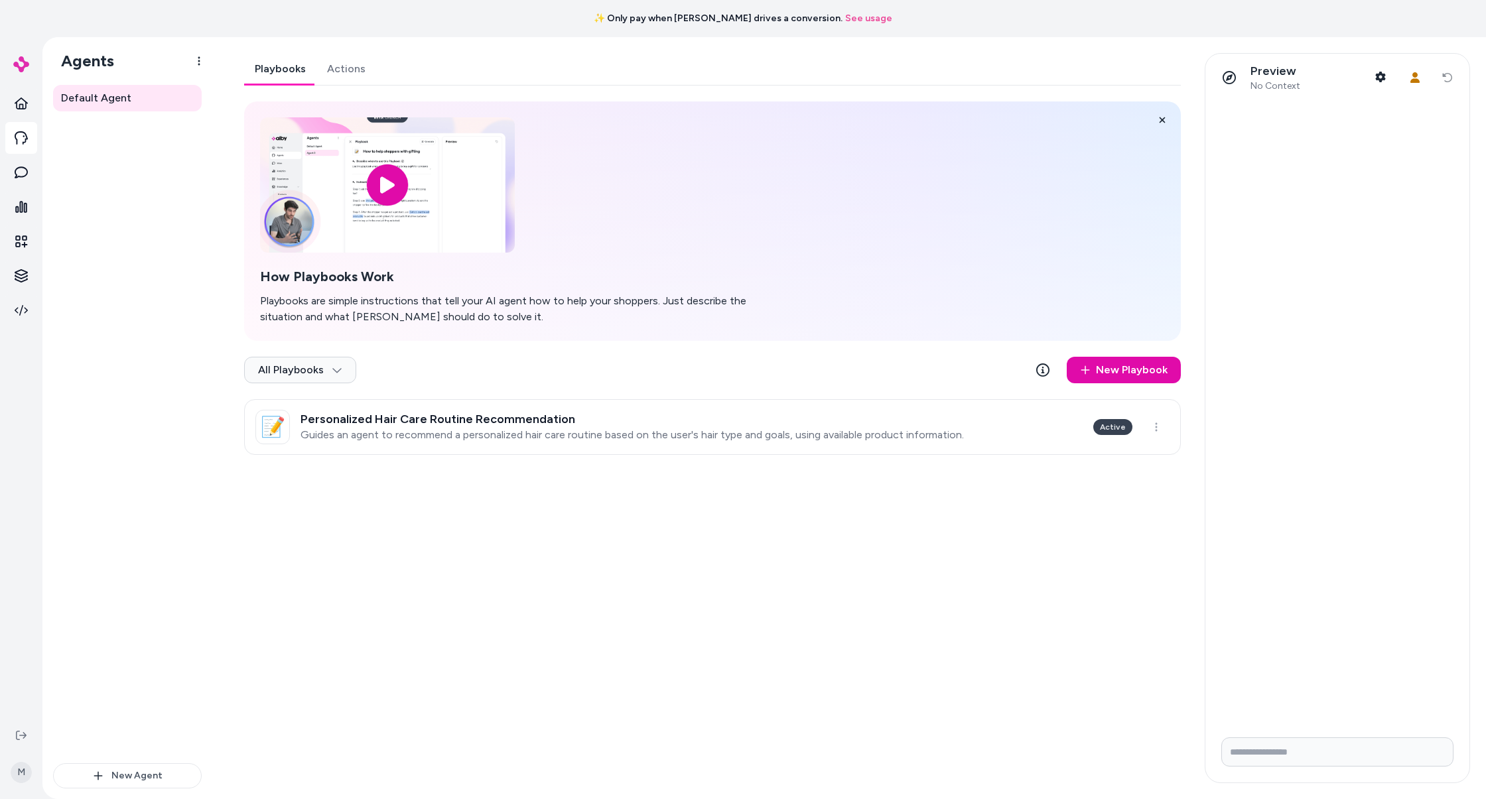
click at [342, 68] on link "Actions" at bounding box center [346, 69] width 60 height 32
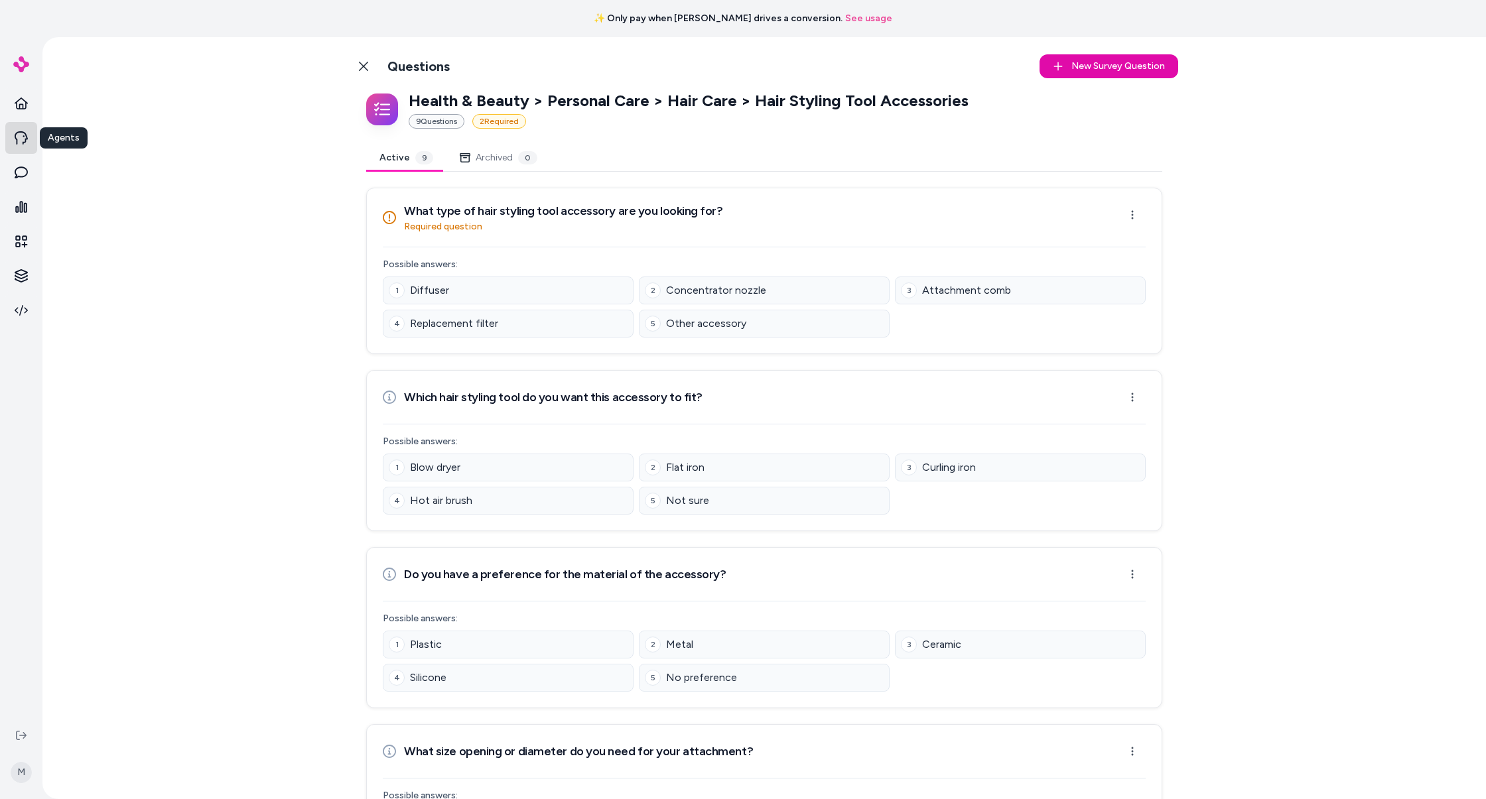
click at [19, 140] on icon at bounding box center [21, 137] width 13 height 13
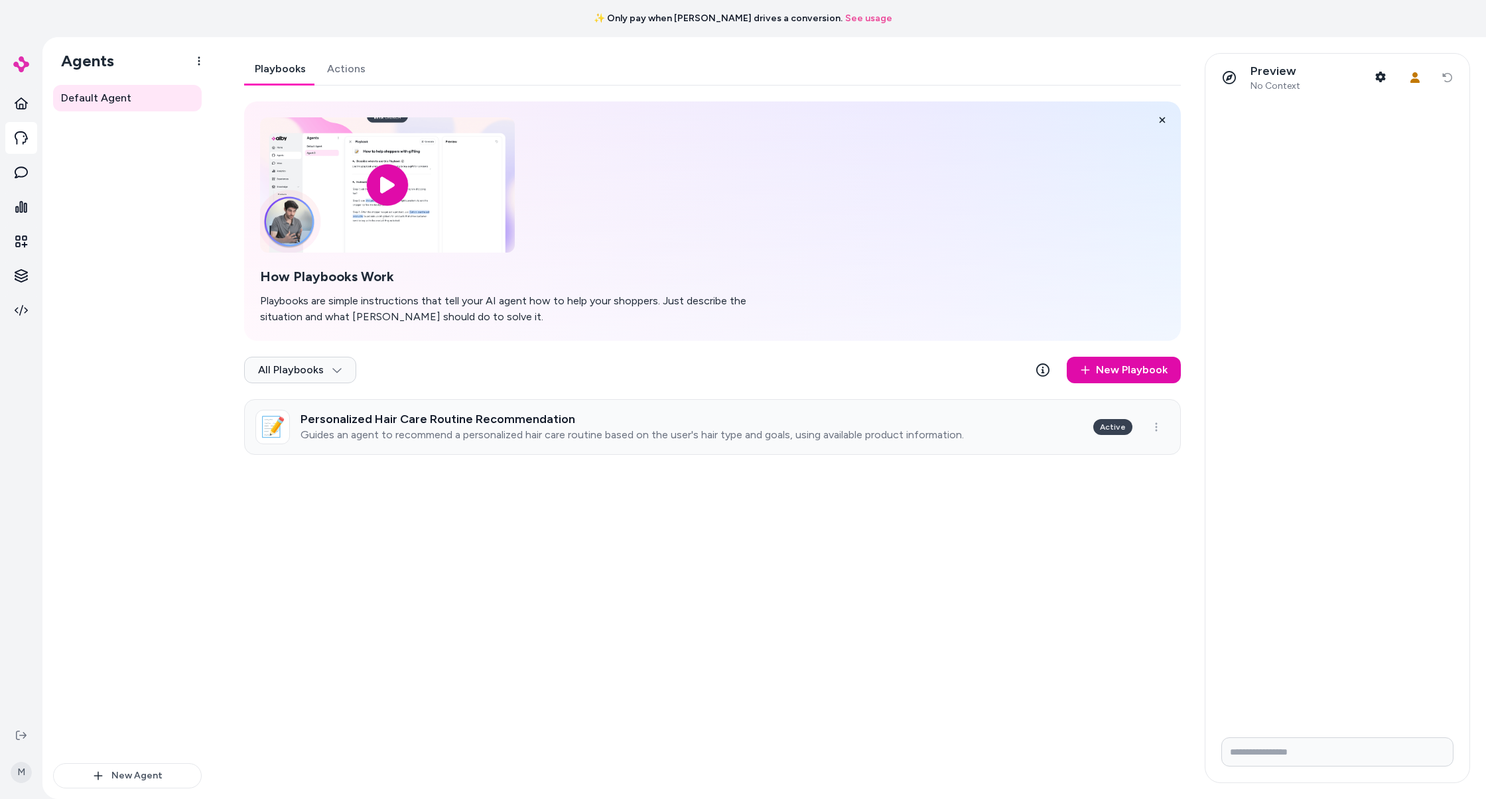
click at [472, 426] on div "Personalized Hair Care Routine Recommendation Guides an agent to recommend a pe…" at bounding box center [632, 427] width 663 height 29
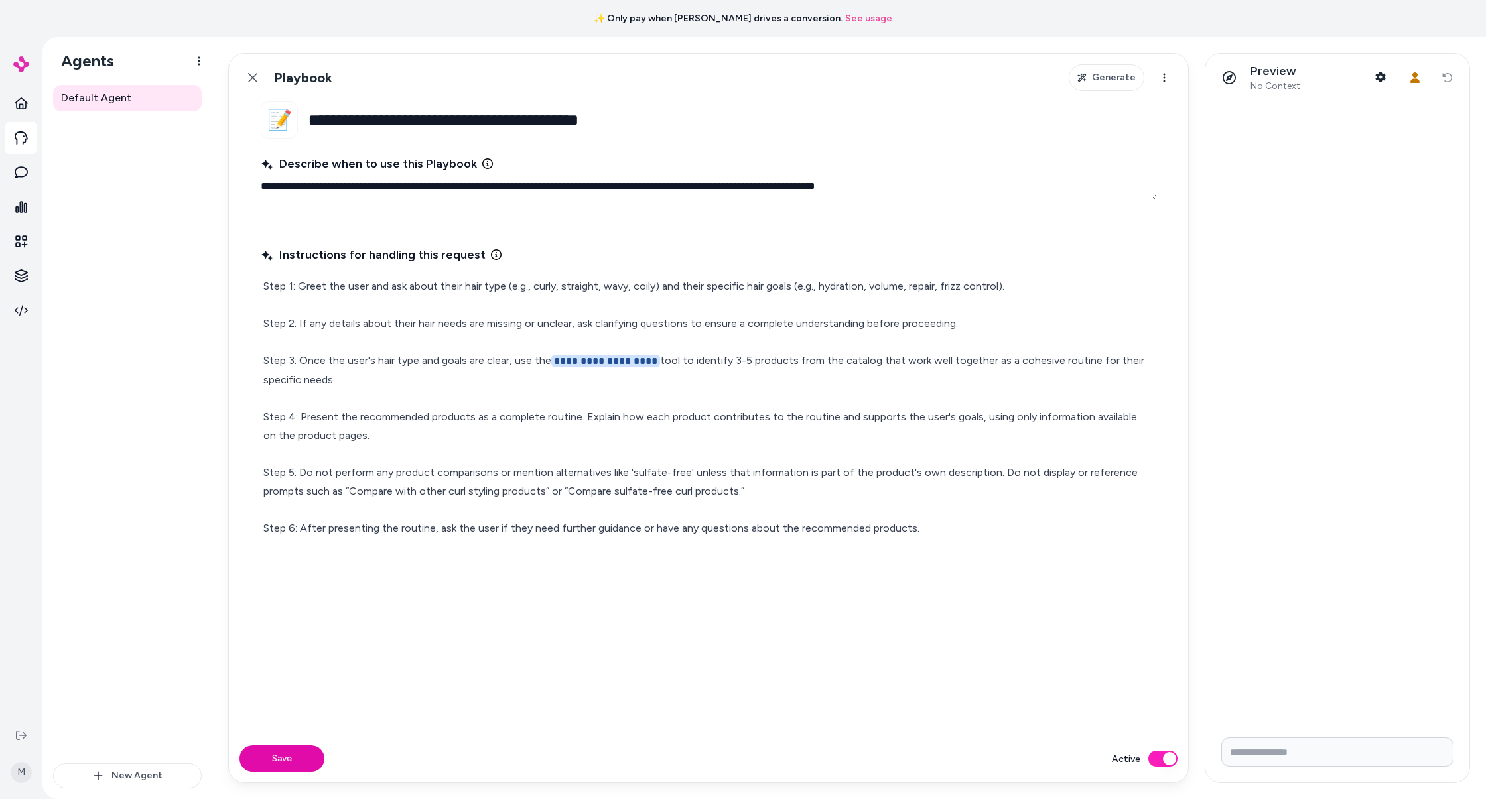
click at [391, 578] on div "**********" at bounding box center [709, 481] width 896 height 476
click at [616, 636] on div "**********" at bounding box center [709, 481] width 896 height 476
click at [670, 198] on textarea "**********" at bounding box center [709, 186] width 896 height 27
type textarea "*"
click at [967, 149] on fieldset "**********" at bounding box center [709, 419] width 960 height 634
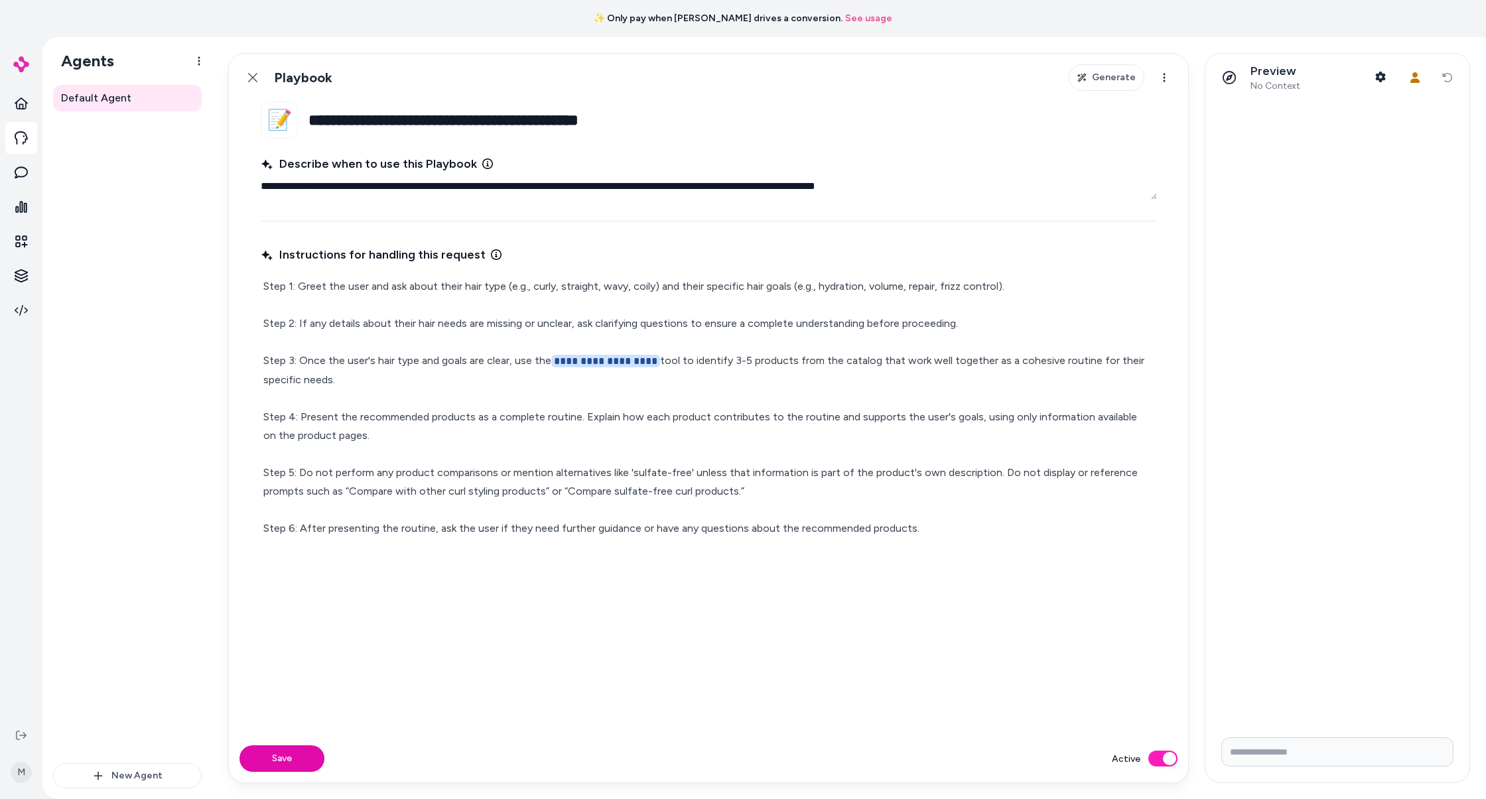
click at [999, 185] on textarea "**********" at bounding box center [709, 186] width 896 height 27
click at [609, 334] on p "**********" at bounding box center [708, 407] width 891 height 261
click at [500, 535] on p "**********" at bounding box center [708, 407] width 891 height 261
click at [960, 530] on p "**********" at bounding box center [708, 407] width 891 height 261
click at [454, 568] on div "**********" at bounding box center [709, 481] width 896 height 476
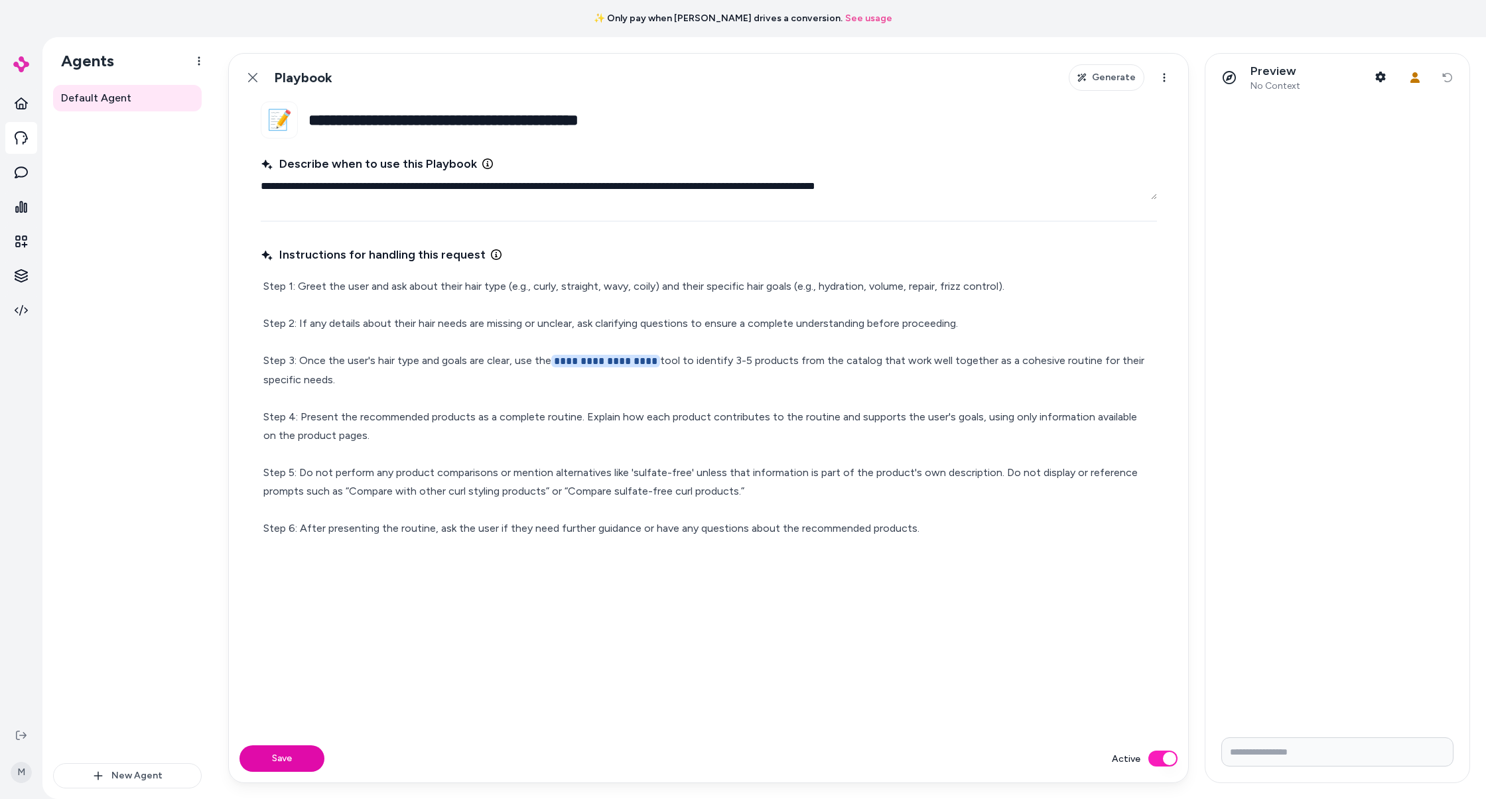
click at [572, 552] on div "**********" at bounding box center [709, 481] width 896 height 476
drag, startPoint x: 275, startPoint y: 491, endPoint x: 702, endPoint y: 507, distance: 426.9
click at [702, 507] on p "**********" at bounding box center [708, 407] width 891 height 261
click at [680, 488] on p "**********" at bounding box center [708, 407] width 891 height 261
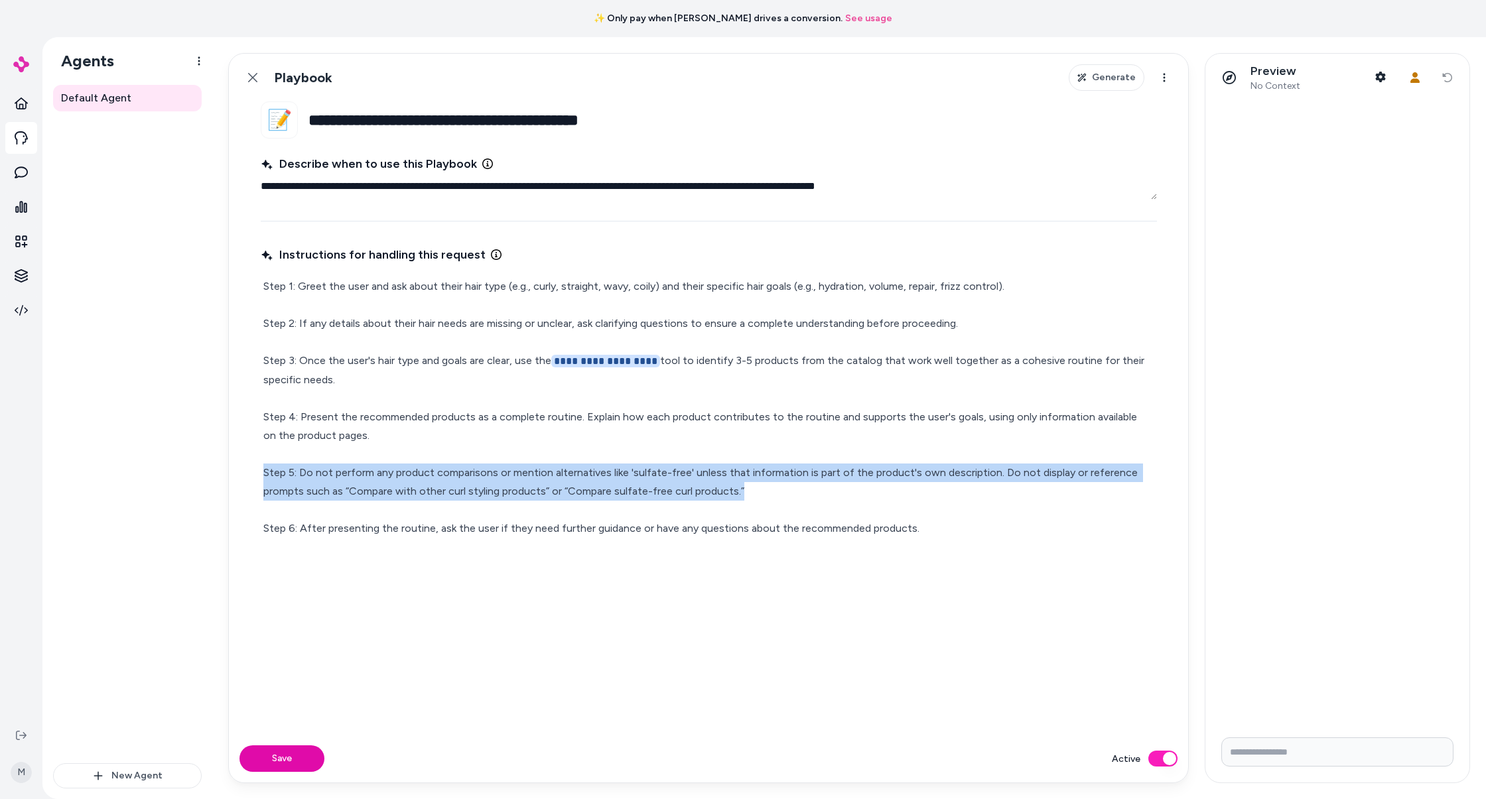
drag, startPoint x: 757, startPoint y: 498, endPoint x: 252, endPoint y: 479, distance: 505.2
click at [252, 479] on fieldset "**********" at bounding box center [709, 419] width 960 height 634
copy p "Step 5: Do not perform any product comparisons or mention alternatives like 'su…"
click at [250, 75] on icon at bounding box center [252, 77] width 9 height 9
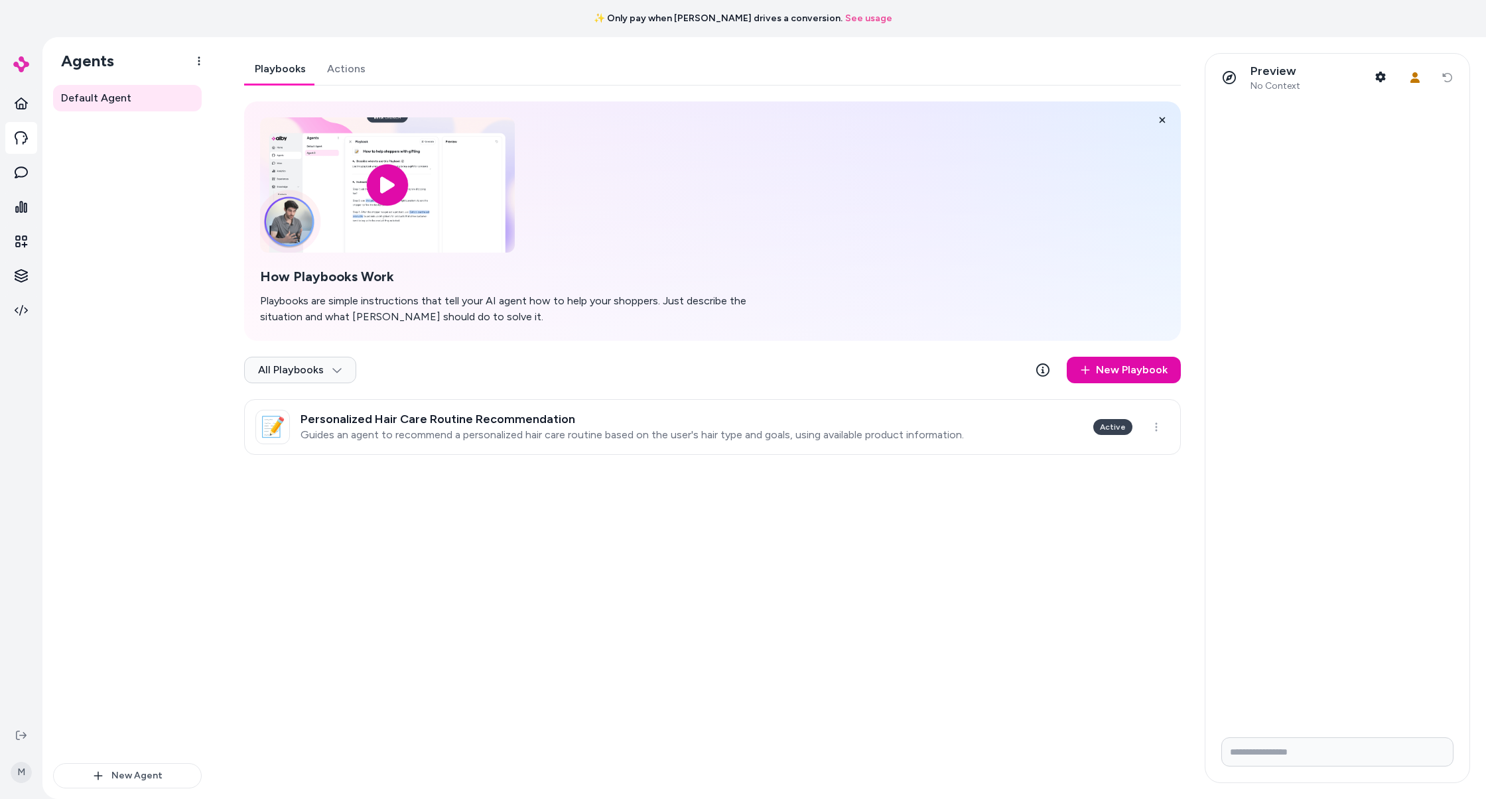
click at [324, 78] on link "Actions" at bounding box center [346, 69] width 60 height 32
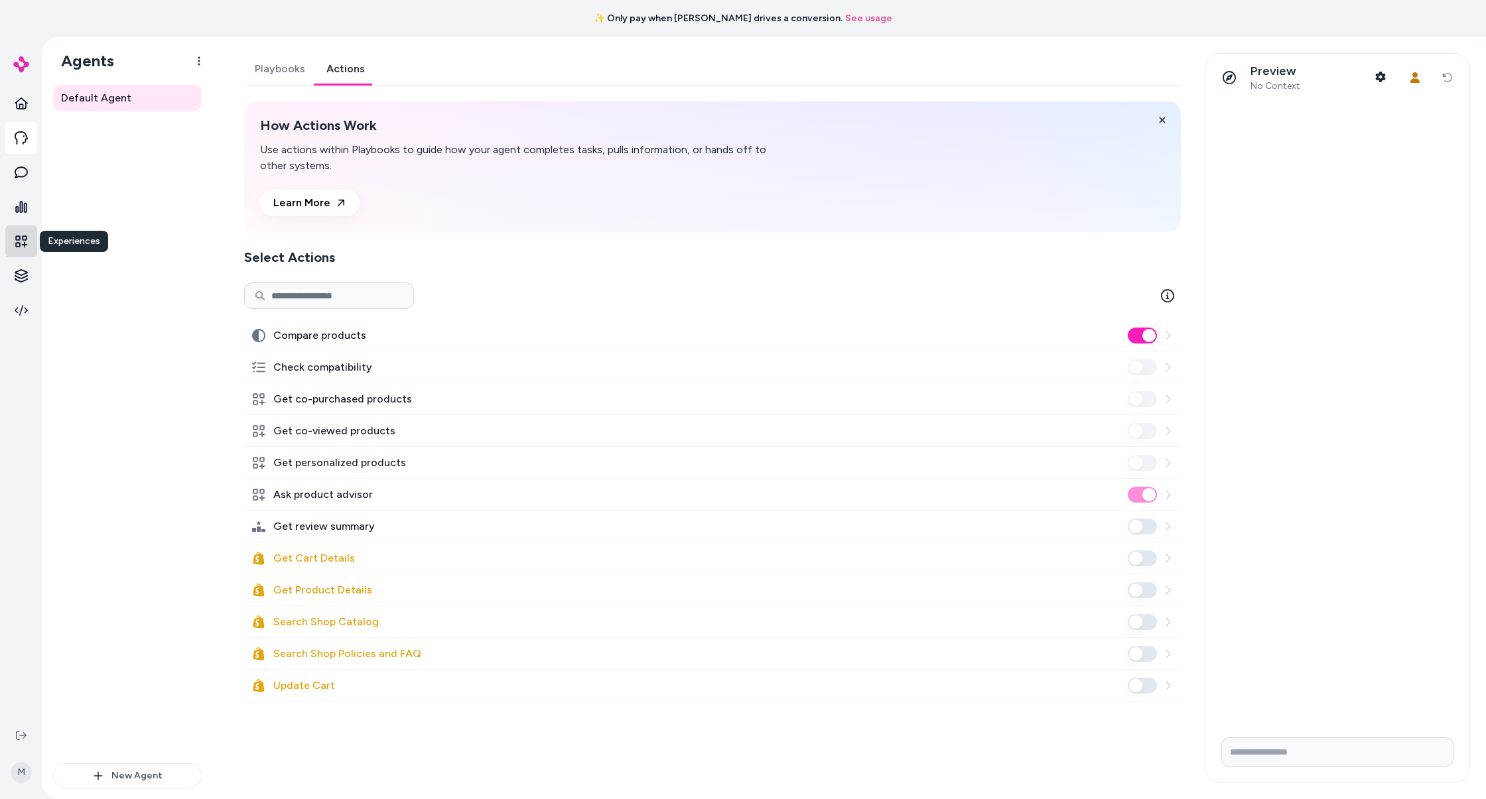
click at [29, 240] on link at bounding box center [21, 242] width 32 height 32
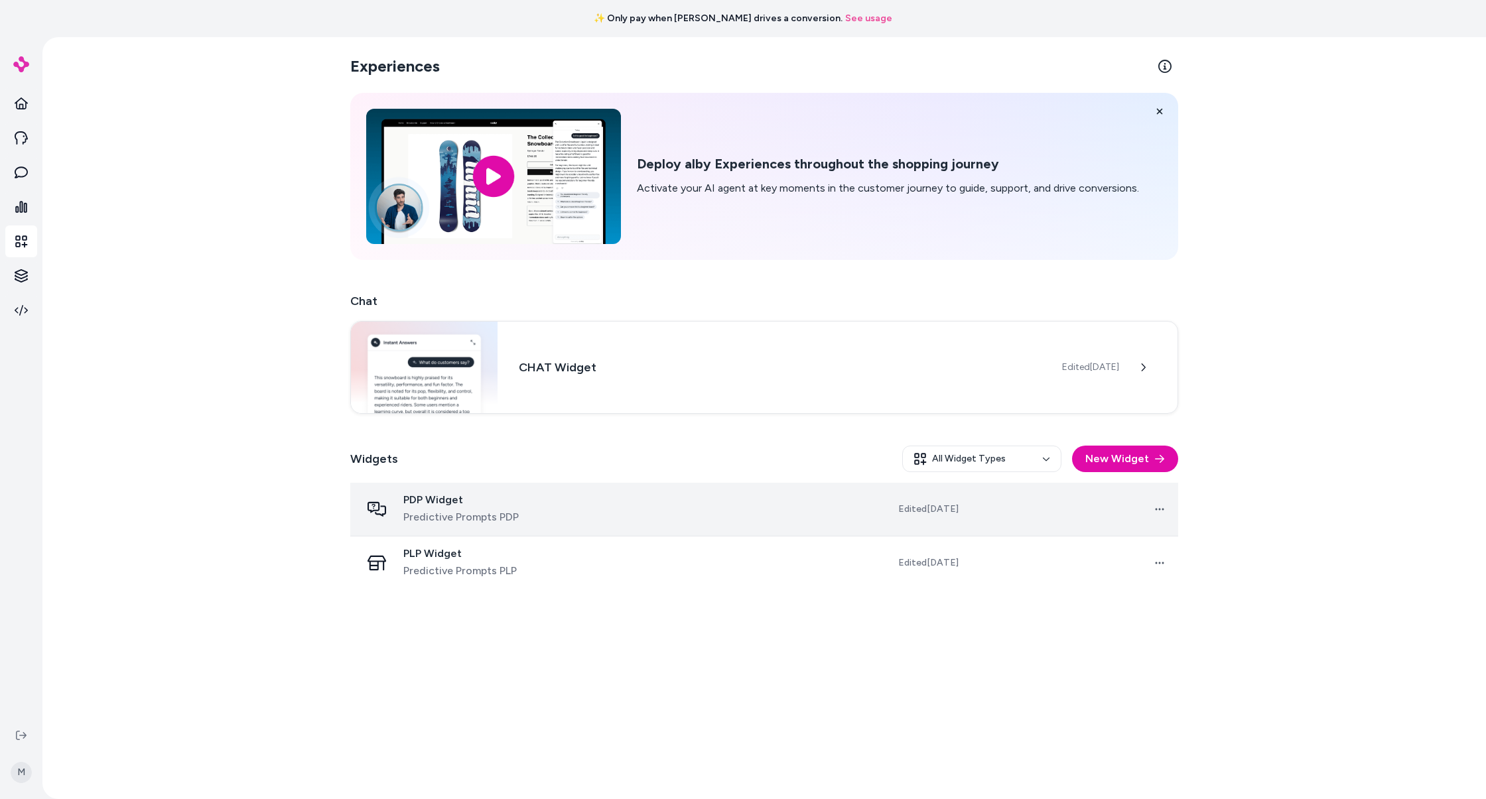
click at [602, 525] on td at bounding box center [693, 510] width 209 height 54
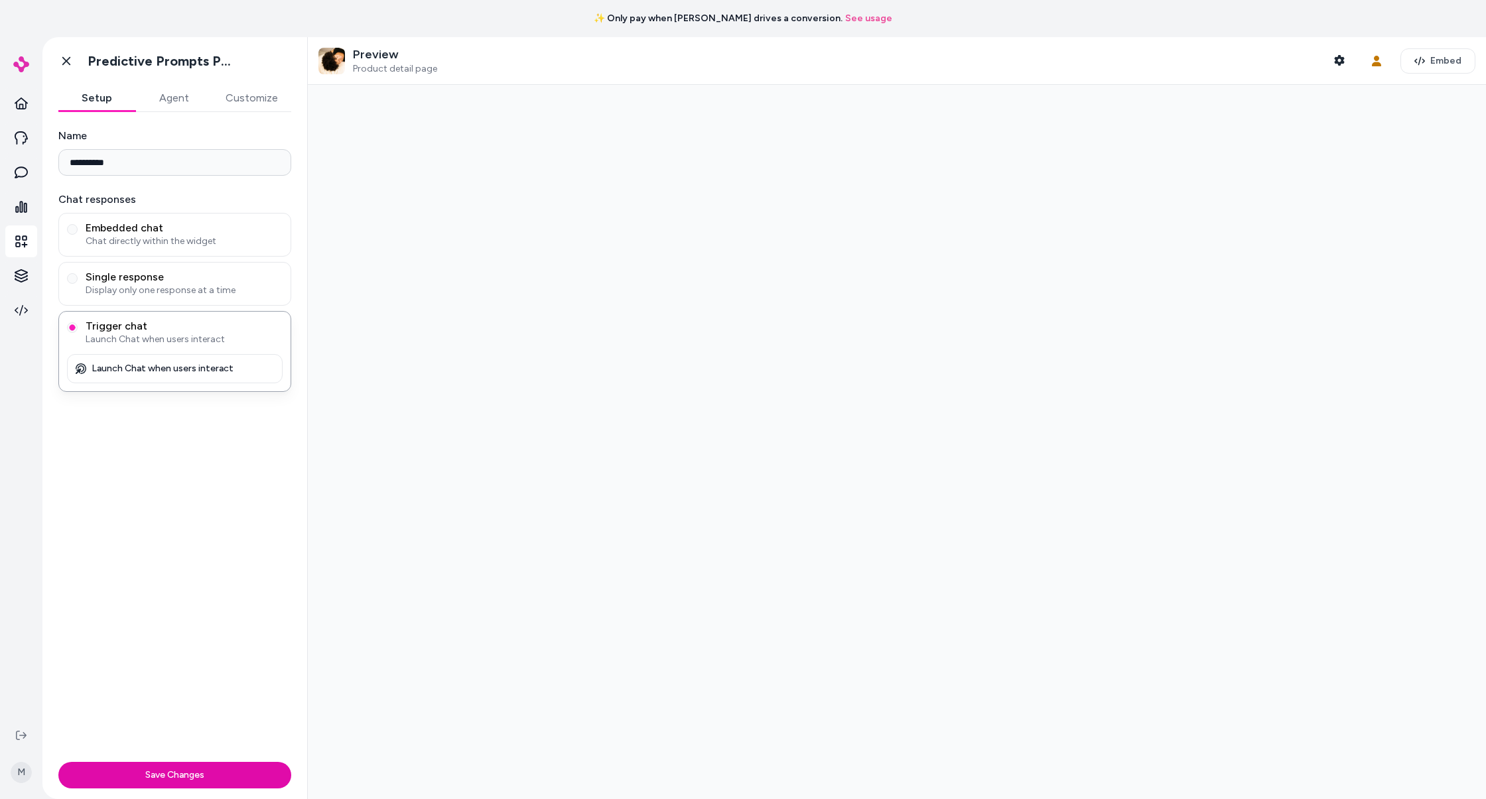
click at [178, 94] on button "Agent" at bounding box center [173, 98] width 77 height 27
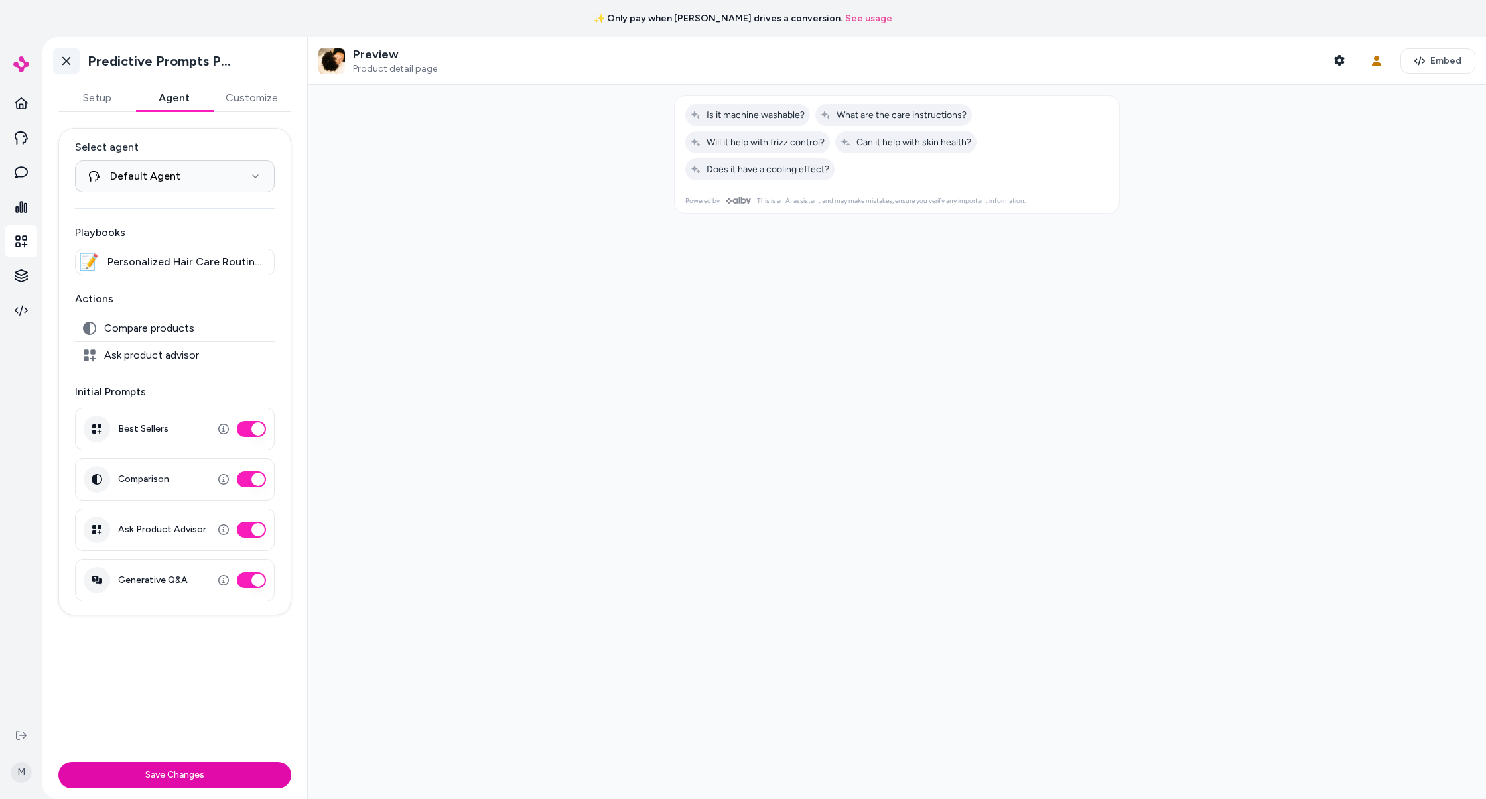
click at [67, 58] on icon at bounding box center [66, 60] width 13 height 13
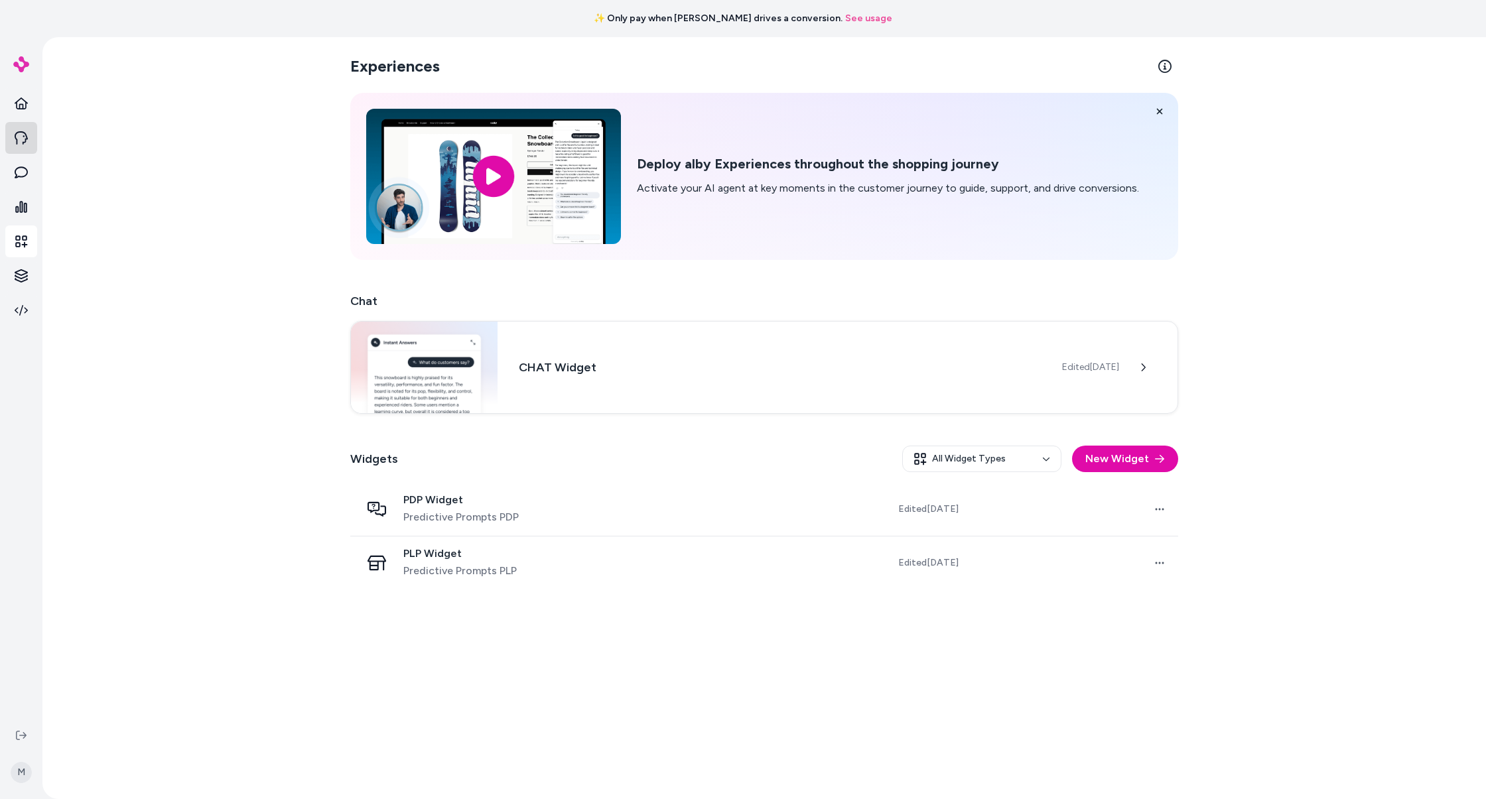
click at [19, 137] on icon at bounding box center [21, 137] width 13 height 13
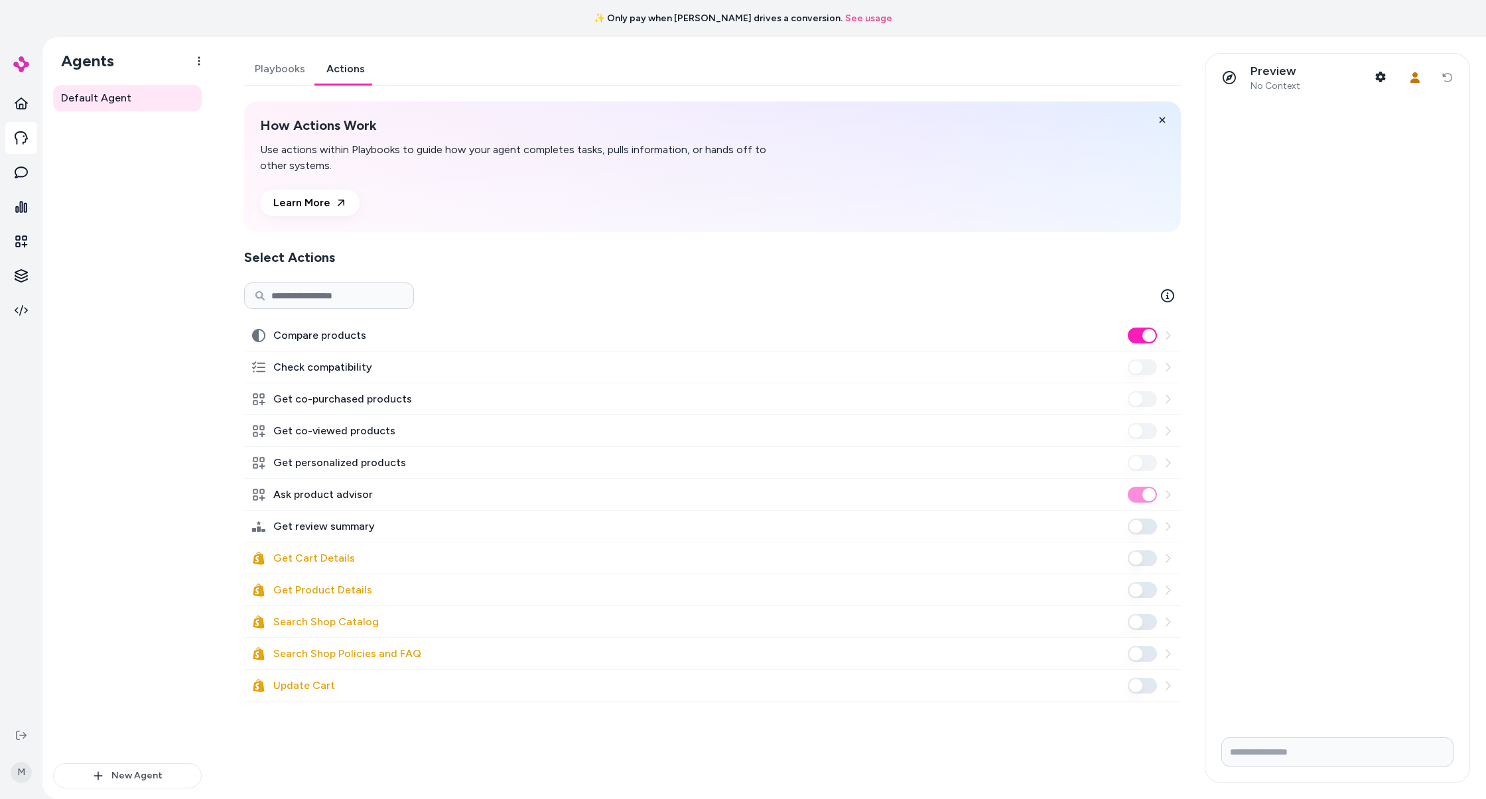
click at [336, 69] on link "Actions" at bounding box center [346, 69] width 60 height 32
click at [19, 138] on icon at bounding box center [21, 137] width 13 height 13
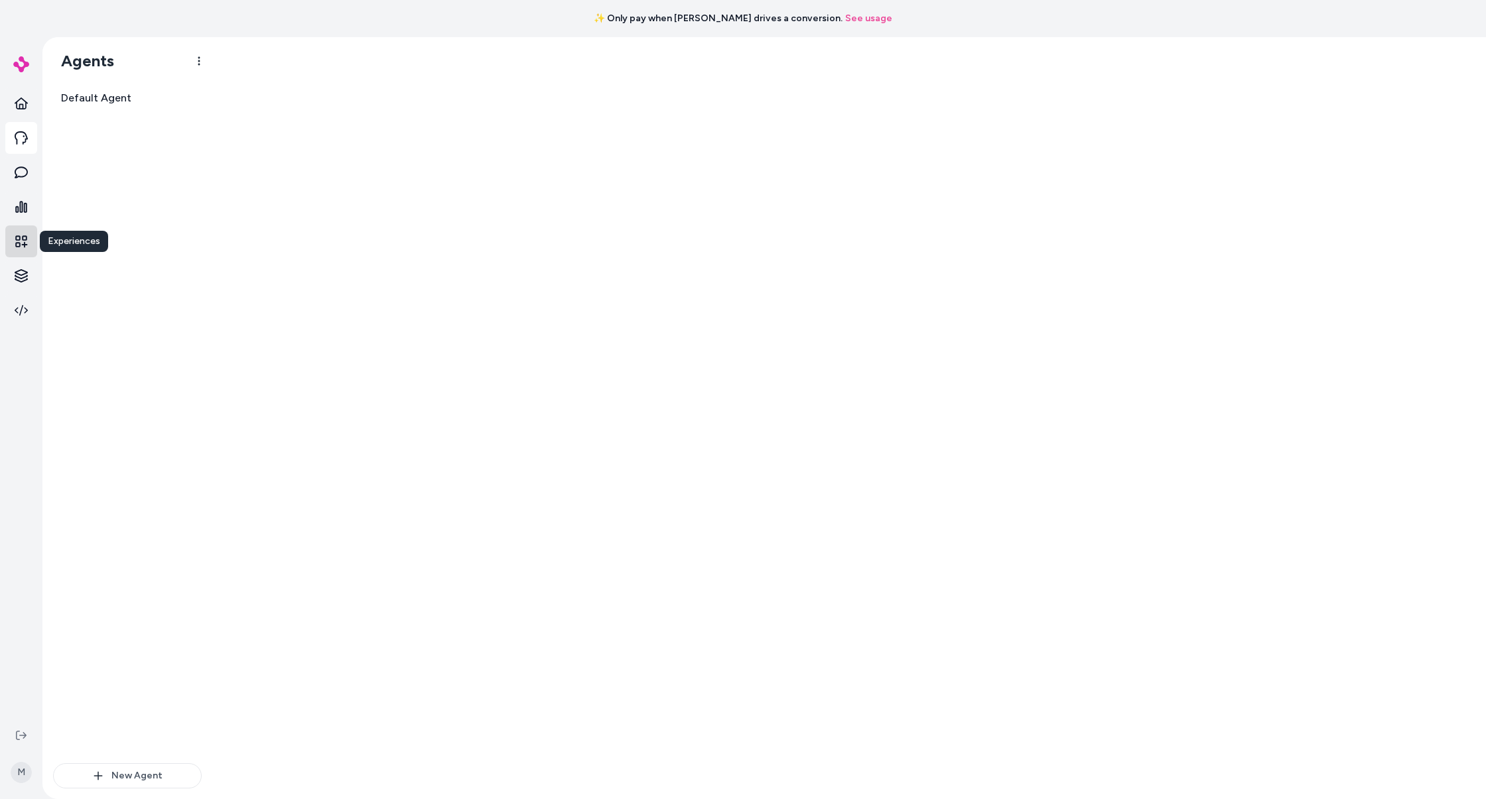
click at [22, 251] on link at bounding box center [21, 242] width 32 height 32
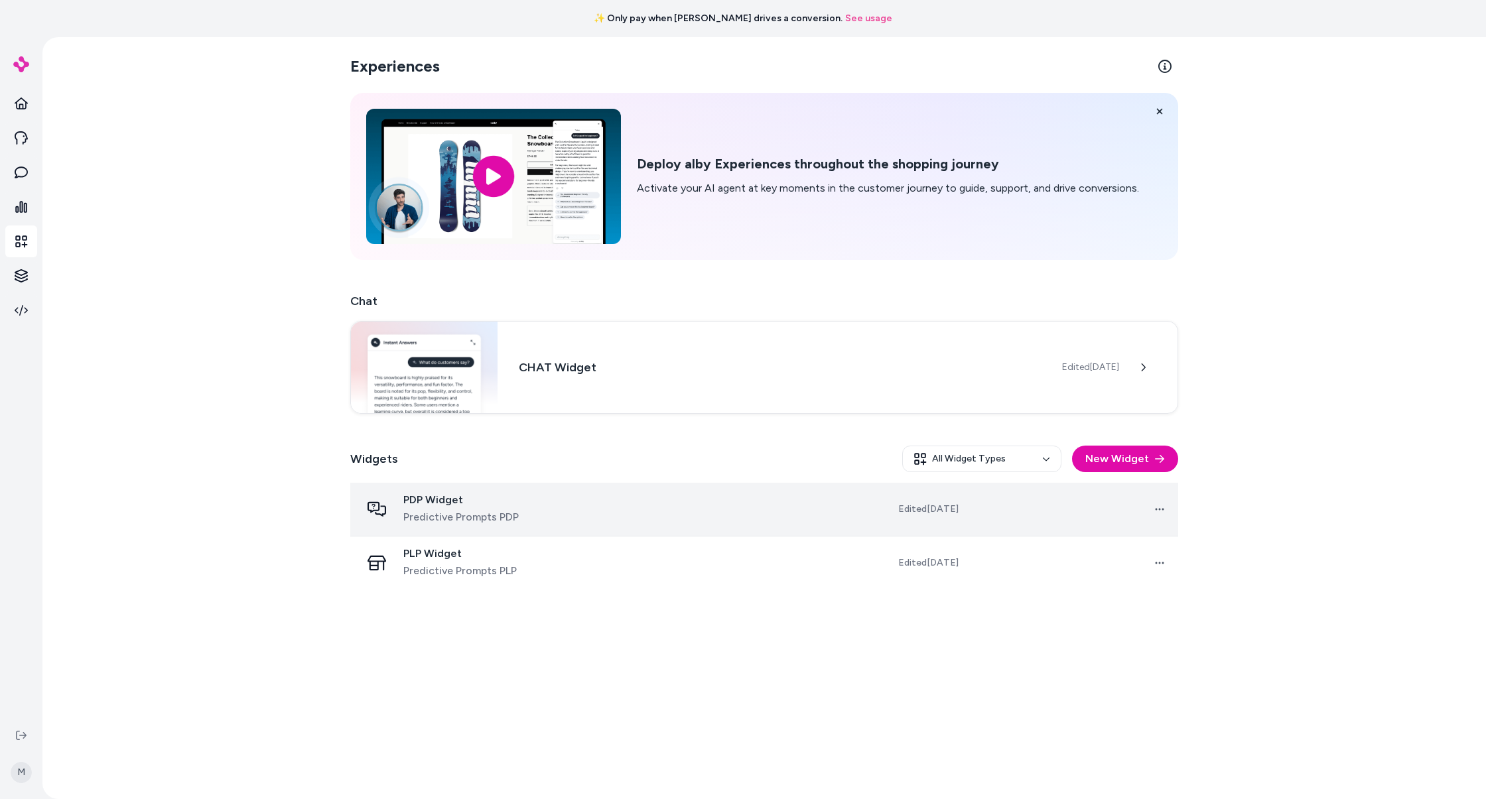
click at [611, 504] on td at bounding box center [693, 510] width 209 height 54
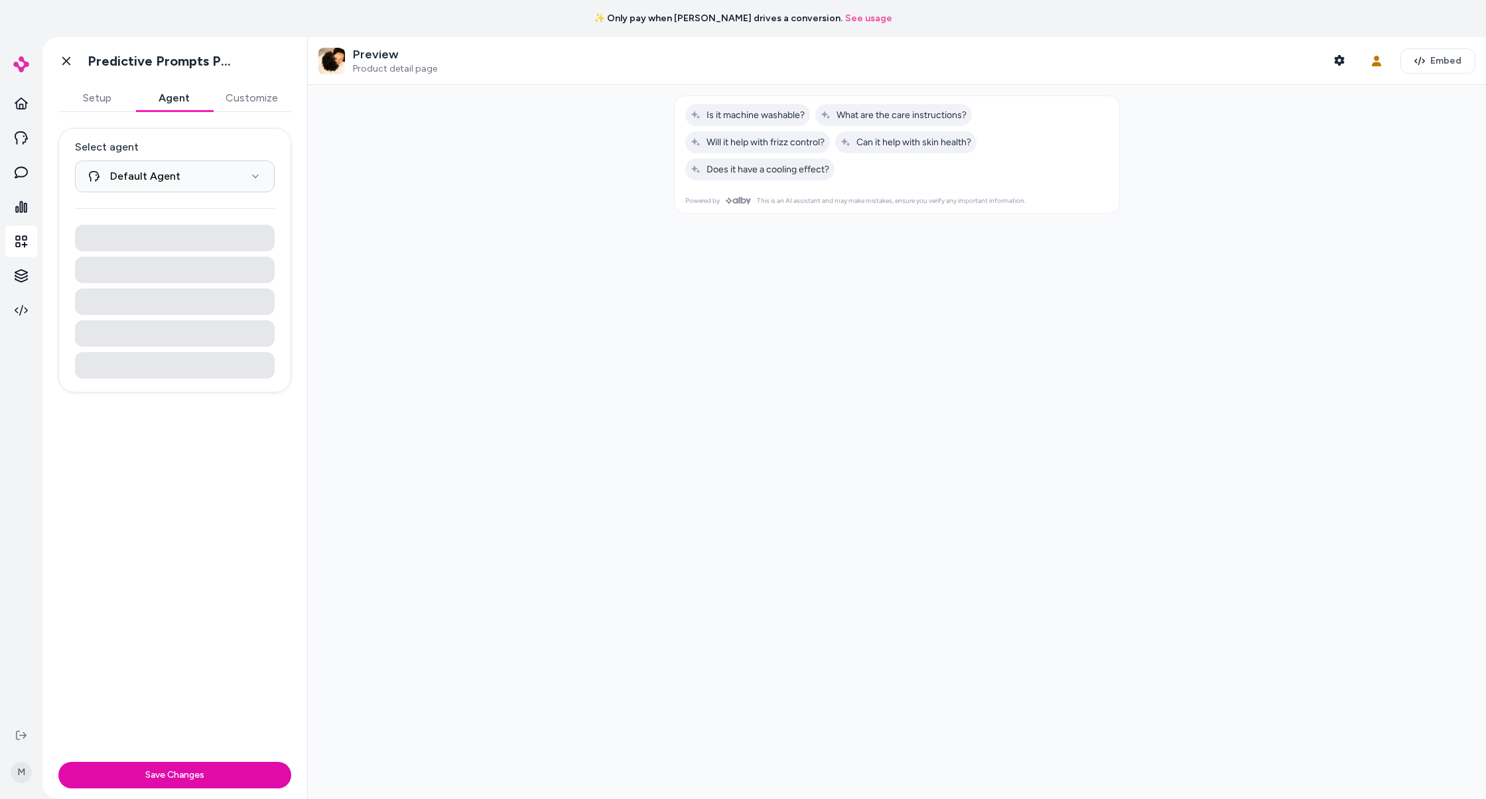
click at [182, 92] on button "Agent" at bounding box center [173, 98] width 77 height 27
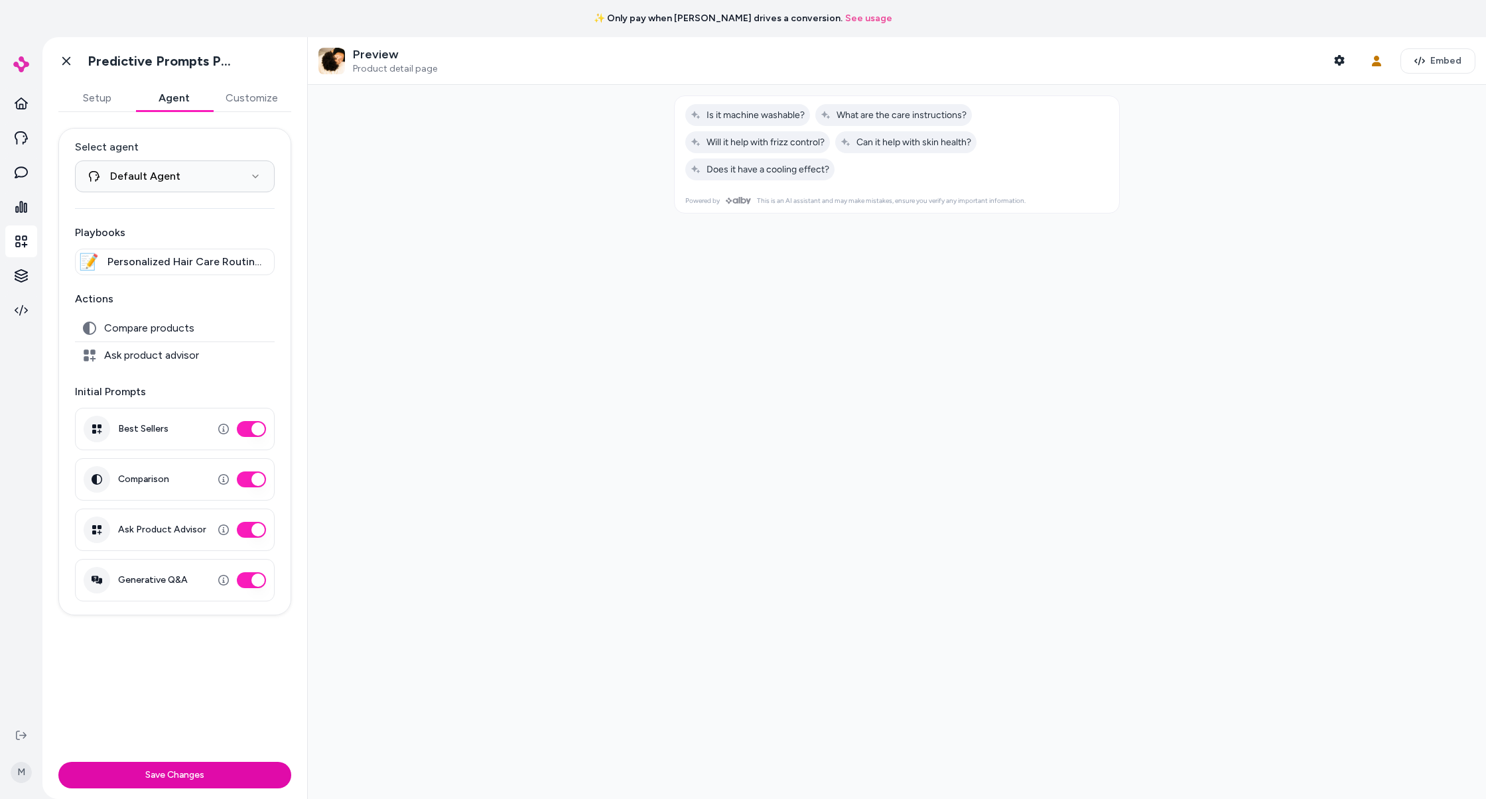
click at [101, 393] on p "Initial Prompts" at bounding box center [175, 392] width 200 height 16
click at [64, 62] on icon at bounding box center [66, 60] width 13 height 13
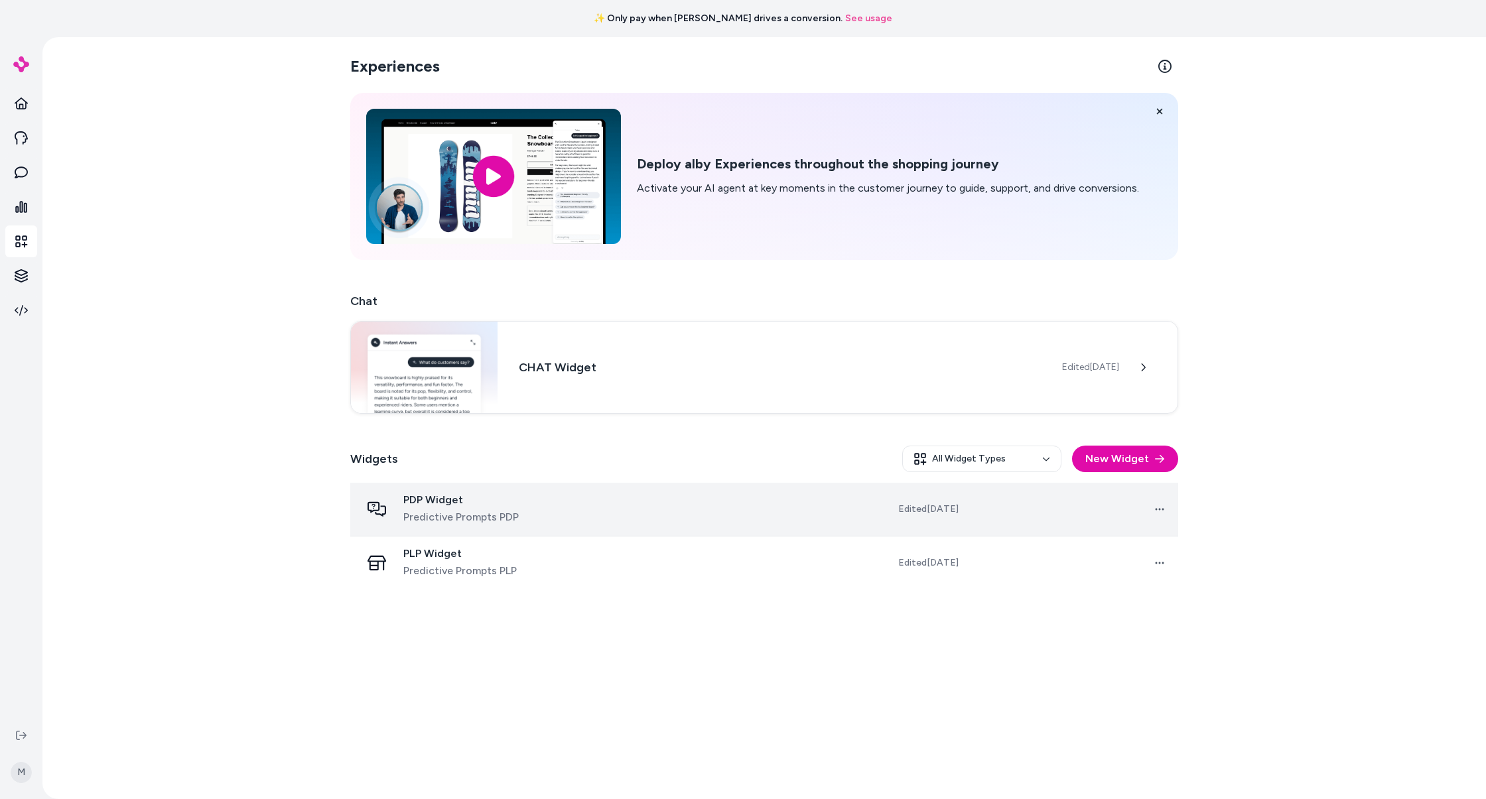
click at [688, 504] on td at bounding box center [693, 510] width 209 height 54
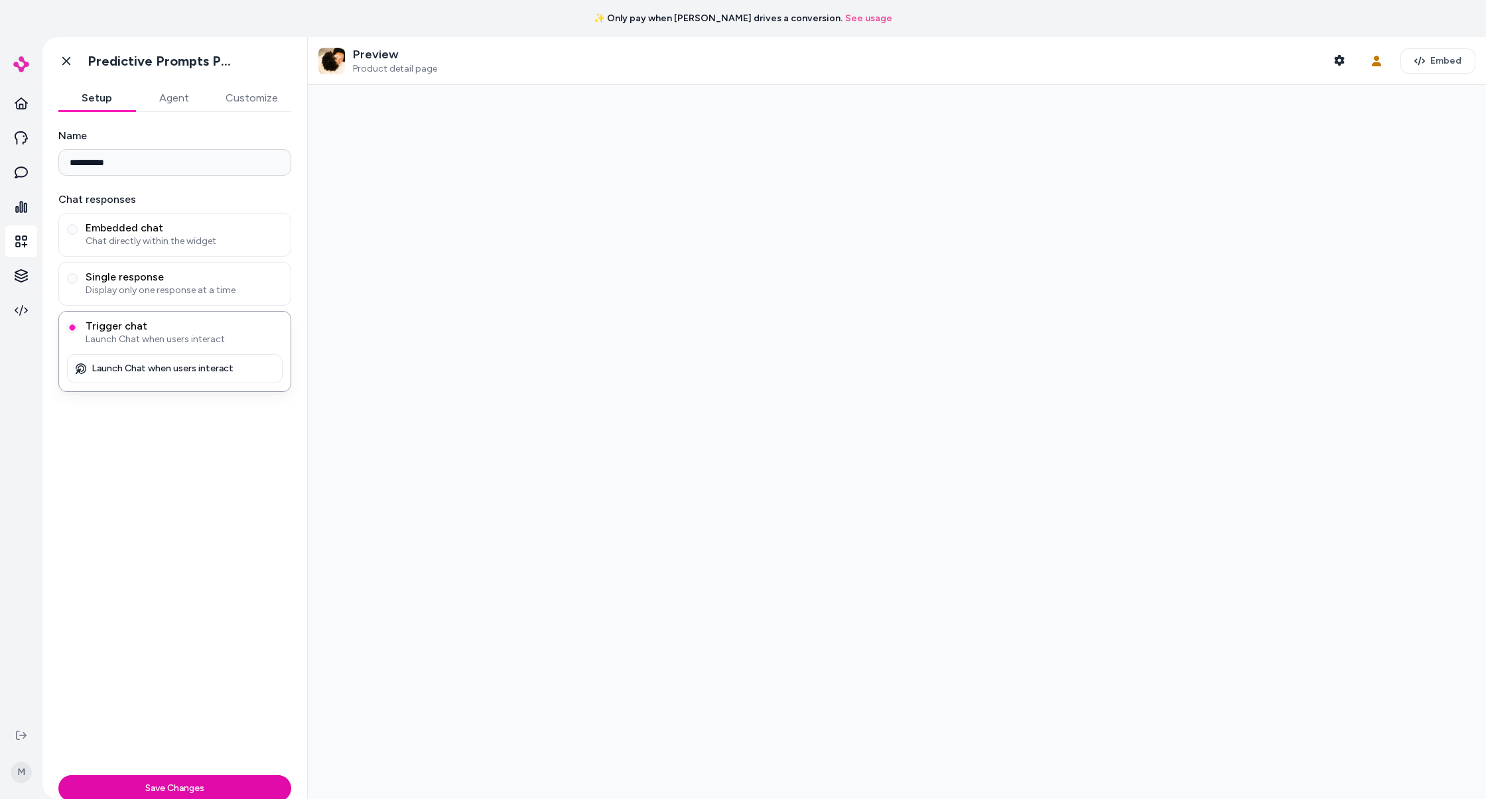
click at [587, 508] on div at bounding box center [897, 442] width 1178 height 715
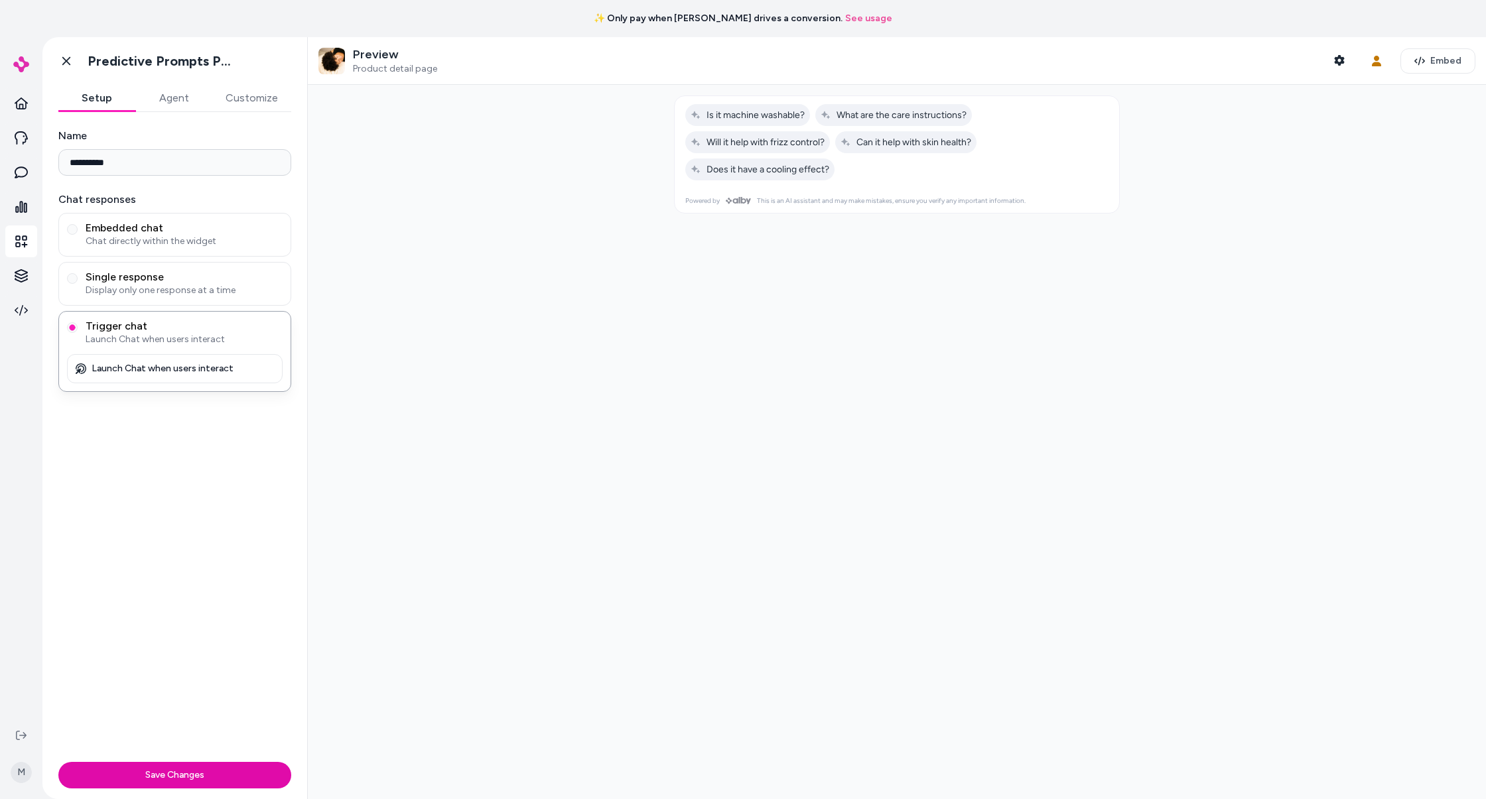
click at [174, 102] on button "Agent" at bounding box center [173, 98] width 77 height 27
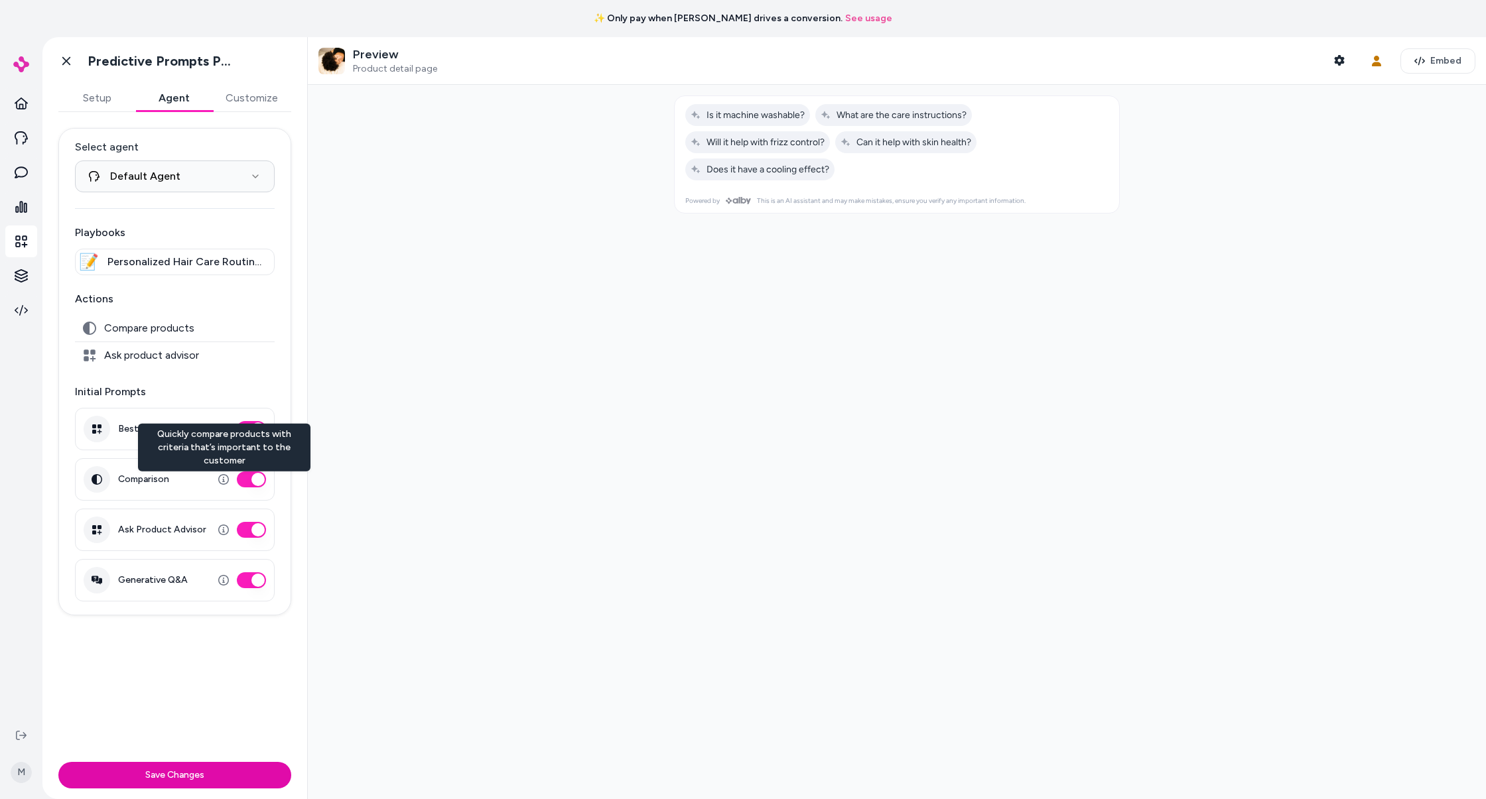
click at [236, 450] on div "Quickly compare products with criteria that’s important to the customer Quickly…" at bounding box center [224, 448] width 173 height 48
copy div "Quickly compare products with criteria that’s important to the customer"
